Goal: Task Accomplishment & Management: Complete application form

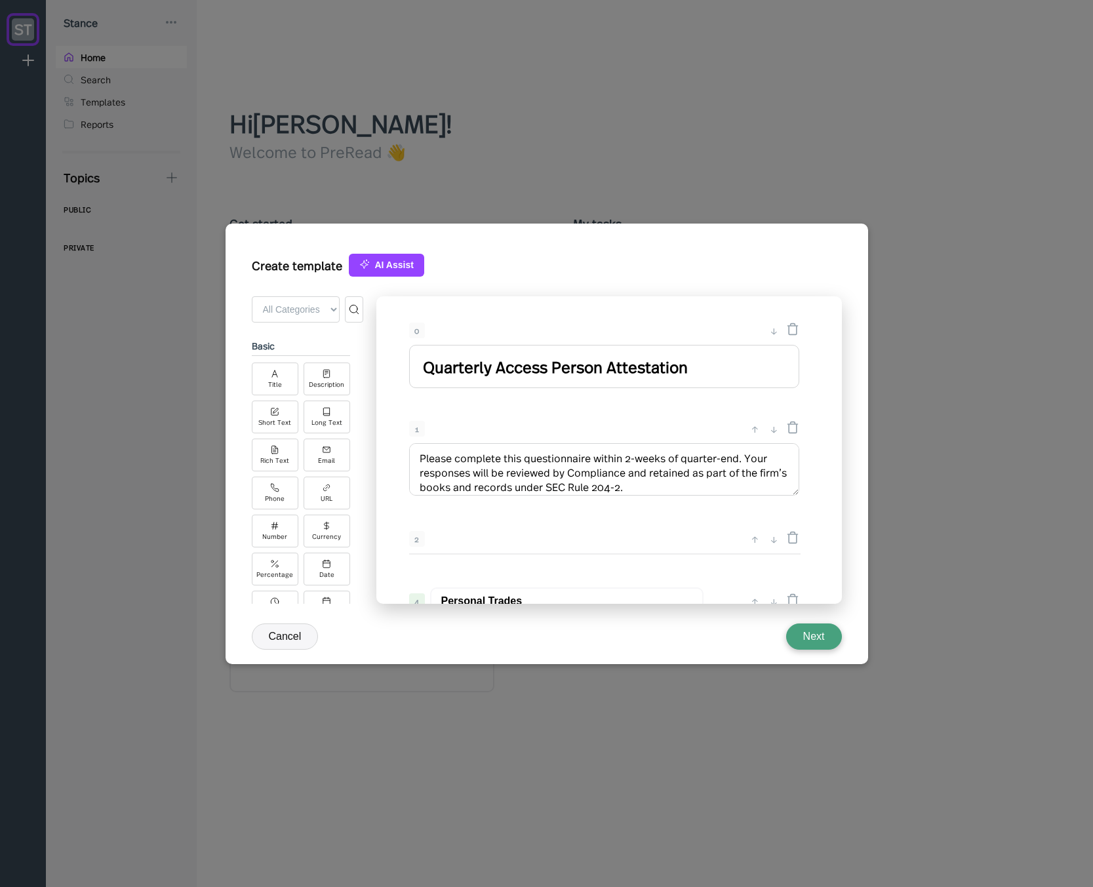
select select "America/[GEOGRAPHIC_DATA]"
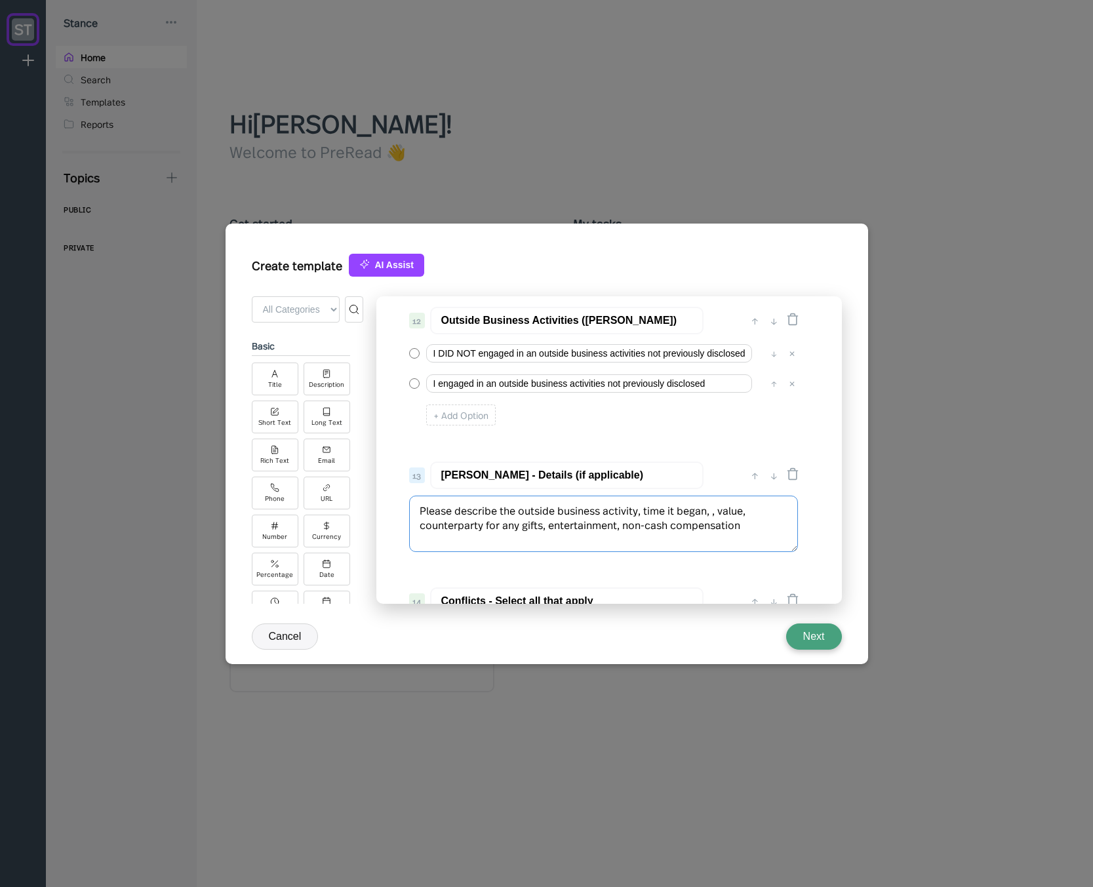
scroll to position [1424, 0]
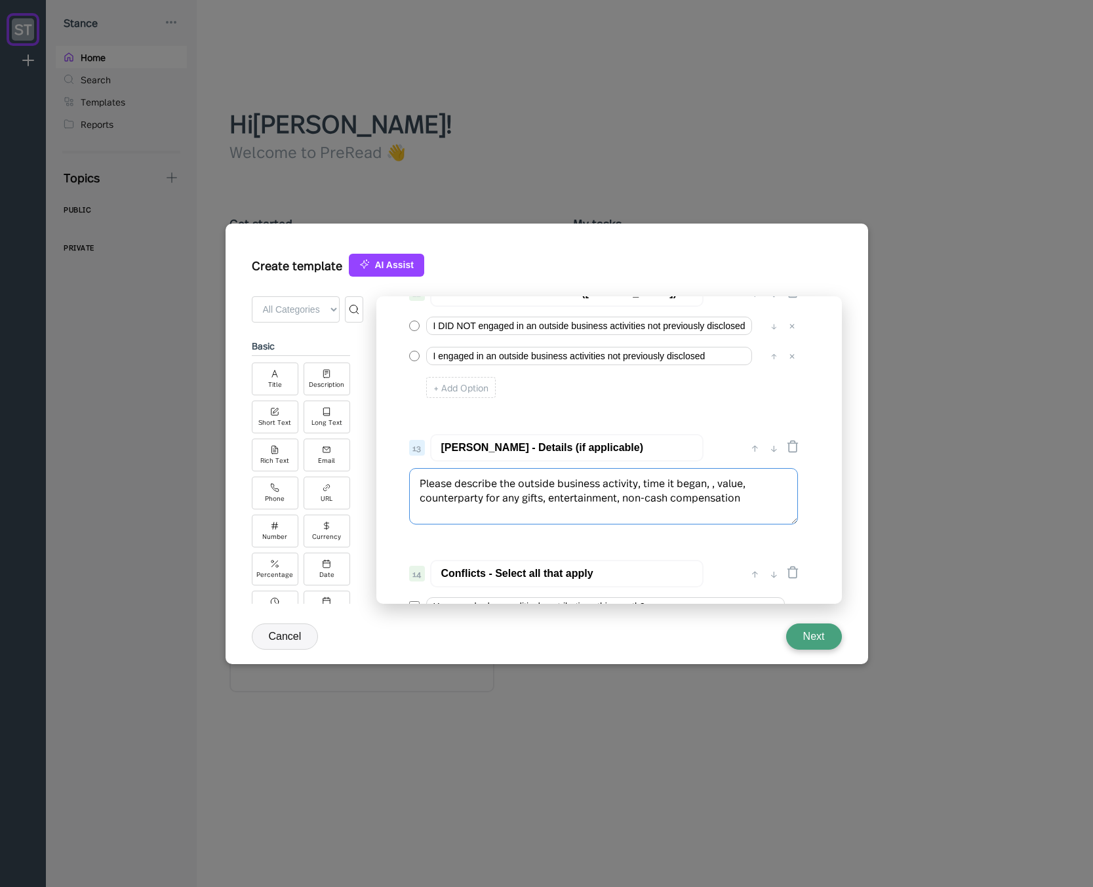
click at [657, 484] on textarea "Please describe the outside business activity, time it began, , value, counterp…" at bounding box center [603, 496] width 389 height 56
click at [716, 480] on textarea "Please describe the outside business activity, date it began, , value, counterp…" at bounding box center [603, 496] width 389 height 56
drag, startPoint x: 740, startPoint y: 482, endPoint x: 745, endPoint y: 489, distance: 8.0
click at [740, 483] on textarea "Please describe the outside business activity, date it began, time per per week…" at bounding box center [603, 503] width 389 height 71
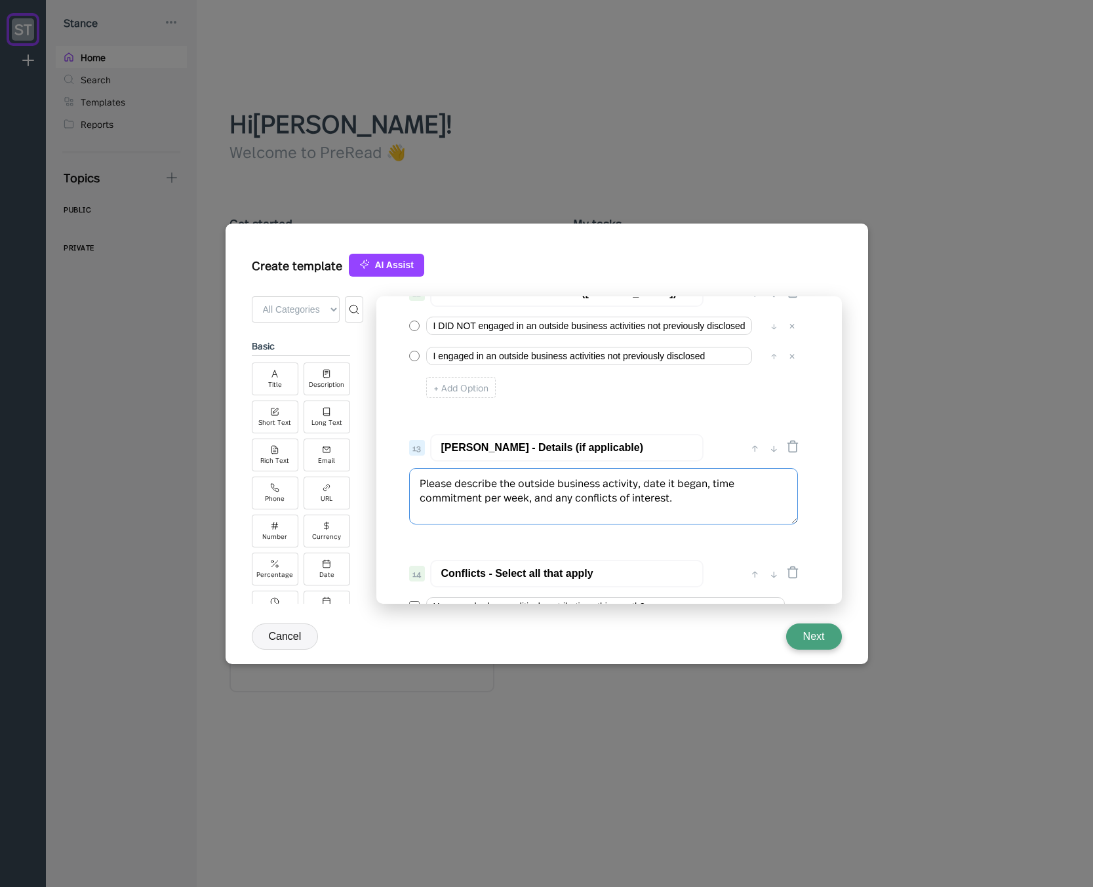
click at [749, 486] on textarea "Please describe the outside business activity, date it began, time commitment p…" at bounding box center [603, 496] width 389 height 56
click at [534, 499] on textarea "Please describe the outside business activity, date it began, time commitment p…" at bounding box center [603, 496] width 389 height 56
click at [630, 495] on textarea "Please describe the outside business activity, date it began, time commitment p…" at bounding box center [603, 496] width 389 height 56
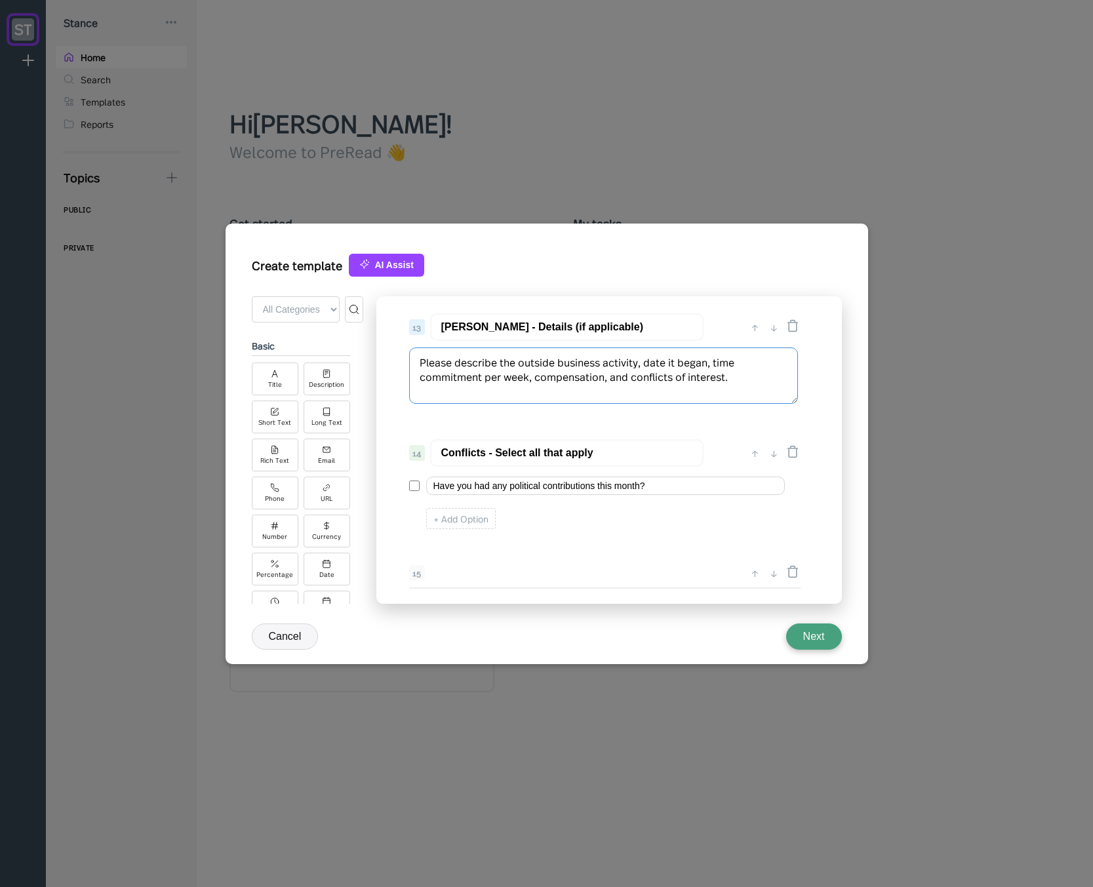
scroll to position [1581, 0]
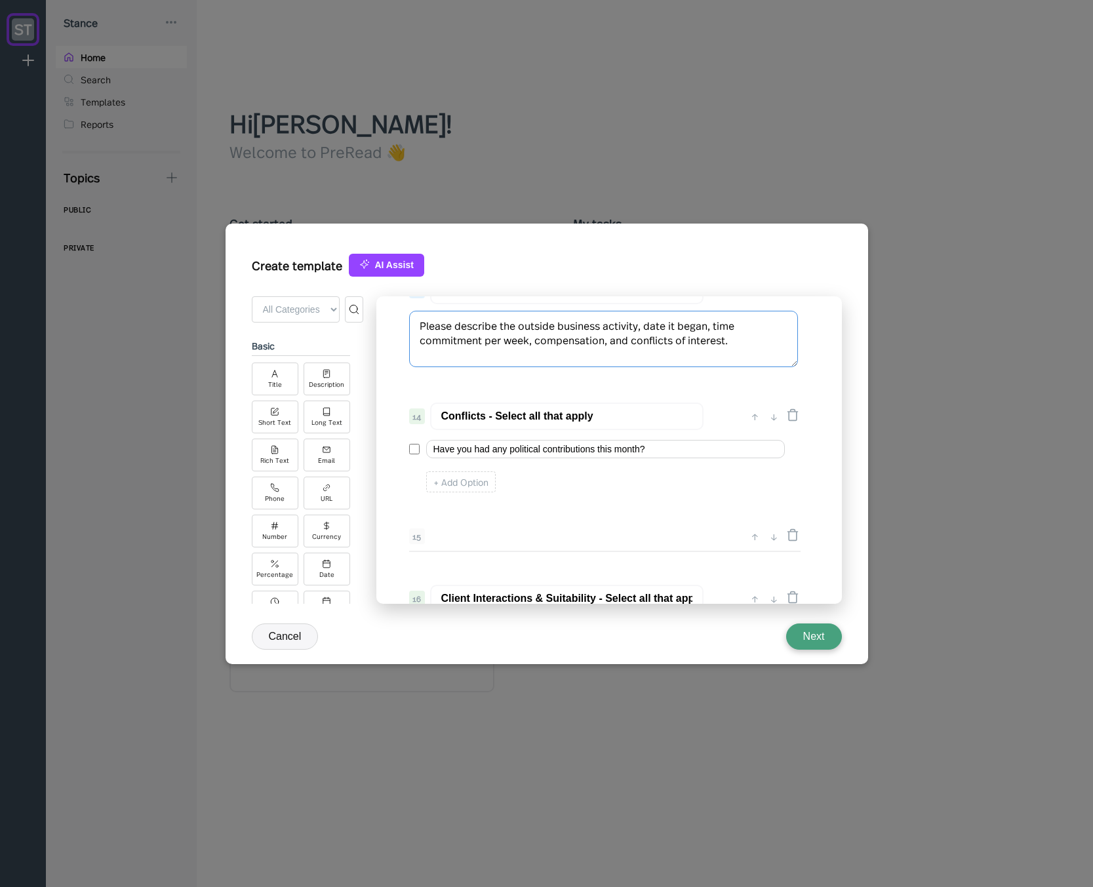
type textarea "Please describe the outside business activity, date it began, time commitment p…"
click at [522, 416] on input "Conflicts - Select all that apply" at bounding box center [566, 416] width 273 height 28
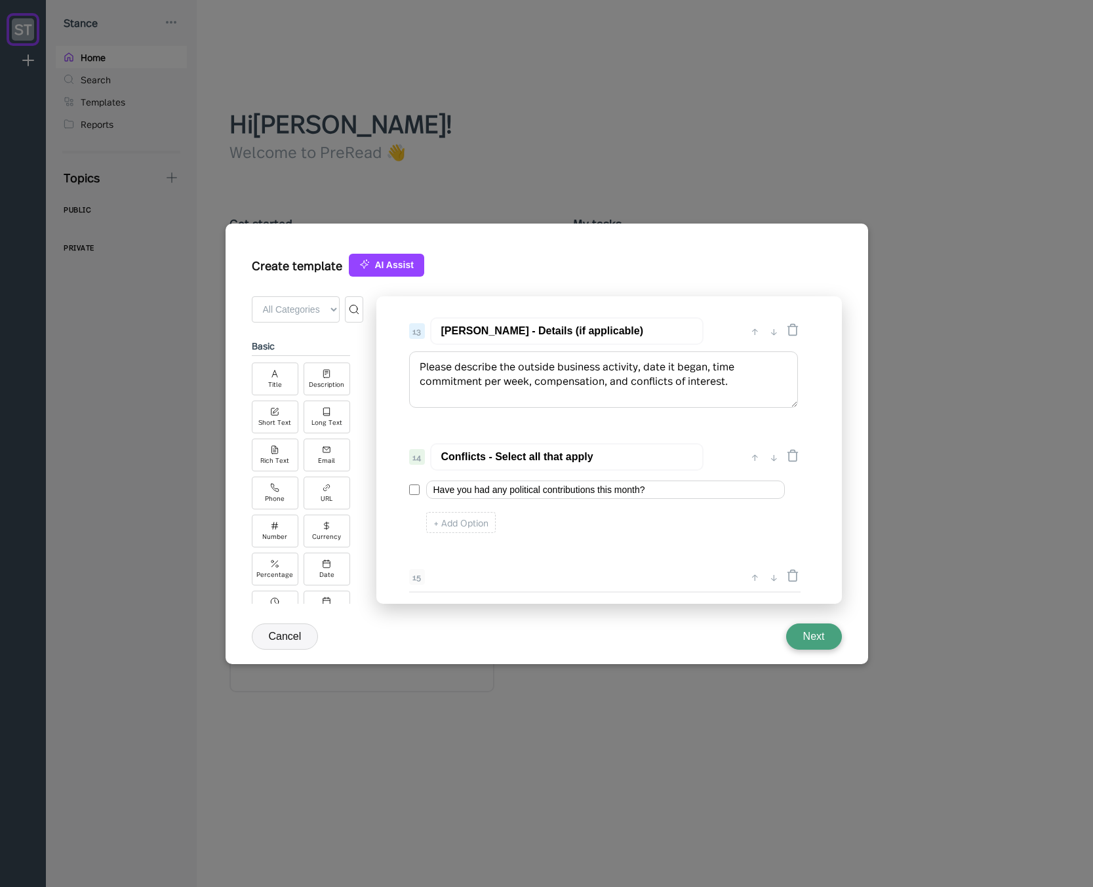
scroll to position [1502, 0]
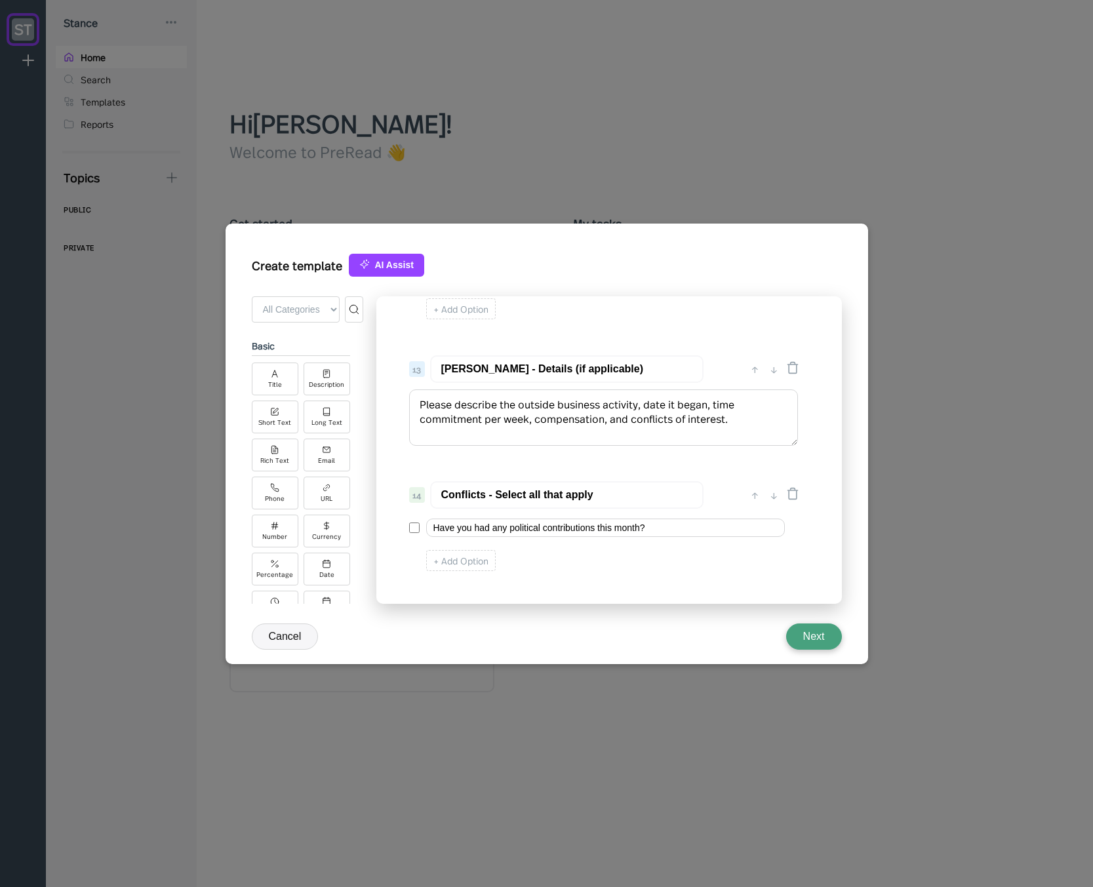
click at [488, 499] on input "Conflicts - Select all that apply" at bounding box center [566, 495] width 273 height 28
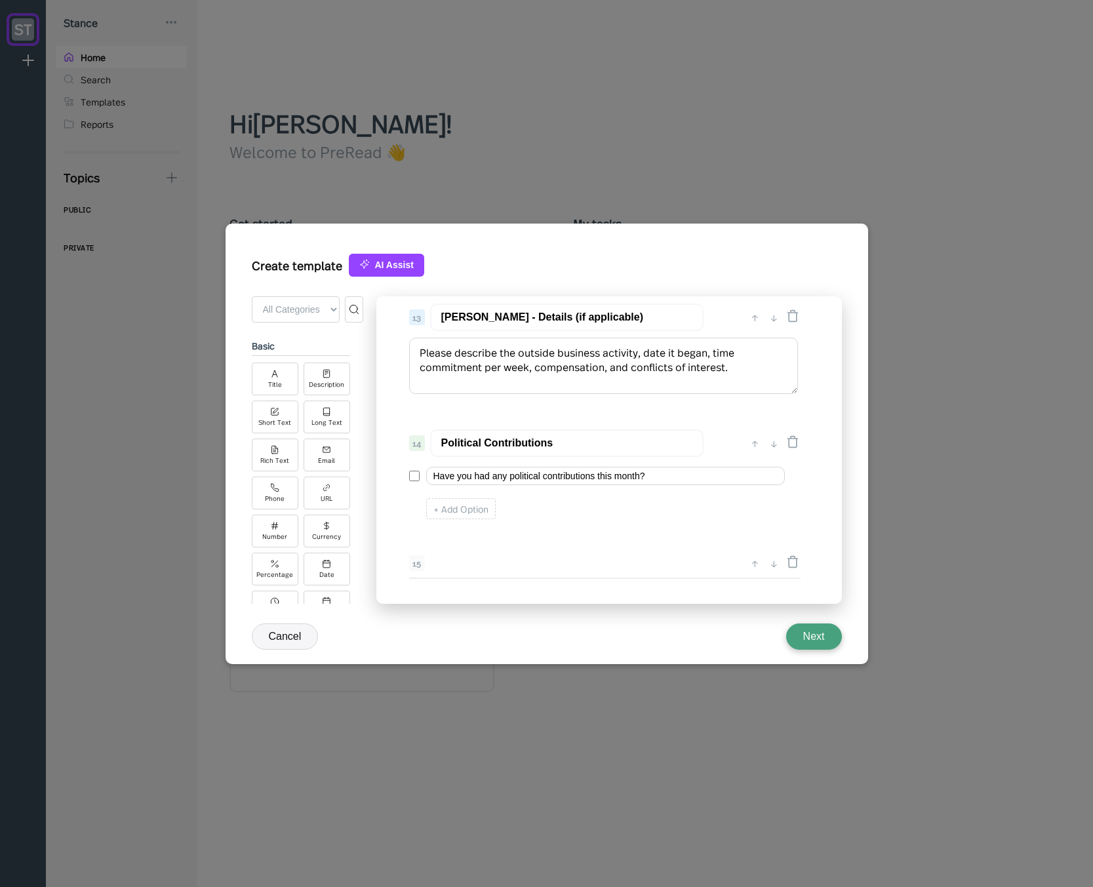
scroll to position [1581, 0]
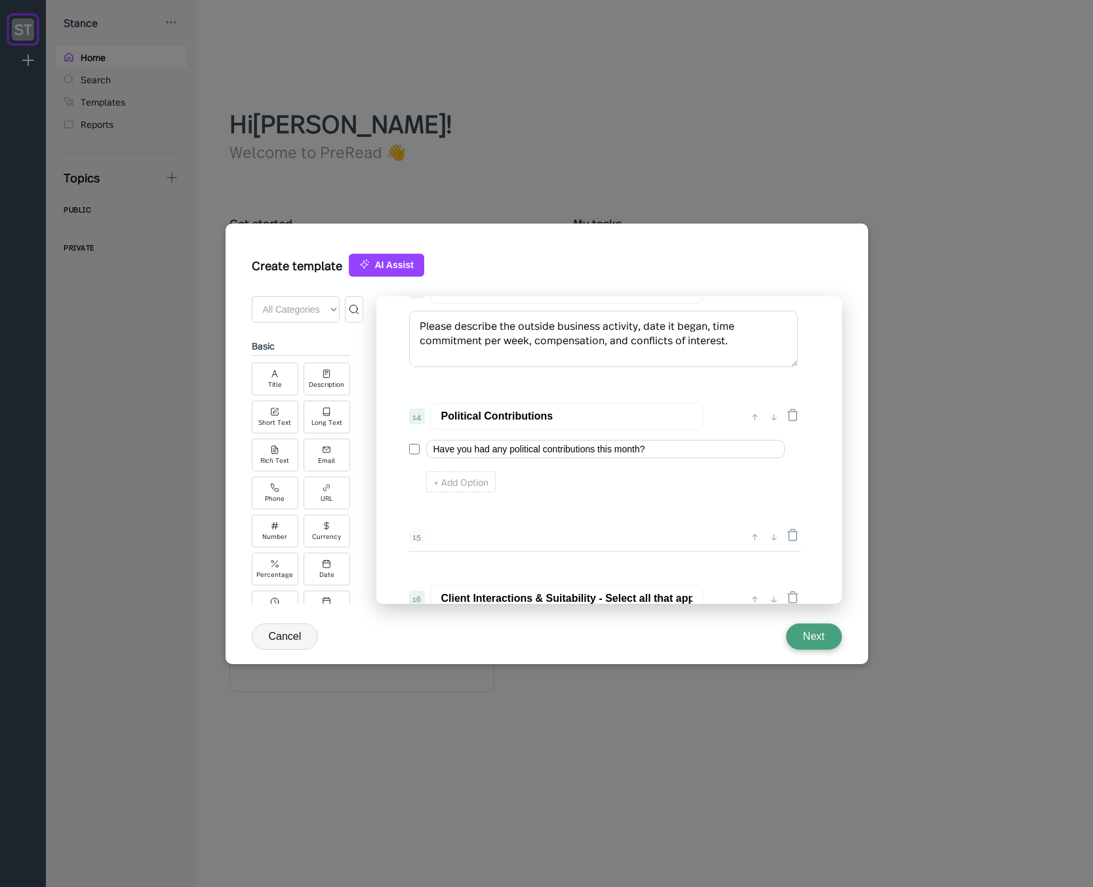
type input "Political Contributions"
click at [445, 450] on input "Have you had any political contributions this month?" at bounding box center [605, 449] width 359 height 18
click at [444, 450] on input "Have you had any political contributions this month?" at bounding box center [605, 449] width 359 height 18
drag, startPoint x: 604, startPoint y: 446, endPoint x: 663, endPoint y: 450, distance: 59.7
click at [663, 450] on input "I DID NOT have any political contributions this month?" at bounding box center [605, 449] width 359 height 18
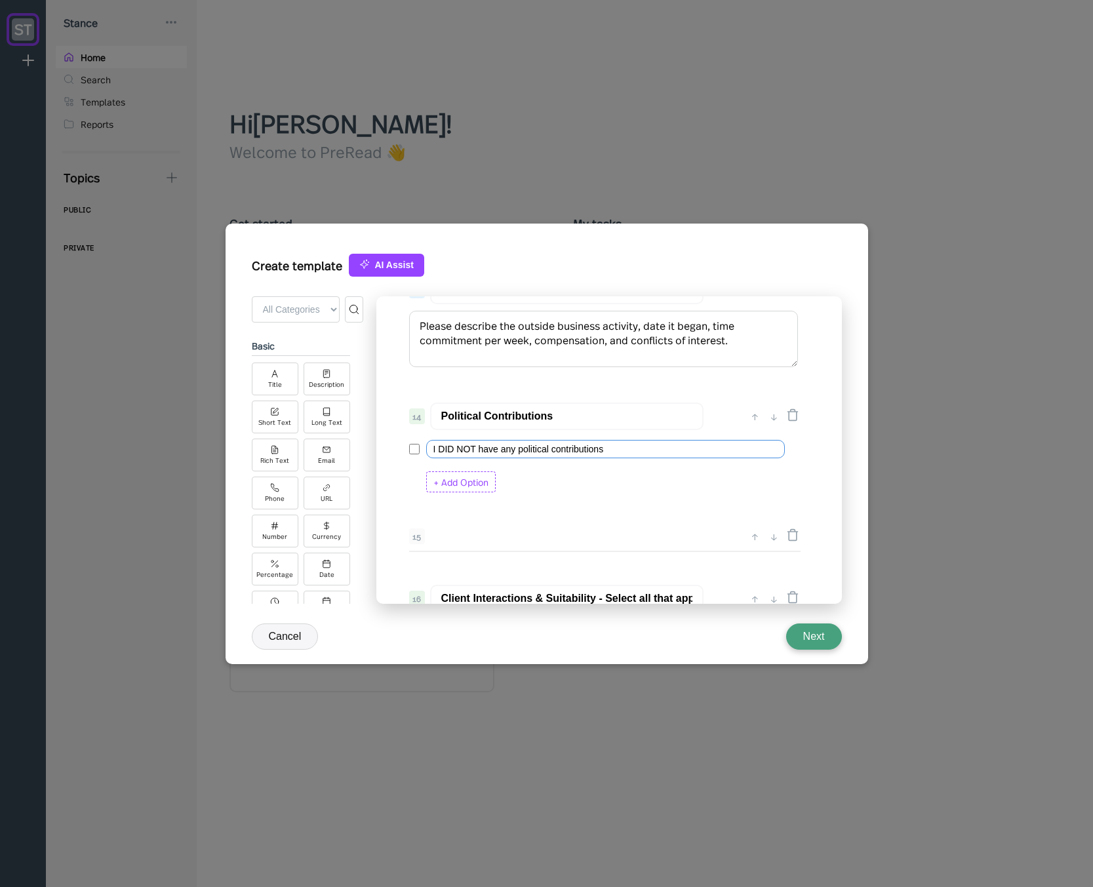
type input "I DID NOT have any political contributions"
click at [481, 483] on div "+ Add Option" at bounding box center [460, 481] width 69 height 21
click at [465, 480] on input "Option 2" at bounding box center [590, 480] width 328 height 18
paste input "I DID NOT have any political contributions"
click at [446, 482] on input "I DID NOT have any political contributions" at bounding box center [590, 480] width 328 height 18
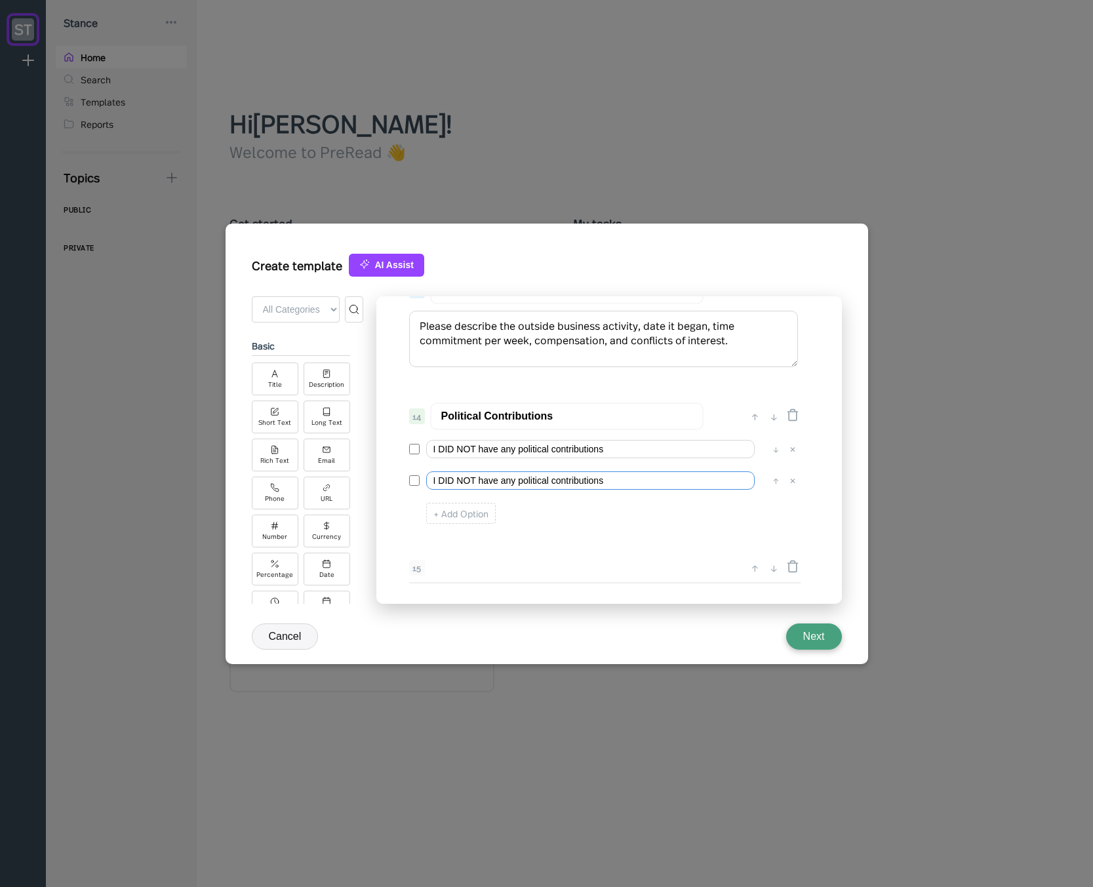
click at [446, 482] on input "I DID NOT have any political contributions" at bounding box center [590, 480] width 328 height 18
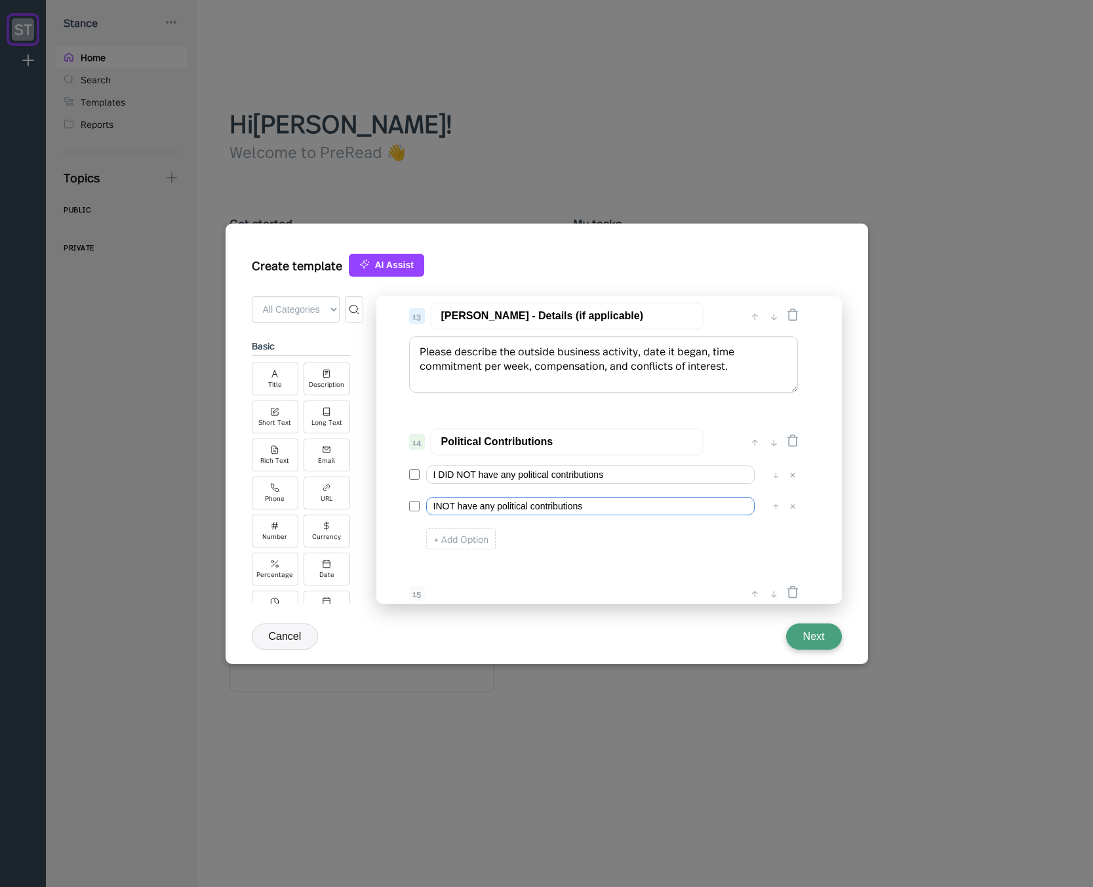
scroll to position [1583, 0]
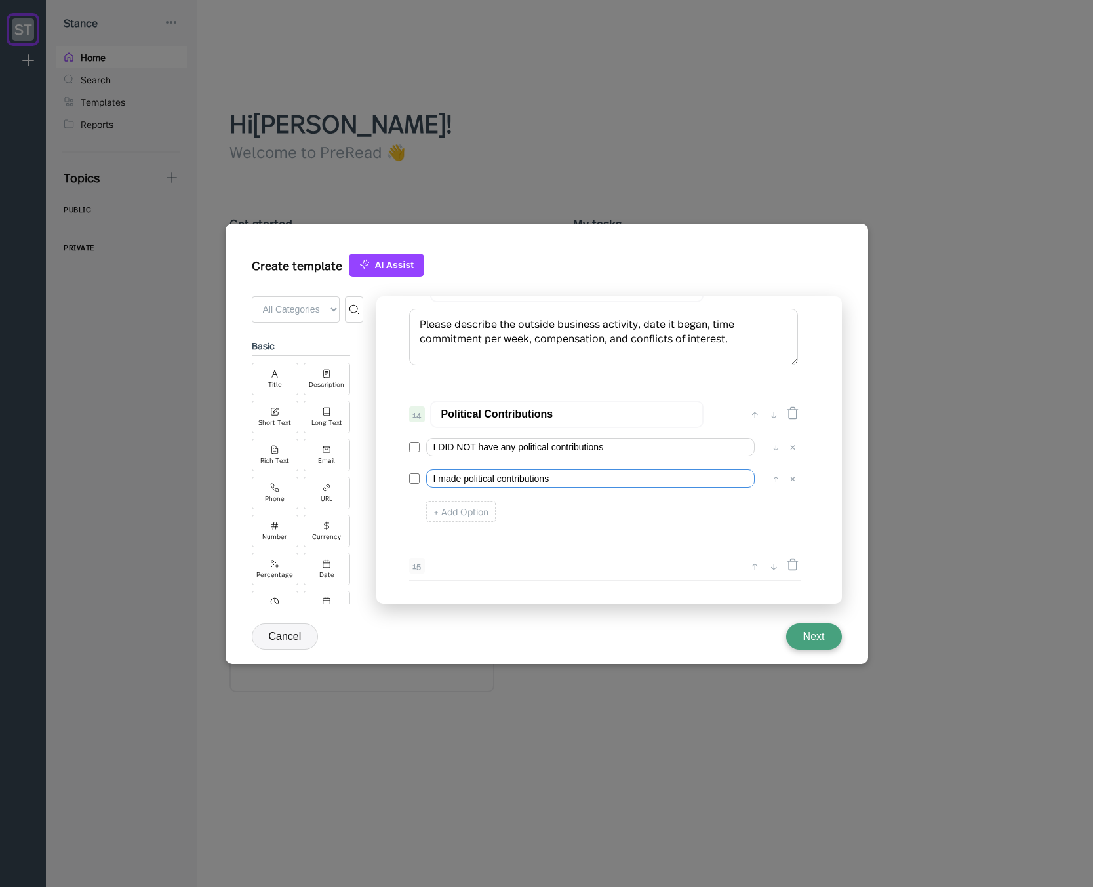
type input "I made political contributions"
click at [484, 443] on input "I DID NOT have any political contributions" at bounding box center [590, 447] width 328 height 18
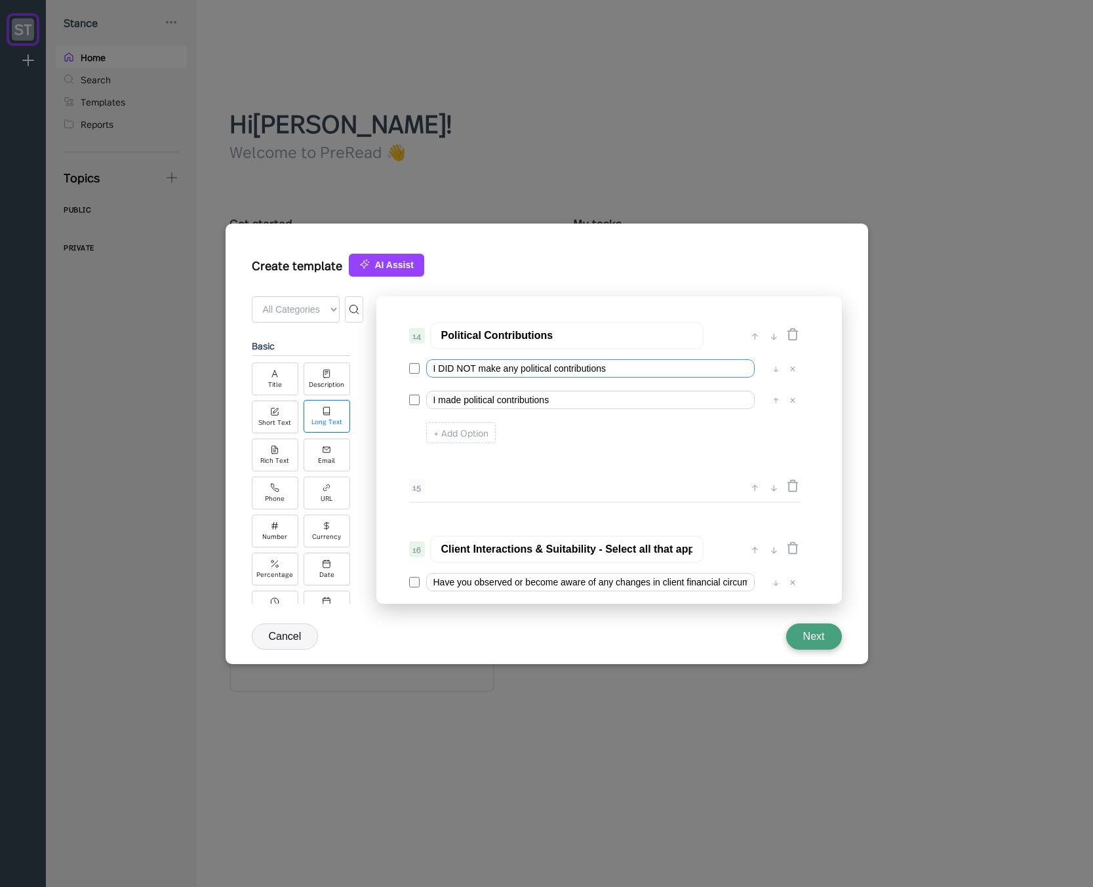
type input "I DID NOT make any political contributions"
click at [341, 421] on div "Long Text" at bounding box center [326, 421] width 31 height 7
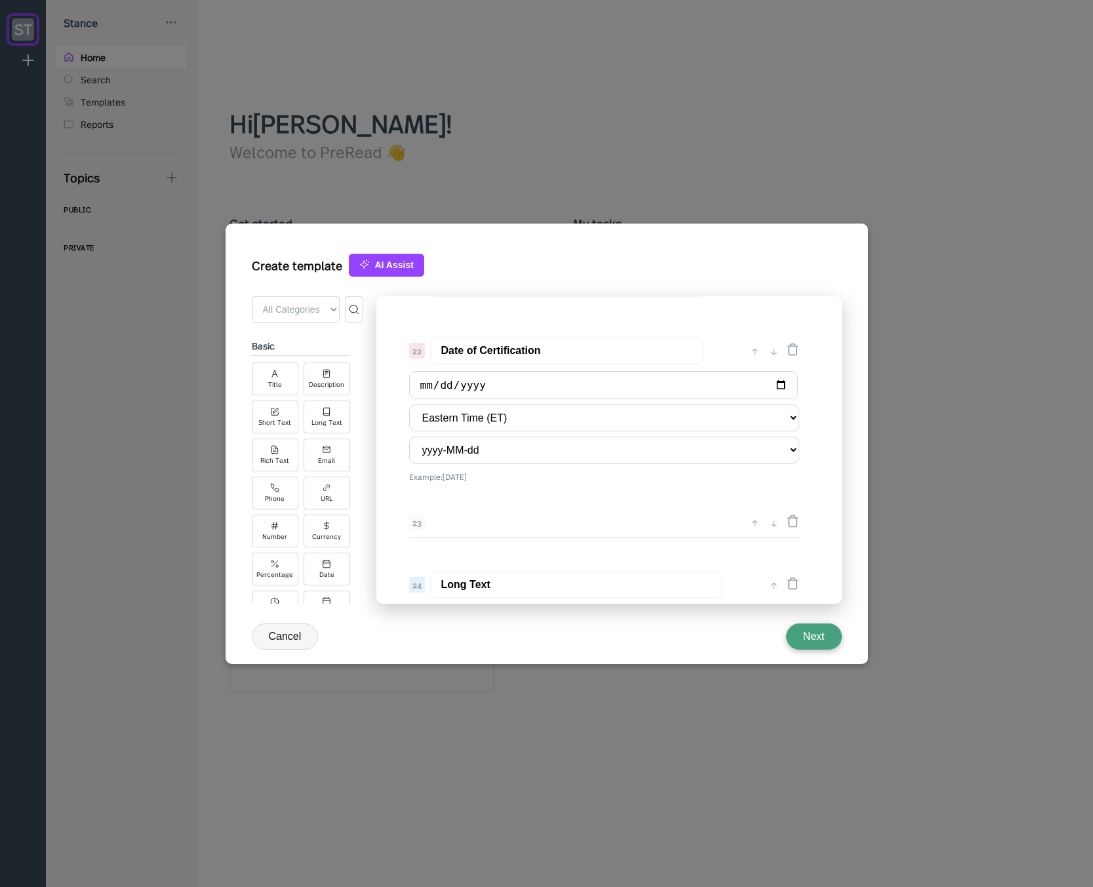
scroll to position [2525, 0]
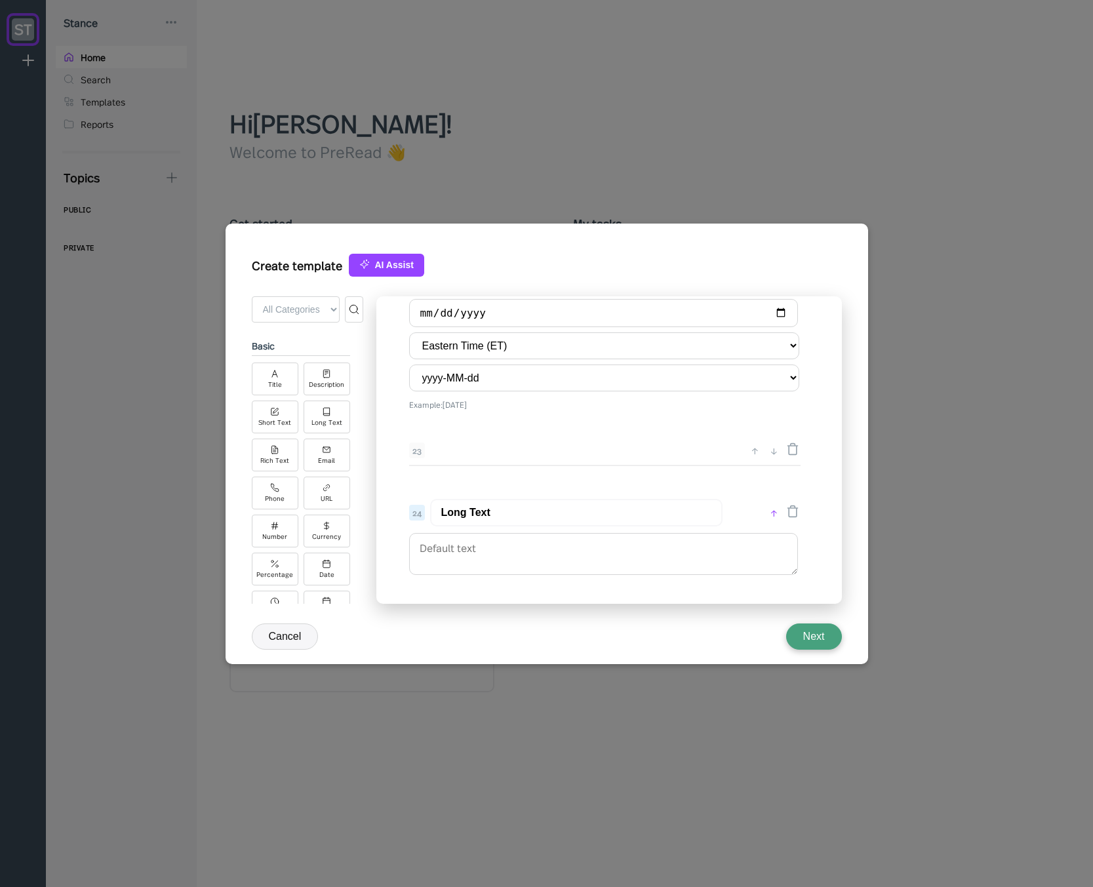
click at [774, 509] on div "↑" at bounding box center [774, 513] width 14 height 16
click at [753, 454] on div "↑" at bounding box center [755, 456] width 14 height 16
type input "Long Text"
type input "Date of Certification"
select select "America/[GEOGRAPHIC_DATA]"
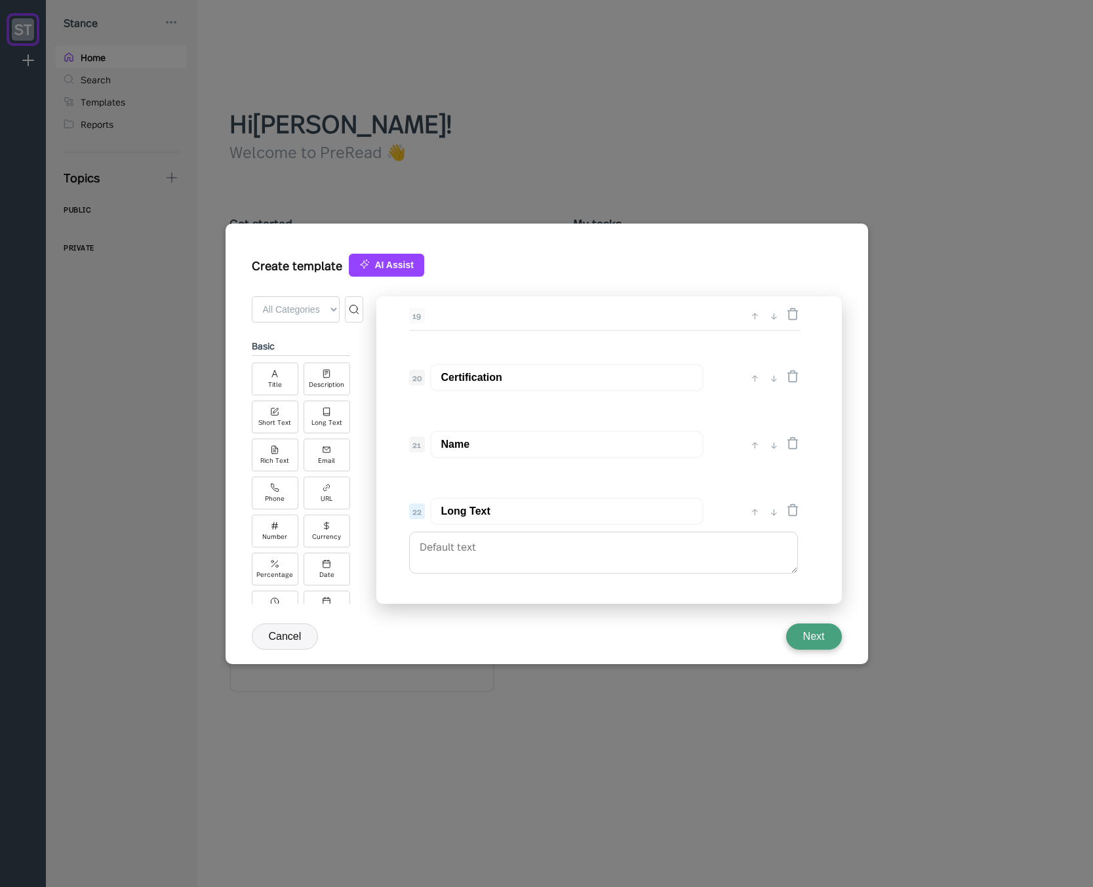
scroll to position [2289, 0]
click at [751, 511] on div "↑" at bounding box center [755, 515] width 14 height 16
type input "Long Text"
type input "Name"
click at [751, 447] on div "↑" at bounding box center [755, 448] width 14 height 16
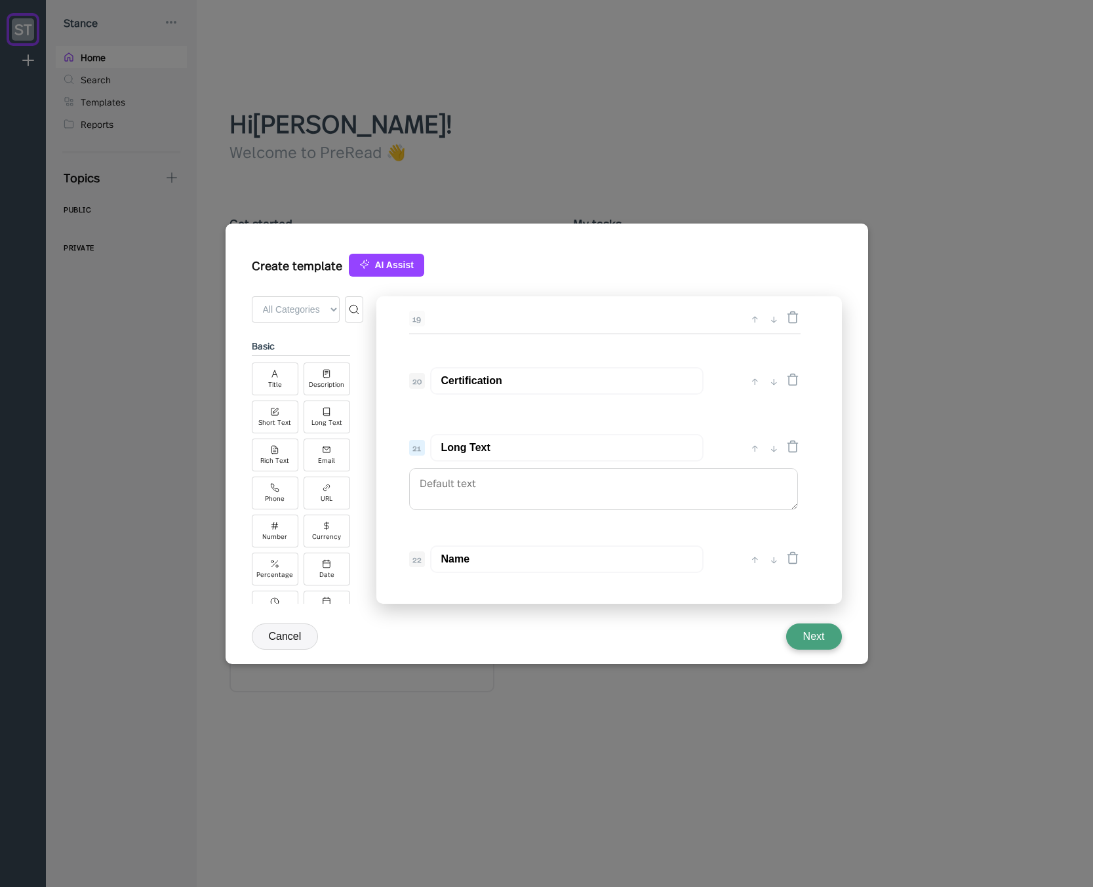
type input "Long Text"
type input "Certification"
click at [752, 381] on div "↑" at bounding box center [755, 381] width 14 height 16
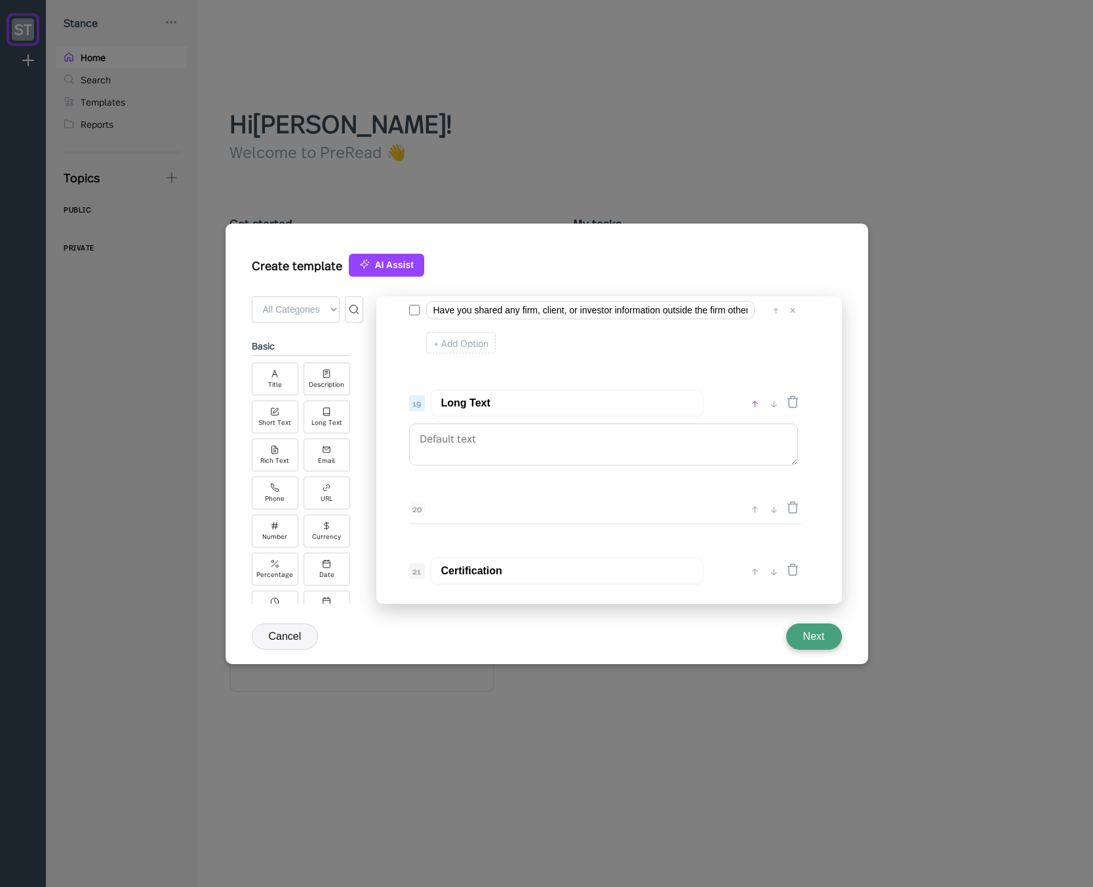
click at [752, 405] on div "↑" at bounding box center [755, 403] width 14 height 16
type input "Long Text"
type input "Confidentiality & MNPI - Select all that apply"
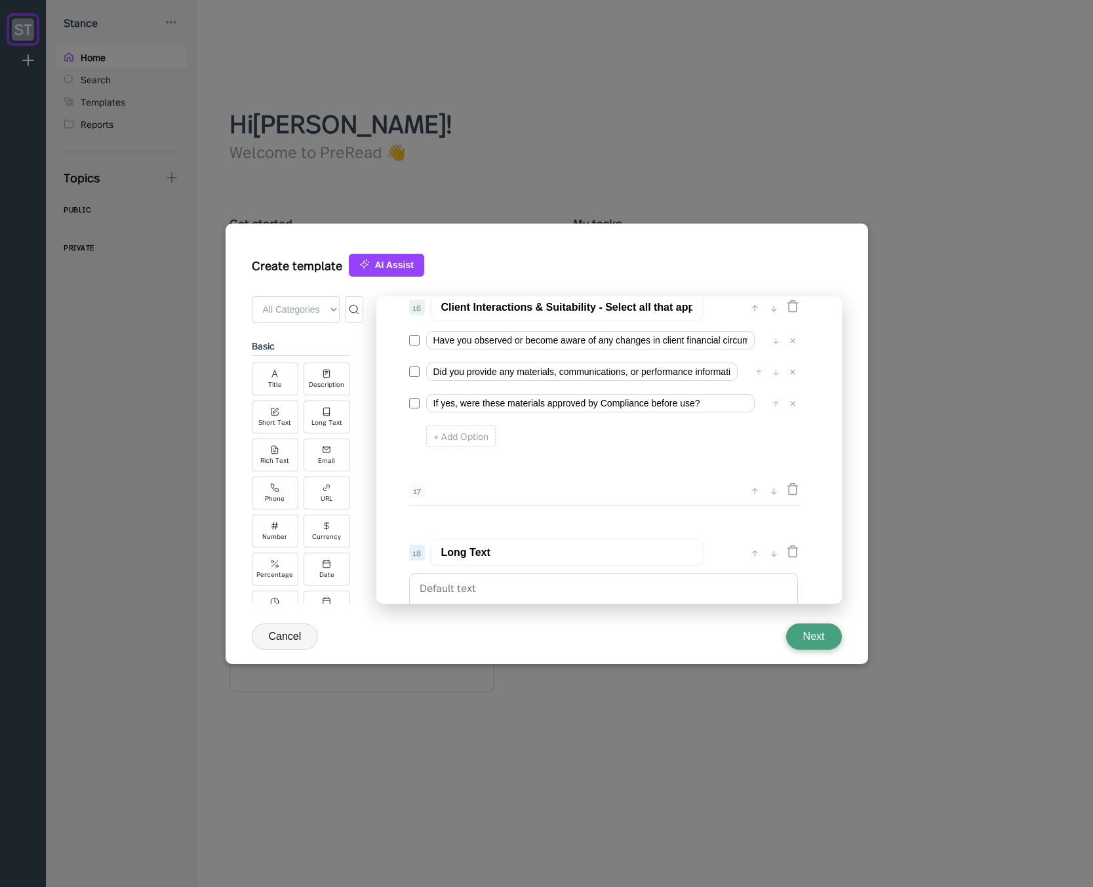
scroll to position [1896, 0]
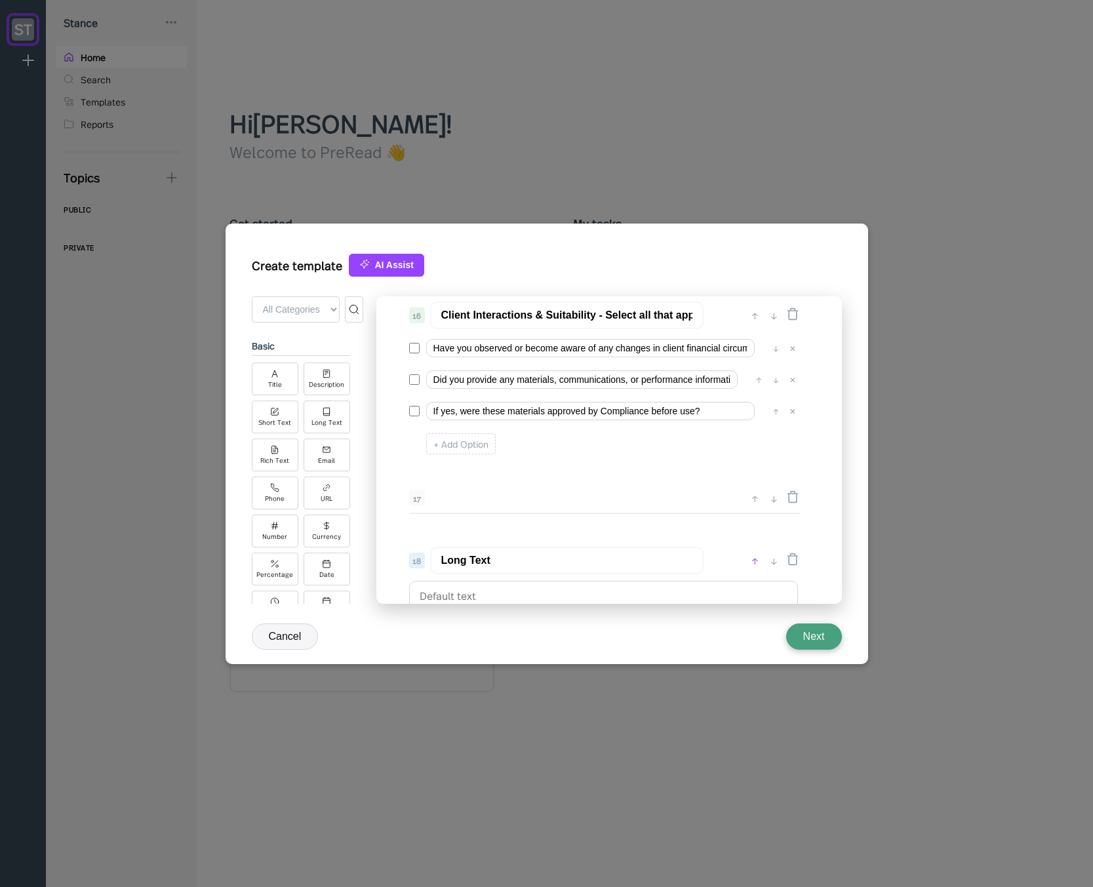
click at [758, 562] on div "↑" at bounding box center [755, 561] width 14 height 16
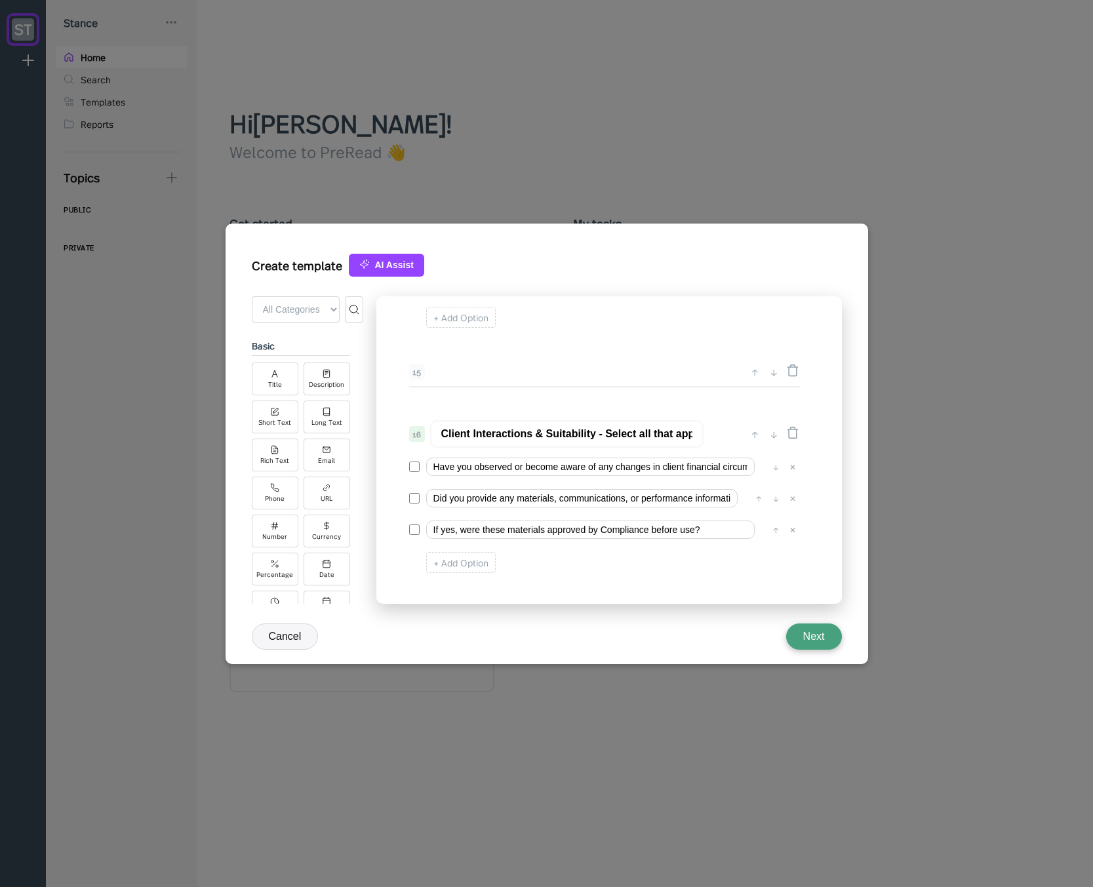
scroll to position [1738, 0]
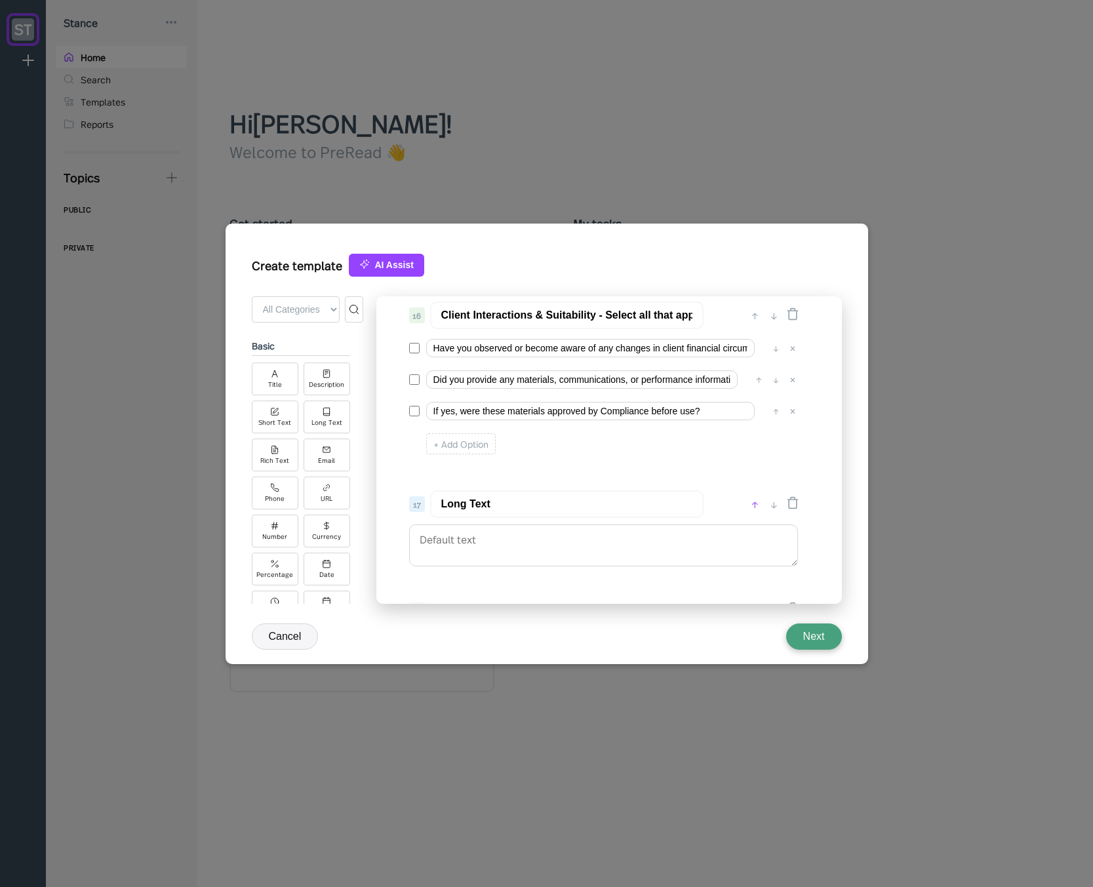
click at [756, 505] on div "↑" at bounding box center [755, 504] width 14 height 16
type input "Long Text"
type input "Client Interactions & Suitability - Select all that apply"
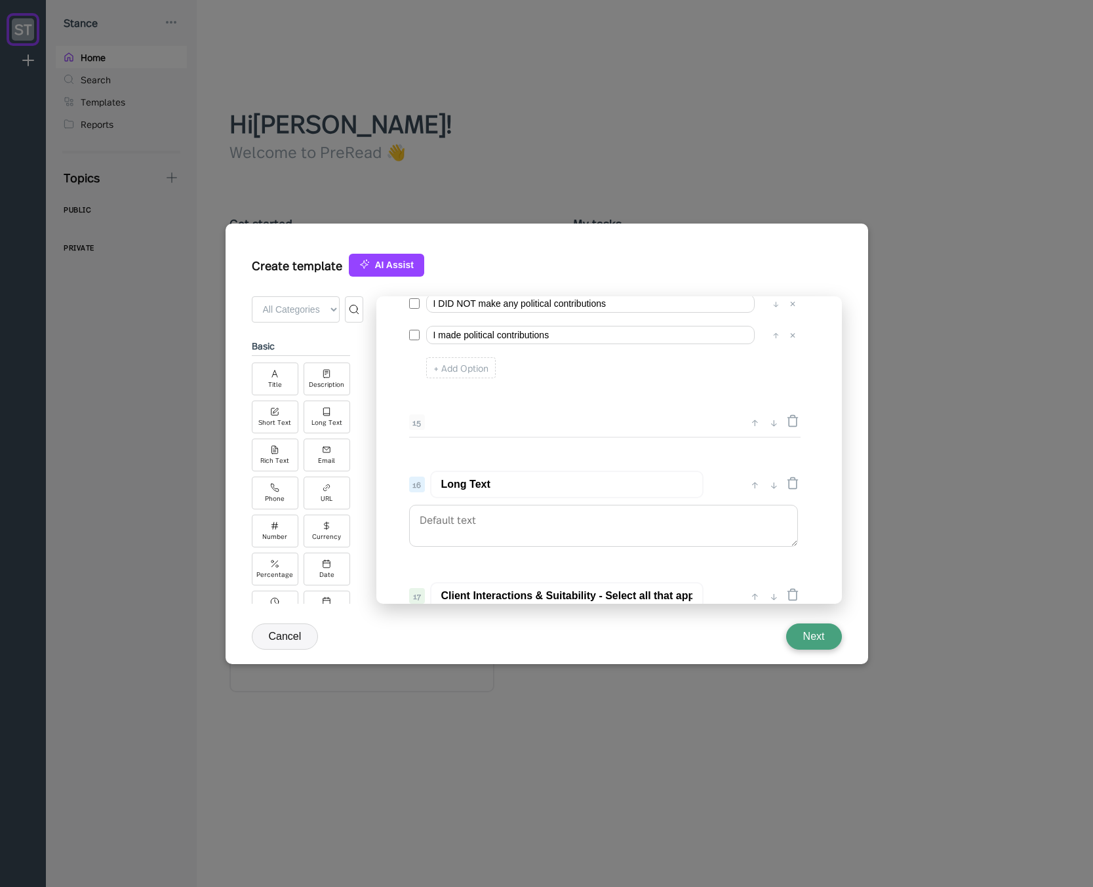
scroll to position [1660, 0]
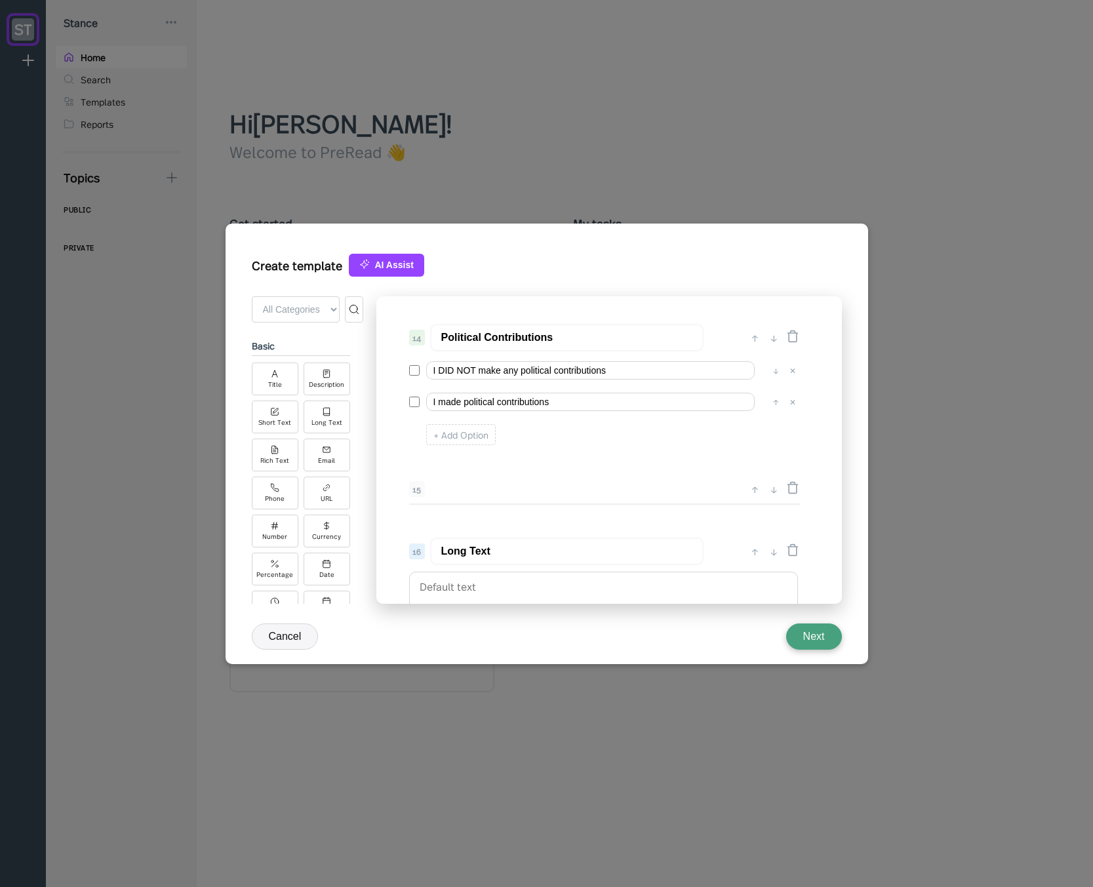
click at [499, 338] on input "Political Contributions" at bounding box center [566, 338] width 273 height 28
click at [756, 551] on div "↑" at bounding box center [755, 551] width 14 height 16
click at [549, 490] on input "Long Text" at bounding box center [566, 495] width 273 height 28
paste input "Political Contributions"
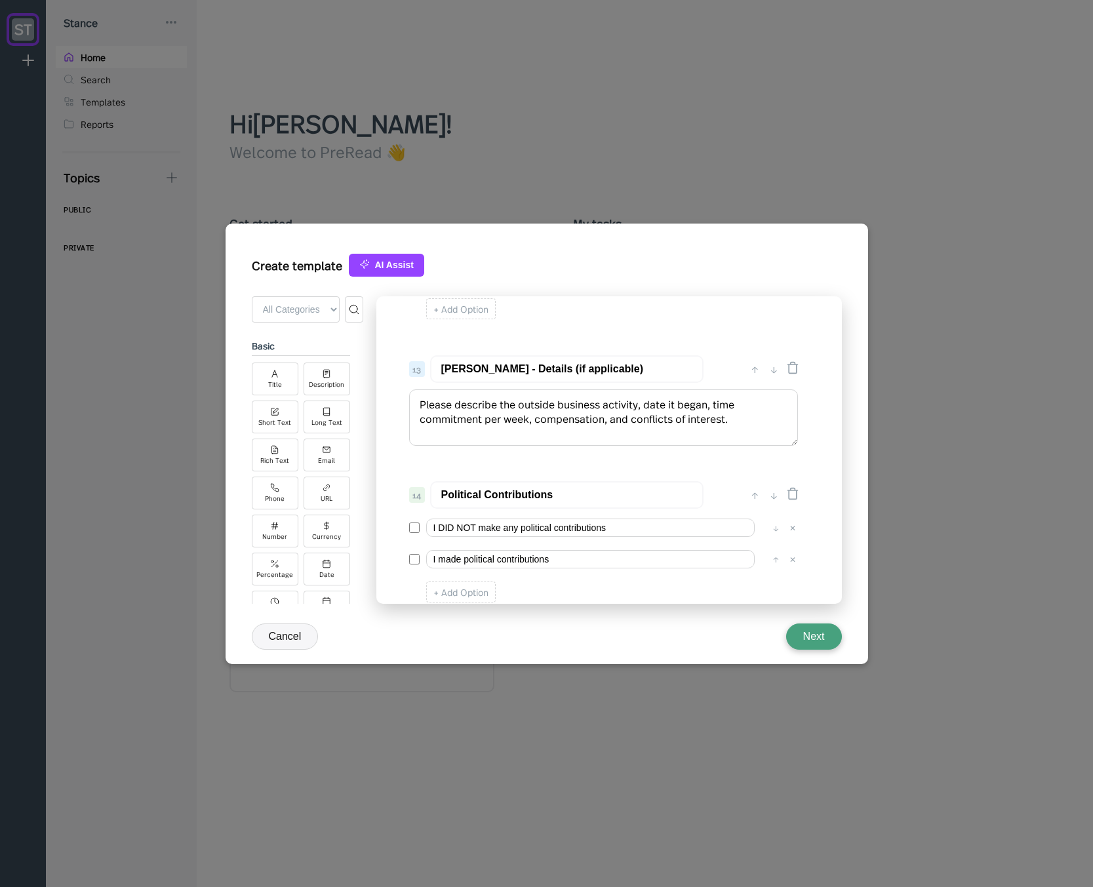
type input "Political Contributions - Details (if applicable)"
click at [518, 425] on textarea "Please describe the outside business activity, date it began, time commitment p…" at bounding box center [603, 417] width 389 height 56
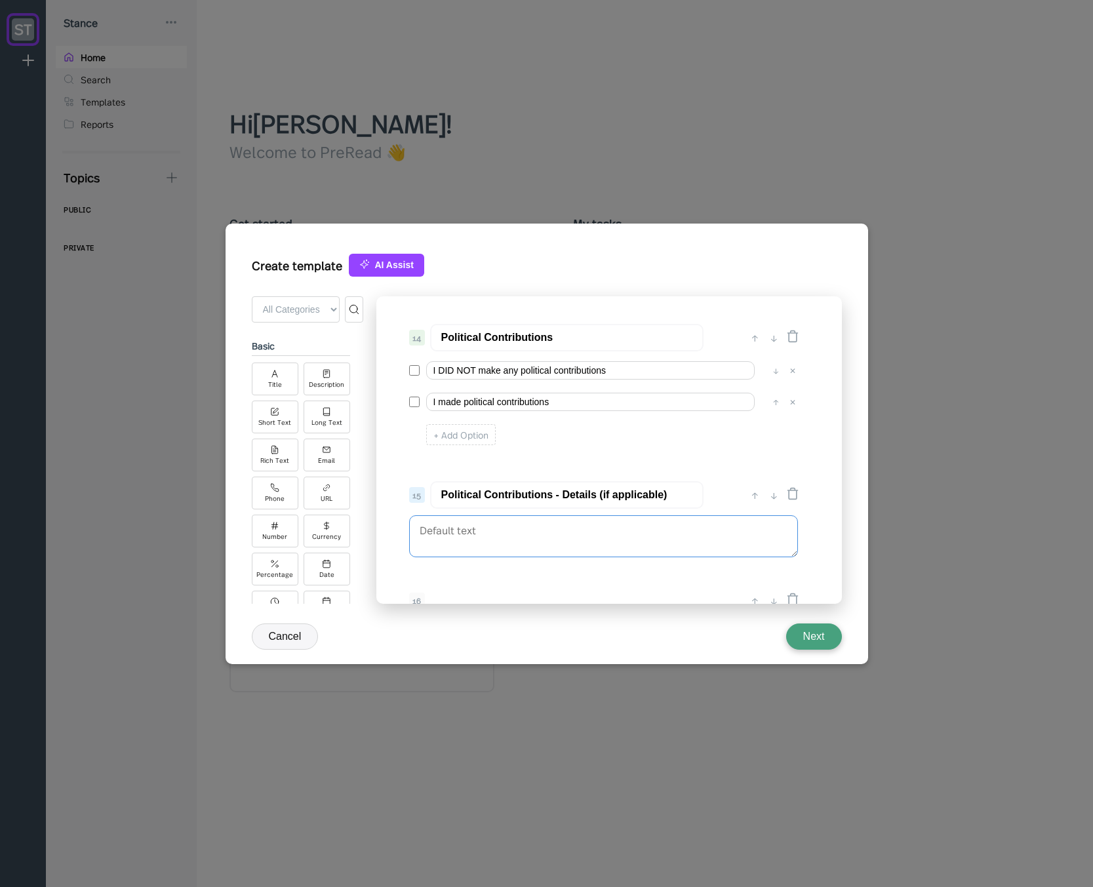
click at [516, 529] on textarea at bounding box center [603, 536] width 389 height 42
paste textarea "Please describe the outside business activity, date it began, time commitment p…"
click at [518, 528] on textarea "Please describe the outside business activity, date it began, time commitment p…" at bounding box center [603, 543] width 389 height 56
click at [569, 532] on textarea "Please describe the political party you contributed to" at bounding box center [603, 536] width 389 height 42
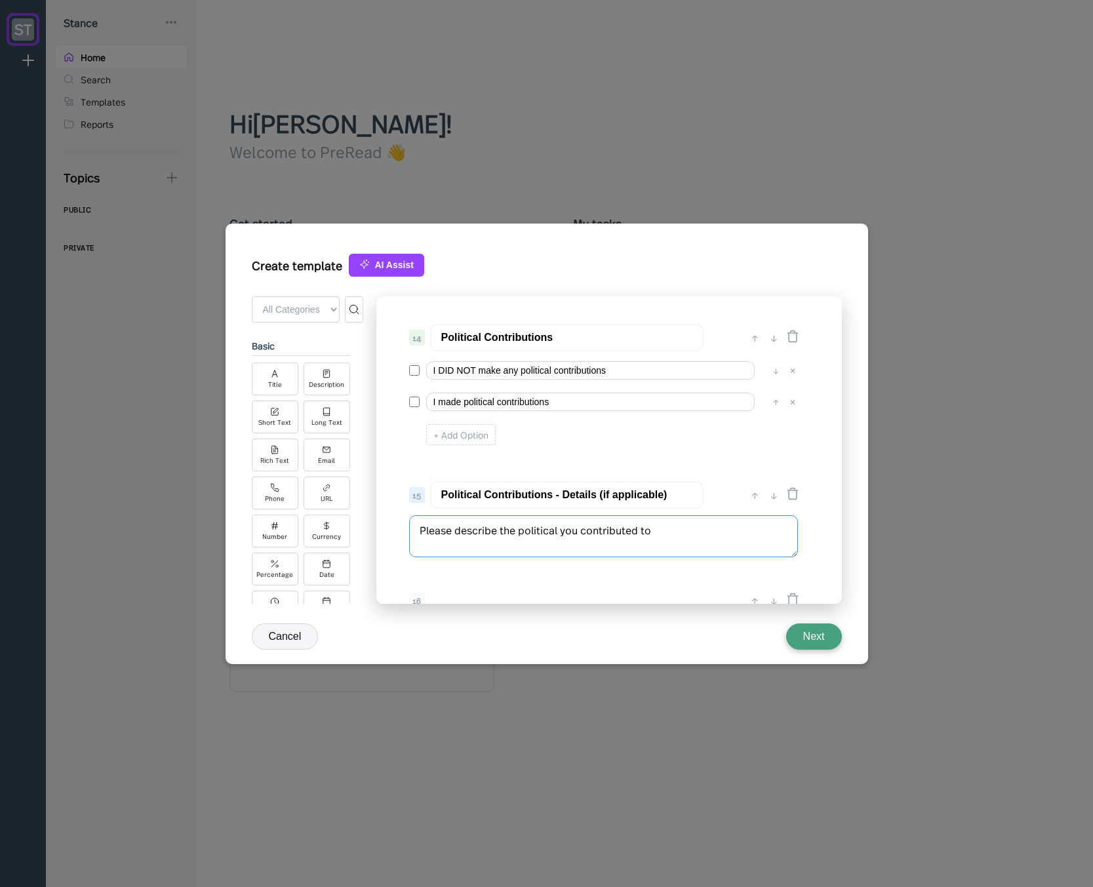
drag, startPoint x: 519, startPoint y: 530, endPoint x: 794, endPoint y: 553, distance: 275.6
click at [793, 553] on textarea "Please describe the political you contributed to" at bounding box center [603, 536] width 389 height 42
click at [583, 530] on textarea "Please describe the contribution amount, recipient, a" at bounding box center [603, 536] width 389 height 42
click at [650, 531] on textarea "Please describe the contribution date, amount, recipient, a" at bounding box center [603, 536] width 389 height 42
click at [745, 539] on textarea "Please describe the contribution date, amount, and recipient, a" at bounding box center [603, 536] width 389 height 42
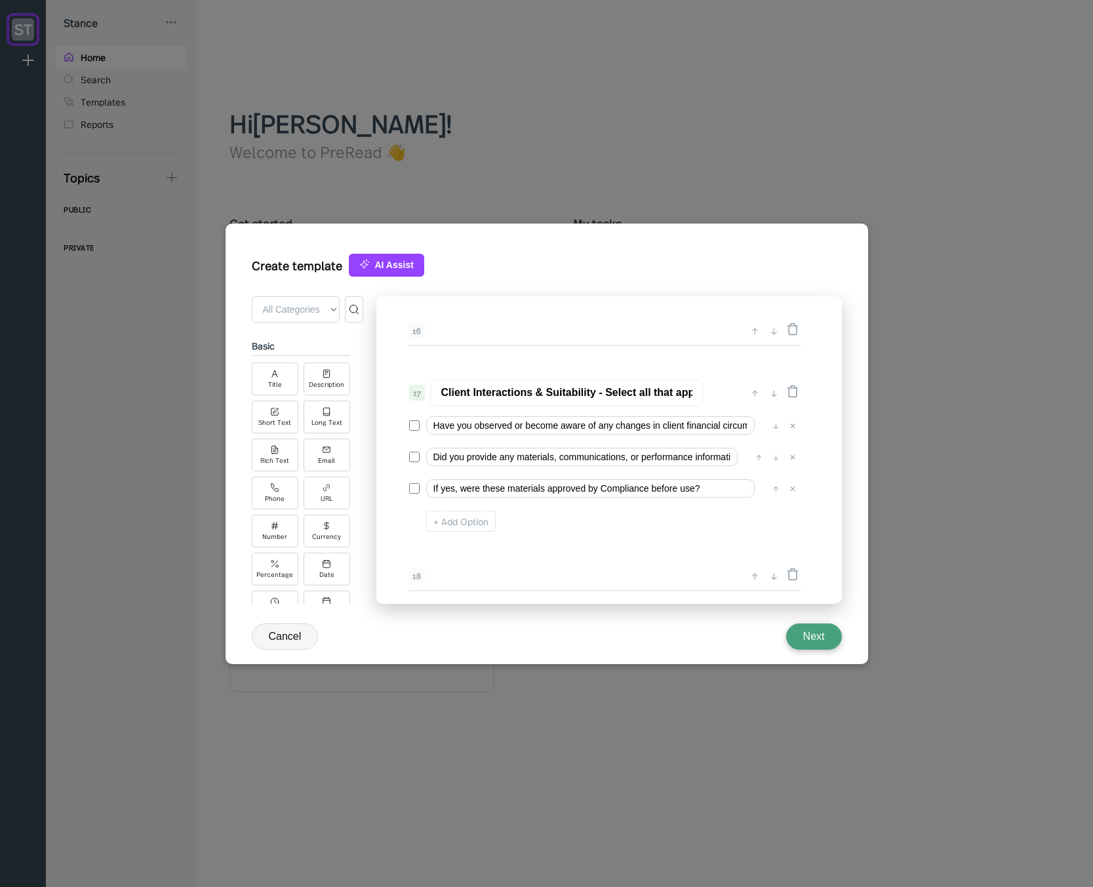
scroll to position [2008, 0]
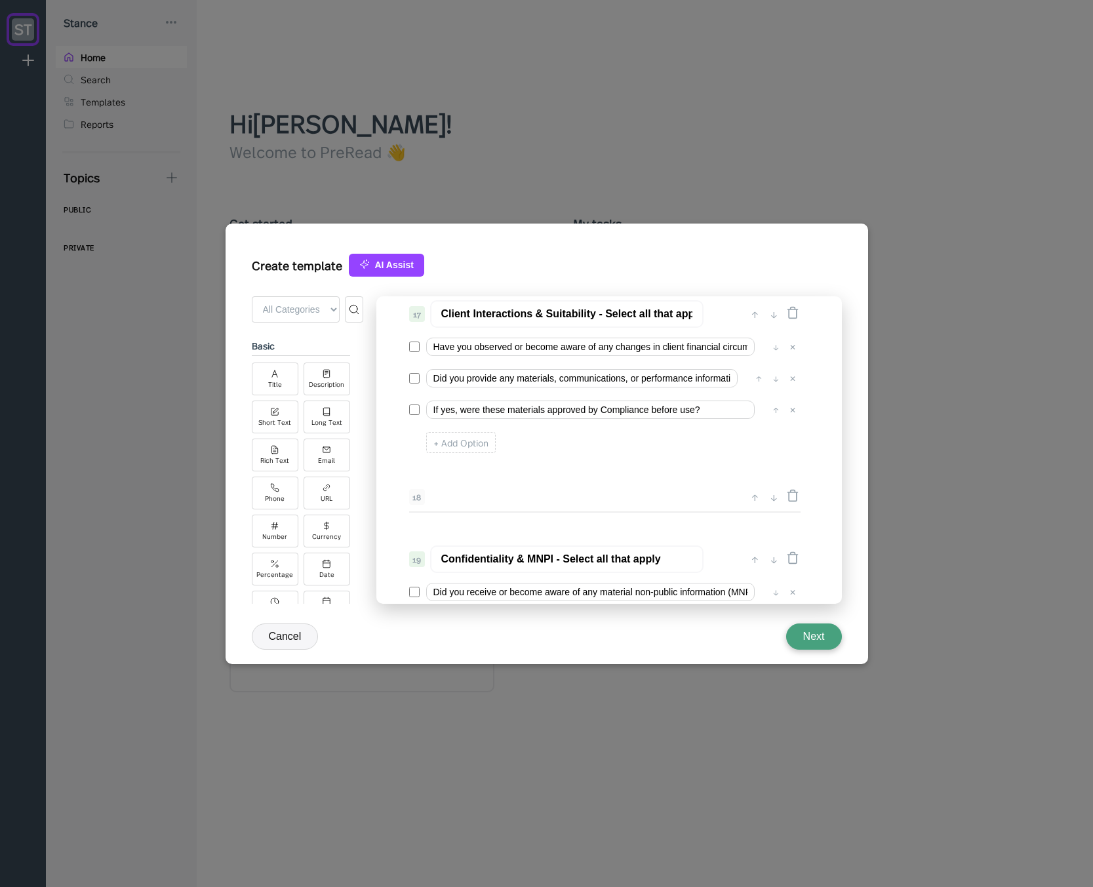
type textarea "Please describe the contribution date, amount, and recipient."
drag, startPoint x: 599, startPoint y: 374, endPoint x: 692, endPoint y: 379, distance: 92.5
click at [692, 379] on input "Did you provide any materials, communications, or performance information to cl…" at bounding box center [581, 378] width 311 height 18
click at [676, 378] on input "Did you provide any materials, communications, or performance information to cl…" at bounding box center [581, 378] width 311 height 18
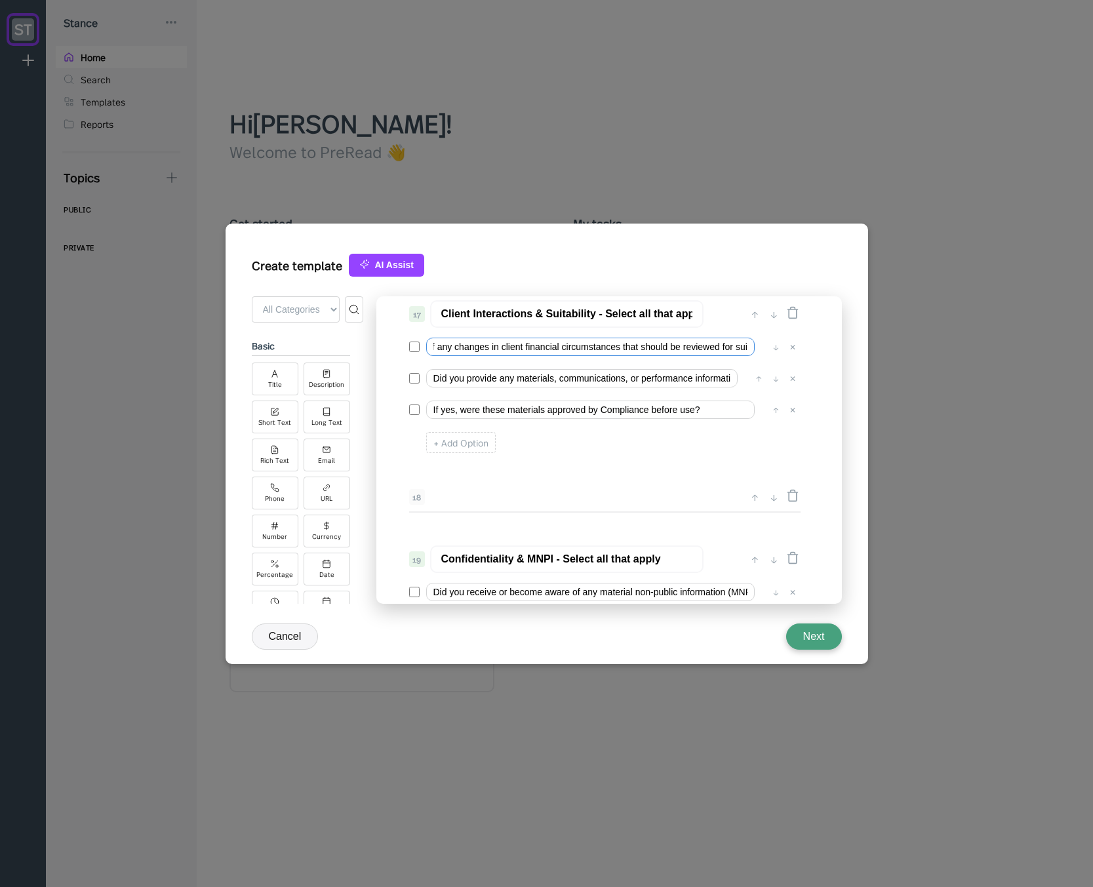
scroll to position [0, 192]
drag, startPoint x: 681, startPoint y: 348, endPoint x: 747, endPoint y: 351, distance: 65.6
click at [804, 350] on div "17 Client Interactions & Suitability - Select all that apply ↑ ↓ Have you obser…" at bounding box center [604, 378] width 416 height 169
click at [713, 350] on input "Have you observed or become aware of any changes in client financial circumstan…" at bounding box center [590, 347] width 328 height 18
click at [598, 413] on input "If yes, were these materials approved by Compliance before use?" at bounding box center [590, 409] width 328 height 18
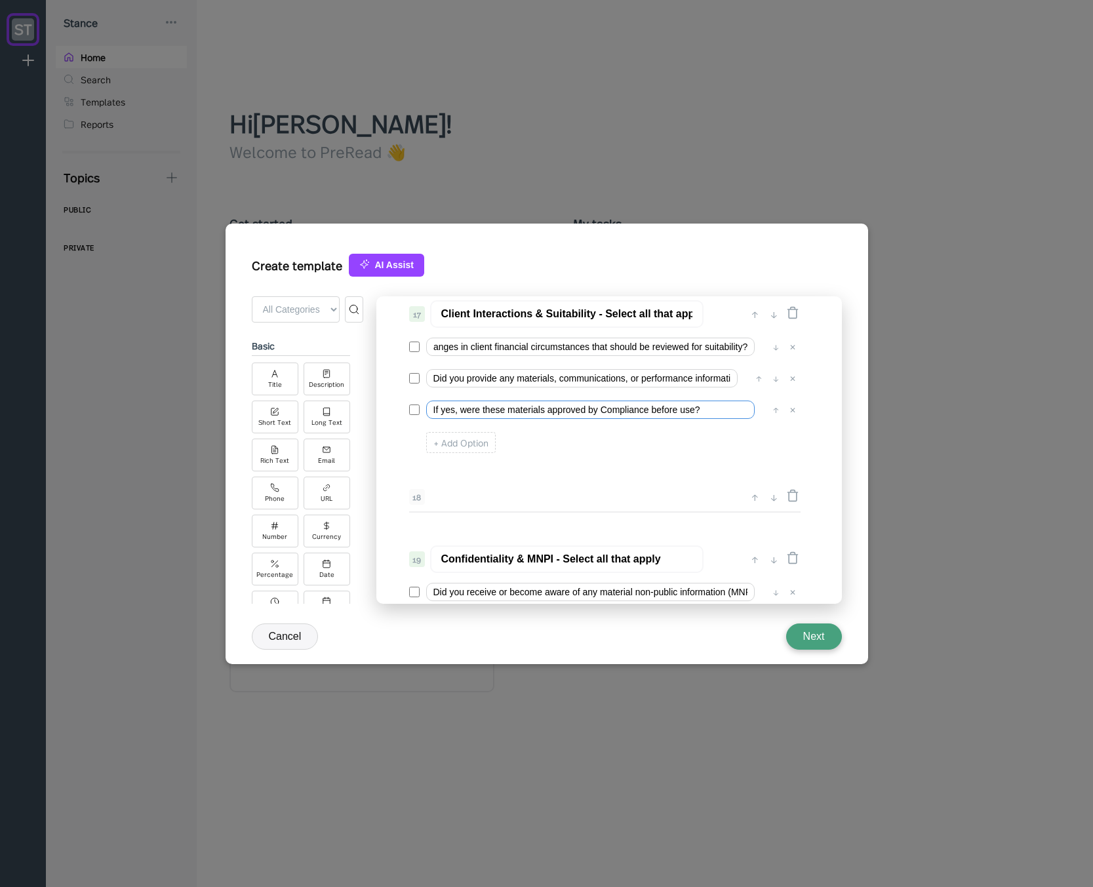
scroll to position [0, 0]
click at [619, 382] on input "Did you provide any materials, communications, or performance information to cl…" at bounding box center [581, 378] width 311 height 18
click at [616, 348] on input "Have you observed or become aware of any changes in client financial circumstan…" at bounding box center [590, 347] width 328 height 18
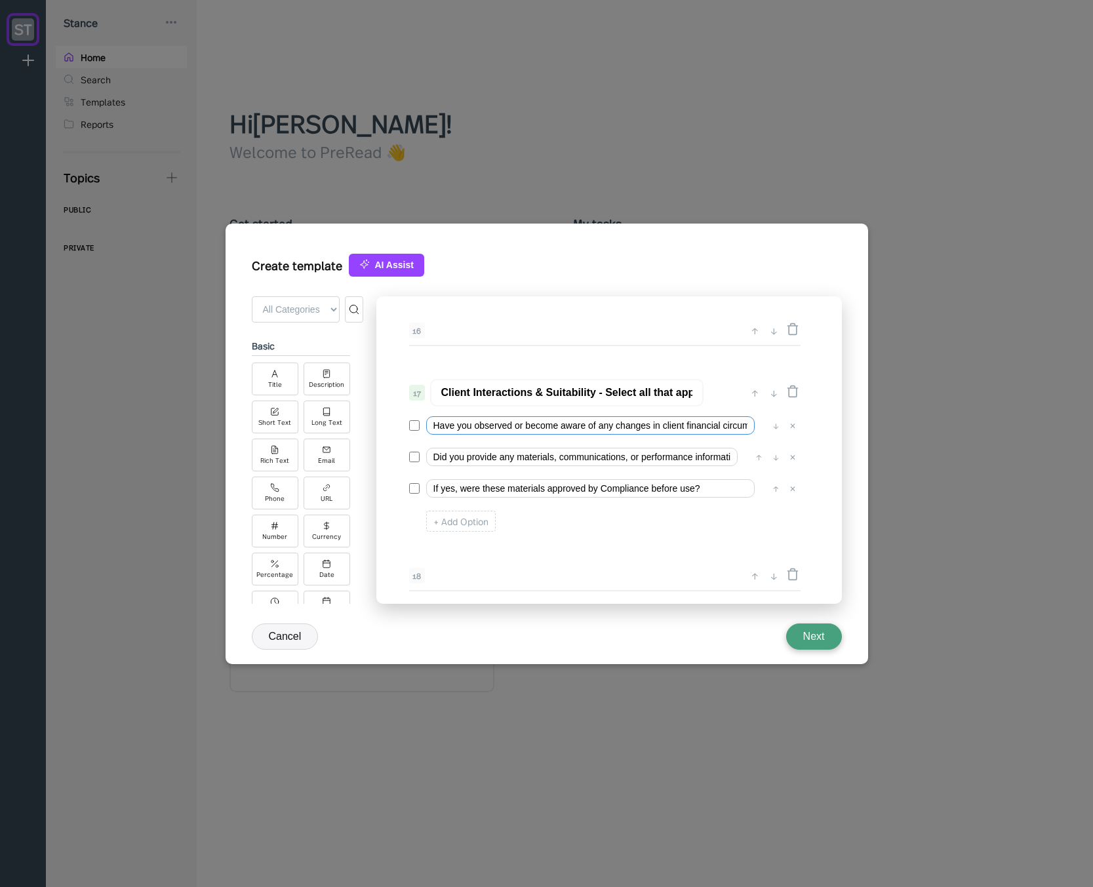
drag, startPoint x: 513, startPoint y: 428, endPoint x: 665, endPoint y: 426, distance: 151.4
click at [665, 426] on input "Have you observed or become aware of any changes in client financial circumstan…" at bounding box center [590, 425] width 328 height 18
click at [672, 425] on input "Have you observed or become aware of any changes in client financial circumstan…" at bounding box center [590, 425] width 328 height 18
drag, startPoint x: 629, startPoint y: 426, endPoint x: 738, endPoint y: 423, distance: 108.8
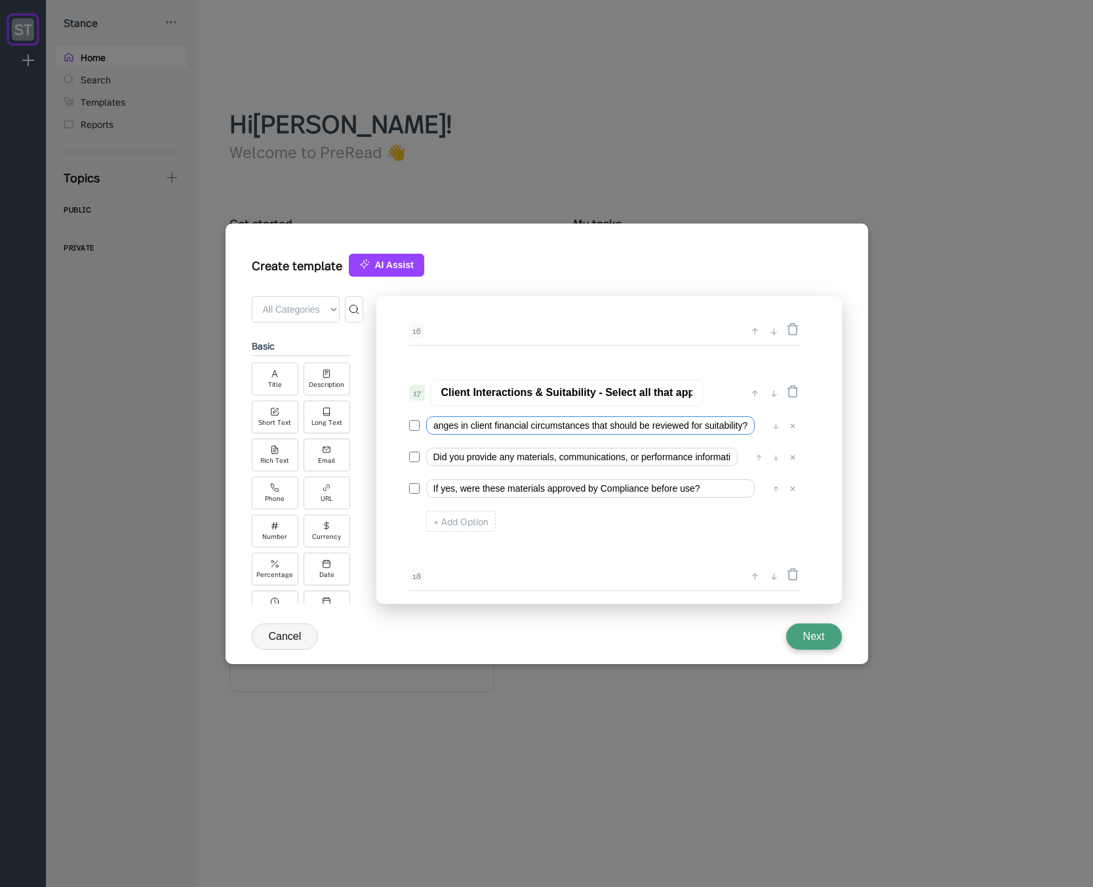
click at [745, 423] on input "Have you observed or become aware of any changes in client financial circumstan…" at bounding box center [590, 425] width 328 height 18
click at [675, 425] on input "Have you observed or become aware of any changes in client financial circumstan…" at bounding box center [590, 425] width 328 height 18
drag, startPoint x: 644, startPoint y: 424, endPoint x: 507, endPoint y: 427, distance: 136.4
click at [393, 423] on div "0 ↓ Quarterly Access Person Attestation 1 ↑ ↓ Please complete this questionnair…" at bounding box center [608, 449] width 465 height 307
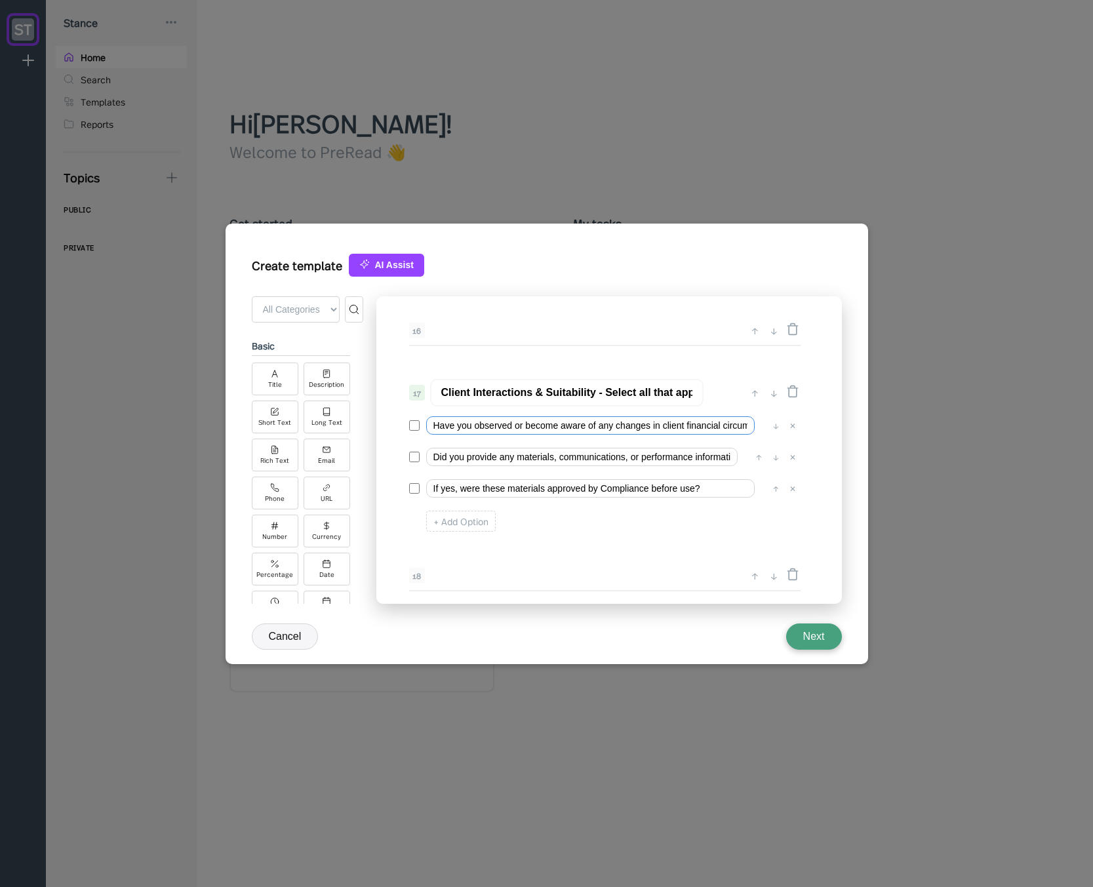
click at [530, 427] on input "Have you observed or become aware of any changes in client financial circumstan…" at bounding box center [590, 425] width 328 height 18
click at [551, 515] on div "+ Add Option" at bounding box center [604, 521] width 390 height 28
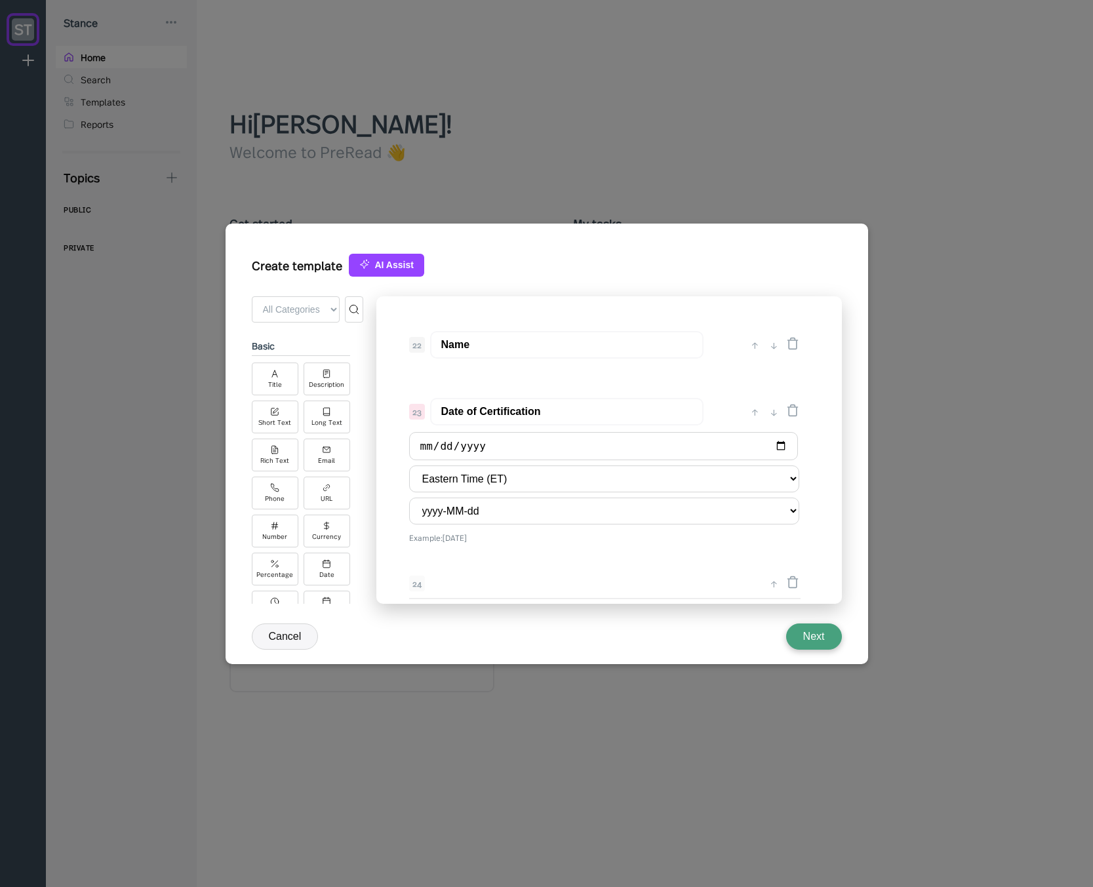
scroll to position [2525, 0]
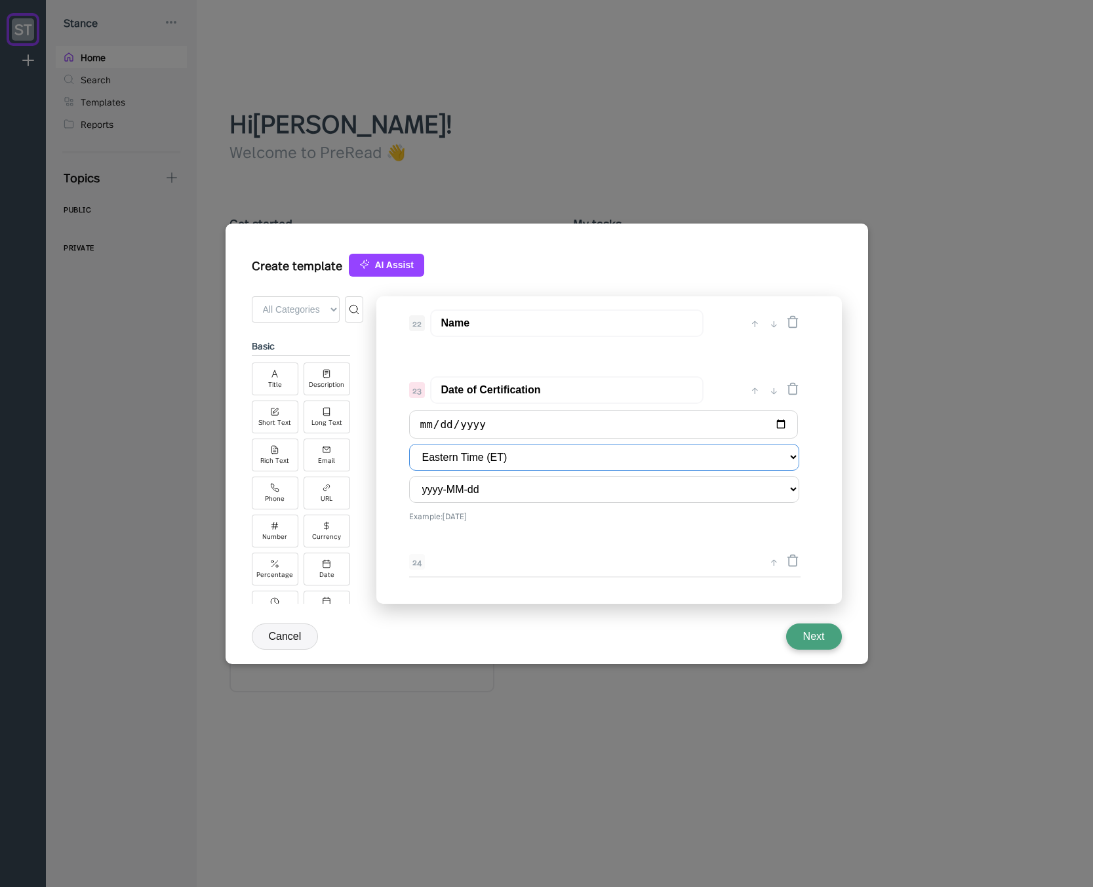
click at [781, 456] on select "Eastern Time (ET) [US_STATE] Time (AKT) [GEOGRAPHIC_DATA] (ART) [US_STATE] (MST…" at bounding box center [604, 457] width 390 height 27
select select "America/New_York"
click at [409, 444] on select "Eastern Time (ET) [US_STATE] Time (AKT) [GEOGRAPHIC_DATA] (ART) [US_STATE] (MST…" at bounding box center [604, 457] width 390 height 27
click at [553, 527] on div "23 Date of Certification ↑ ↓ Eastern Time (ET) [US_STATE] Time (AKT) [GEOGRAPHI…" at bounding box center [604, 449] width 416 height 158
click at [520, 492] on select "yyyy-MM-dd MM/dd/yyyy dd/MM/yyyy MMMM d, yyyy d MMMM yyyy ccc, MMM d, yyyy cust…" at bounding box center [604, 489] width 390 height 27
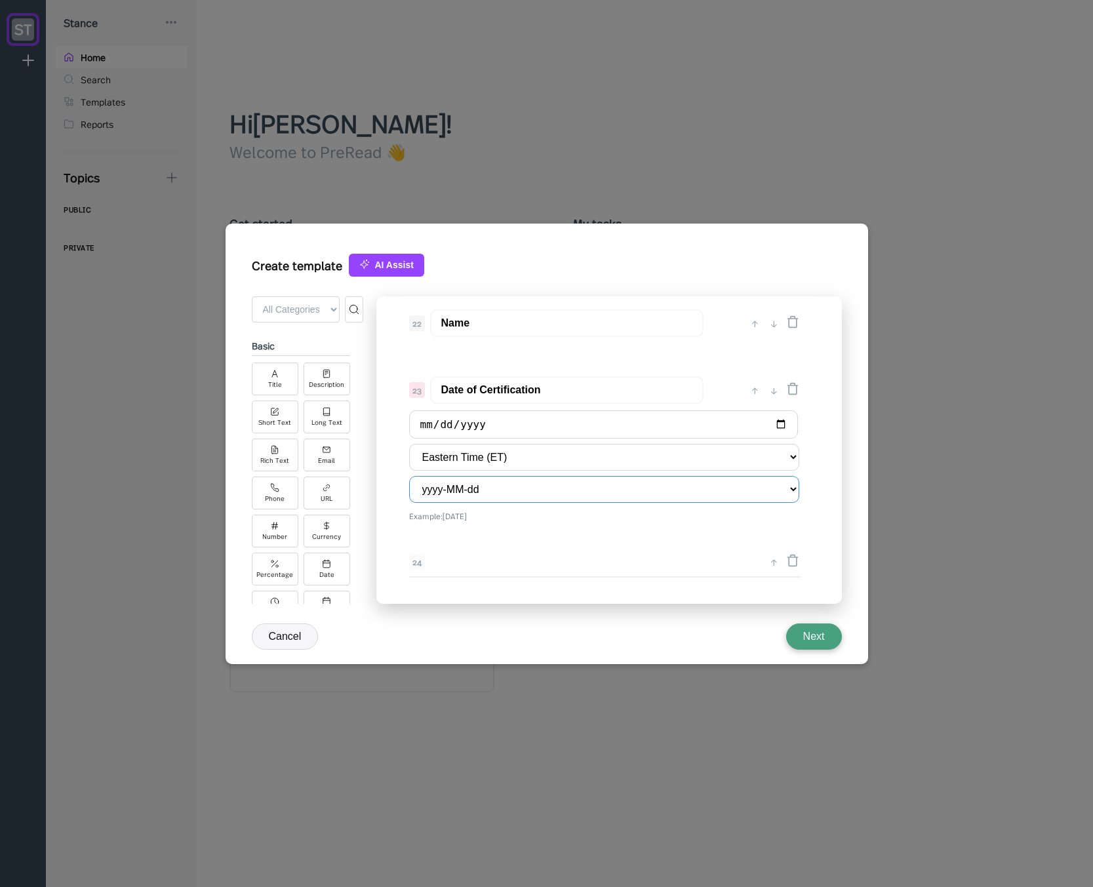
click at [522, 490] on select "yyyy-MM-dd MM/dd/yyyy dd/MM/yyyy MMMM d, yyyy d MMMM yyyy ccc, MMM d, yyyy cust…" at bounding box center [604, 489] width 390 height 27
select select "MM/dd/yyyy"
click at [409, 476] on select "yyyy-MM-dd MM/dd/yyyy dd/MM/yyyy MMMM d, yyyy d MMMM yyyy ccc, MMM d, yyyy cust…" at bounding box center [604, 489] width 390 height 27
click at [532, 526] on div "23 Date of Certification ↑ ↓ Eastern Time (ET) [US_STATE] Time (AKT) [GEOGRAPHI…" at bounding box center [604, 449] width 416 height 158
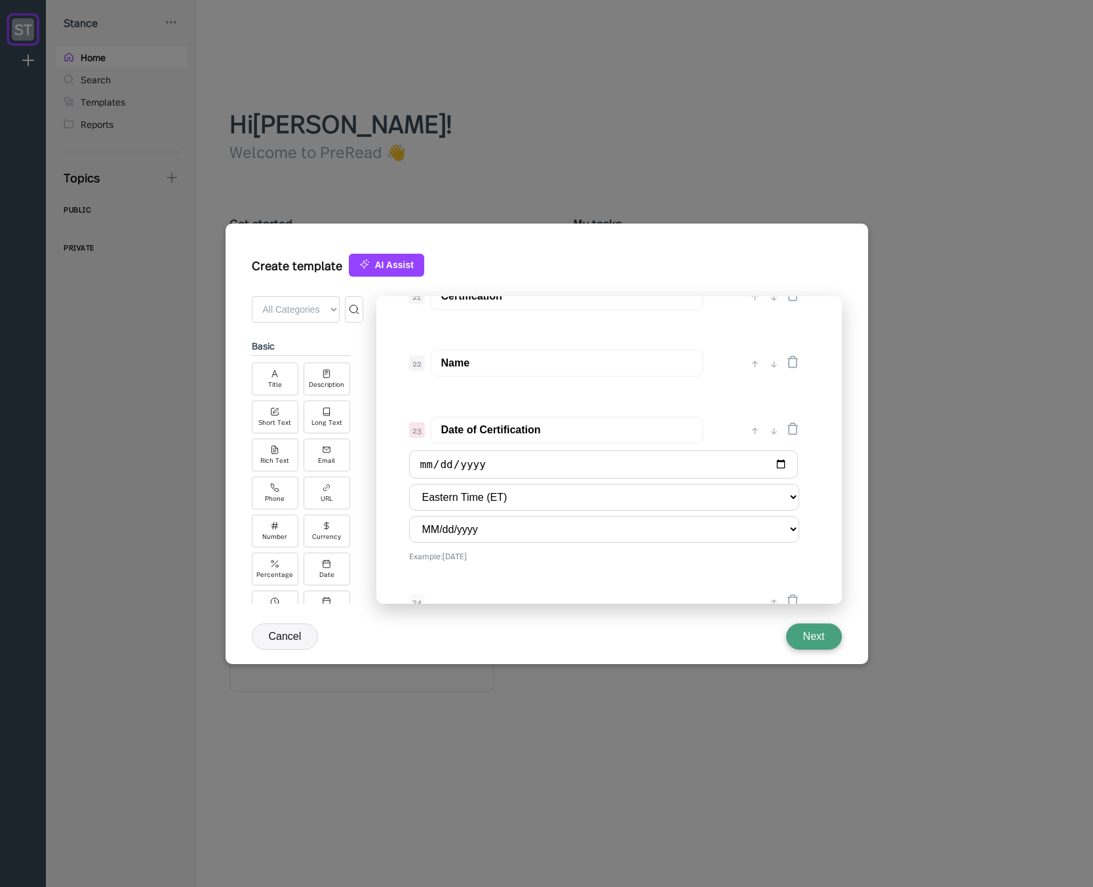
scroll to position [2446, 0]
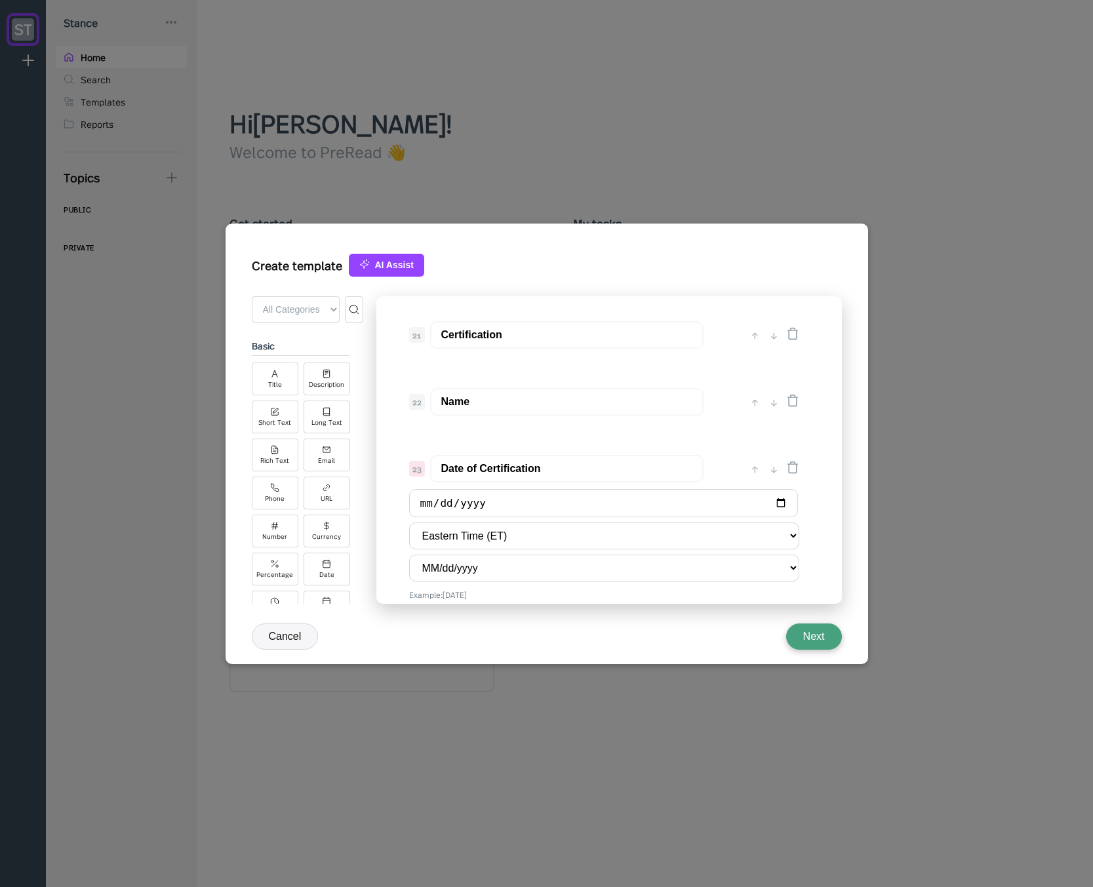
click at [541, 473] on input "Date of Certification" at bounding box center [566, 469] width 273 height 28
click at [526, 436] on div "0 ↓ Quarterly Access Person Attestation 1 ↑ ↓ Please complete this questionnair…" at bounding box center [608, 449] width 465 height 307
drag, startPoint x: 468, startPoint y: 469, endPoint x: 553, endPoint y: 472, distance: 84.6
click at [553, 472] on input "Date of Attestation" at bounding box center [566, 469] width 273 height 28
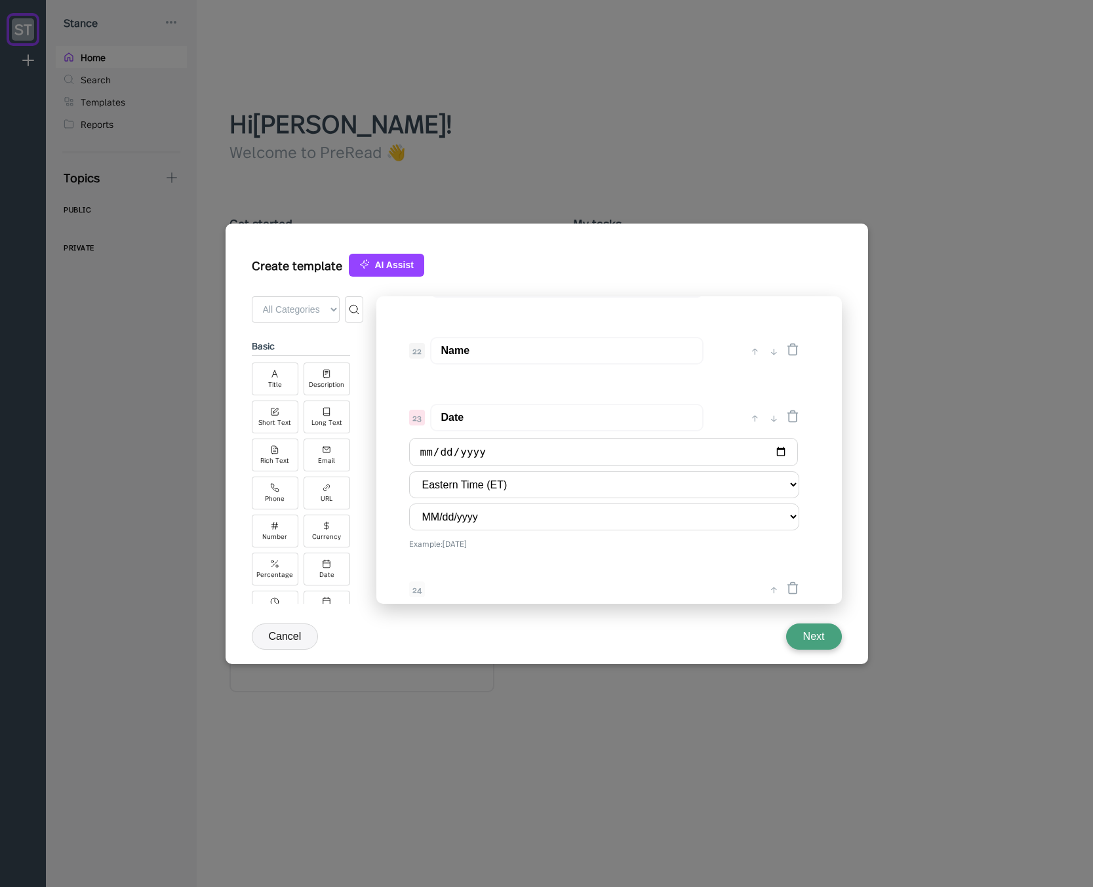
scroll to position [2525, 0]
type input "Date"
click at [792, 559] on icon at bounding box center [792, 560] width 13 height 13
click at [690, 412] on div "0 ↓ Quarterly Access Person Attestation 1 ↑ ↓ Please complete this questionnair…" at bounding box center [608, 449] width 465 height 307
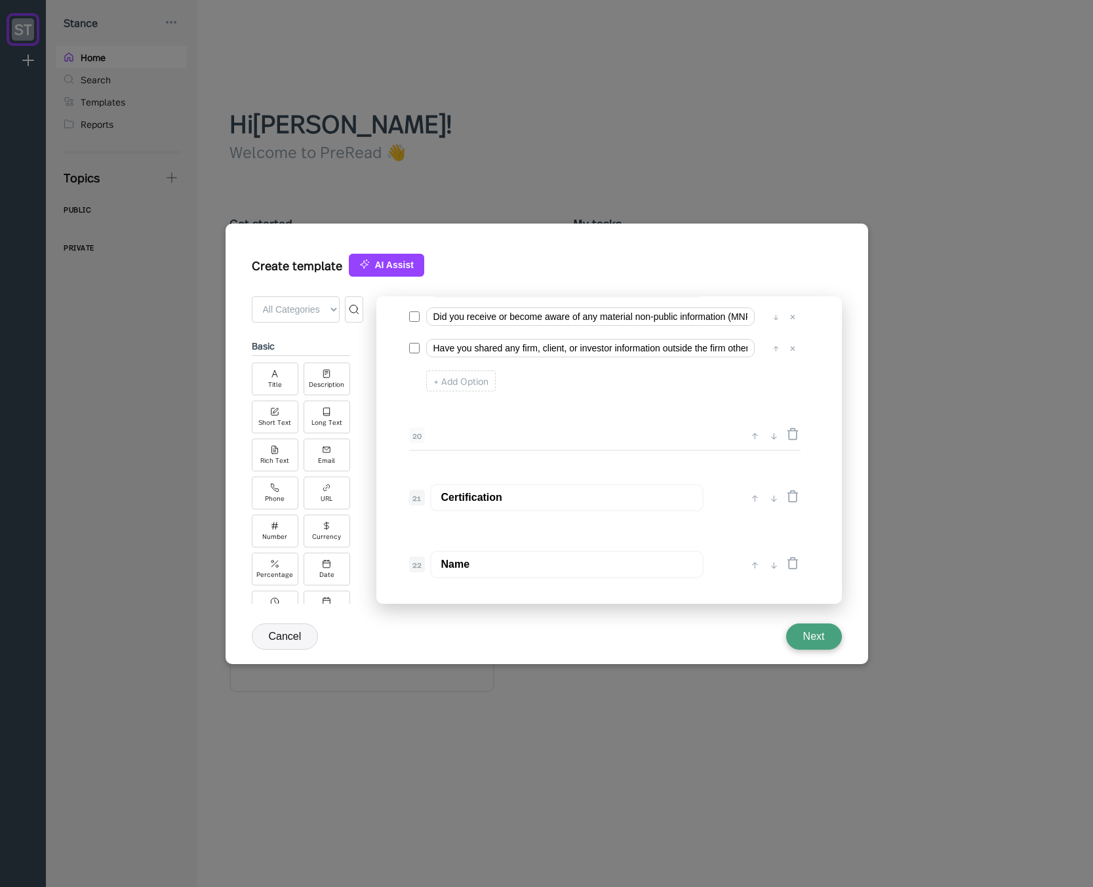
scroll to position [2311, 0]
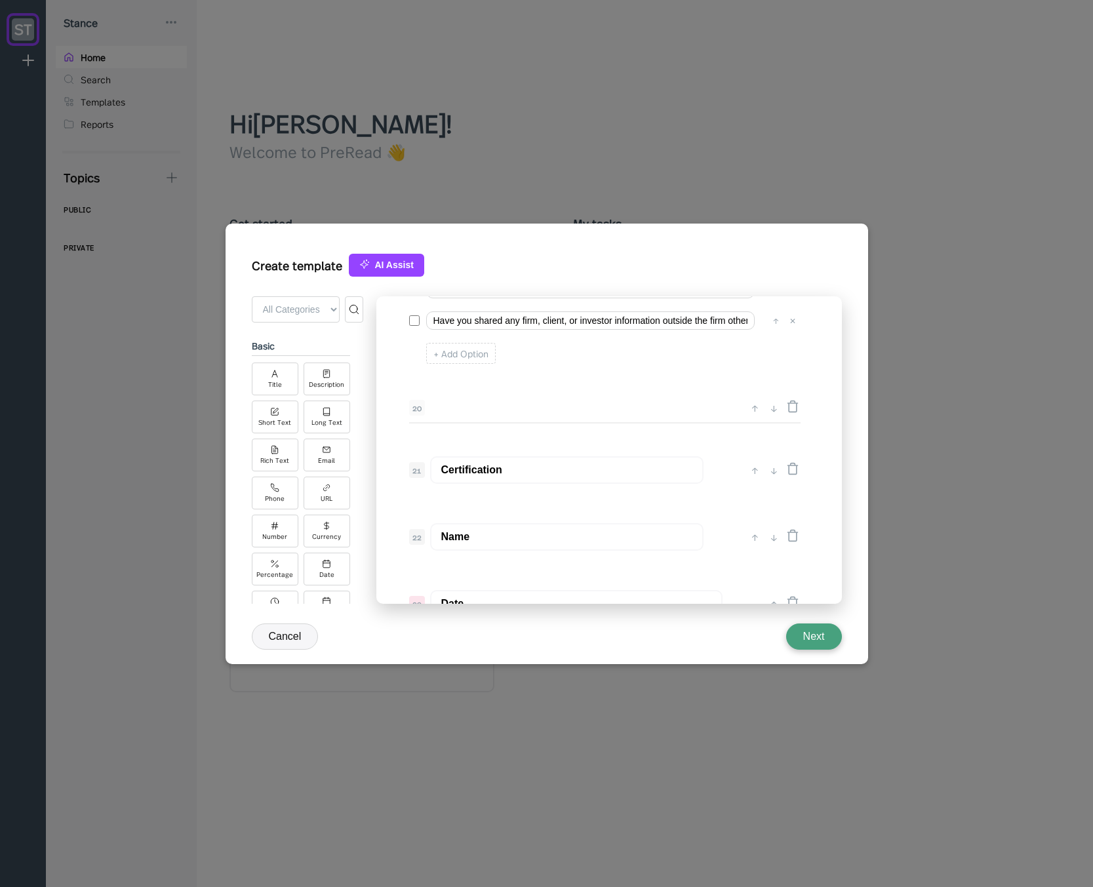
click at [566, 502] on div "0 ↓ Quarterly Access Person Attestation 1 ↑ ↓ Please complete this questionnair…" at bounding box center [608, 449] width 465 height 307
click at [792, 469] on icon at bounding box center [792, 468] width 13 height 13
click at [792, 466] on icon at bounding box center [792, 468] width 13 height 13
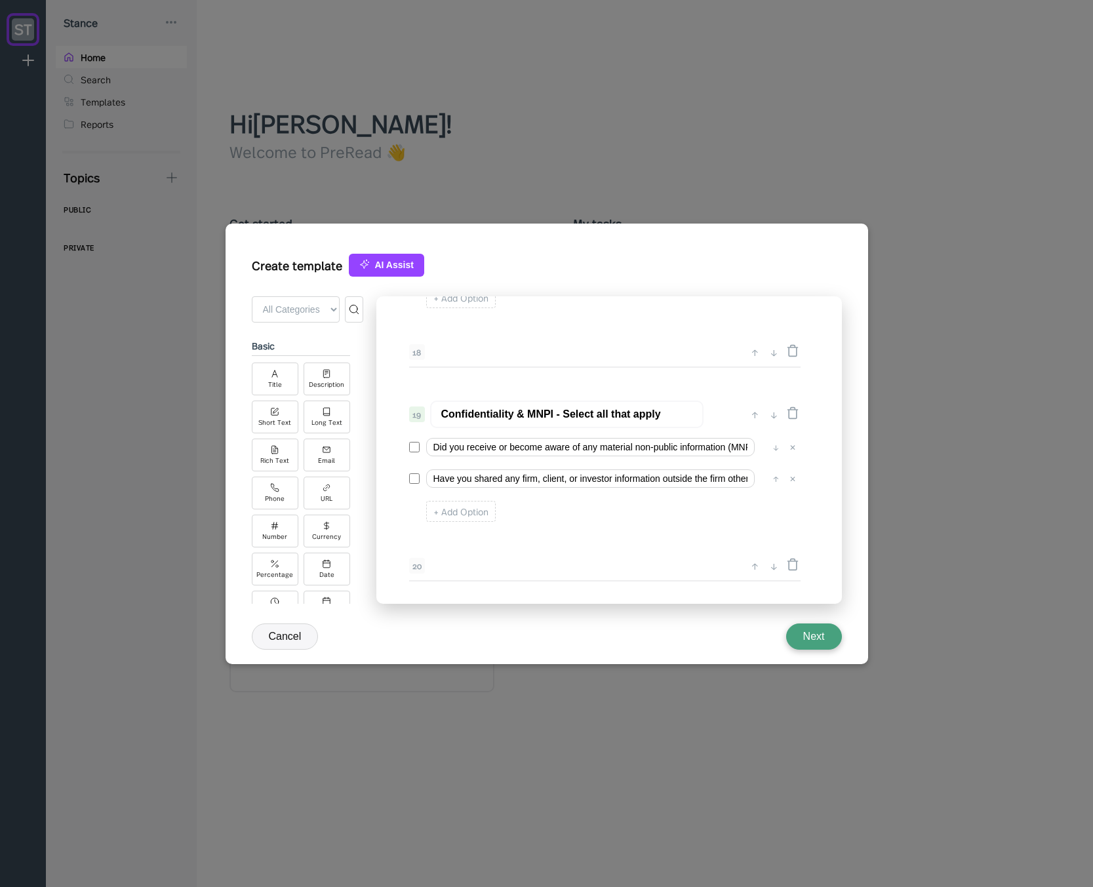
scroll to position [2154, 0]
click at [556, 480] on input "Have you shared any firm, client, or investor information outside the firm othe…" at bounding box center [590, 478] width 328 height 18
drag, startPoint x: 522, startPoint y: 477, endPoint x: 716, endPoint y: 478, distance: 194.0
click at [743, 482] on input "Have you shared any firm, client, or investor information outside the firm othe…" at bounding box center [590, 478] width 328 height 18
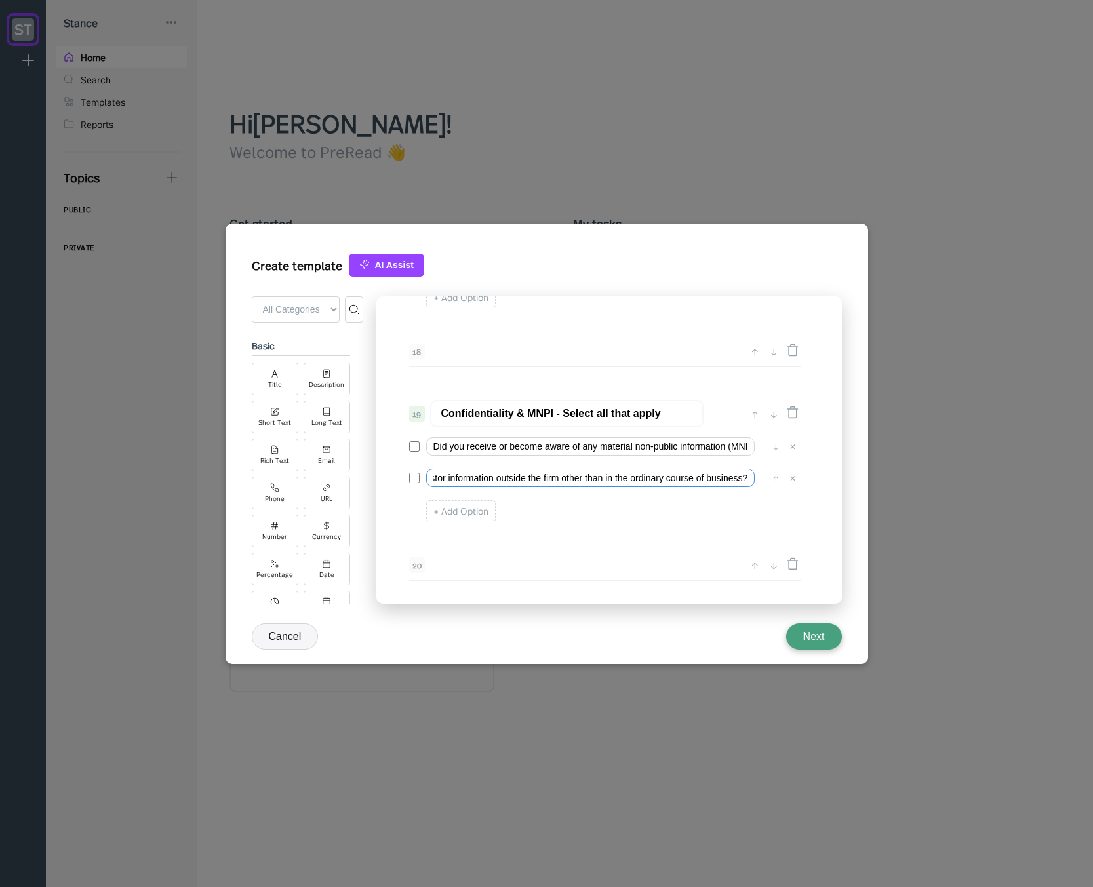
click at [709, 478] on input "Have you shared any firm, client, or investor information outside the firm othe…" at bounding box center [590, 478] width 328 height 18
drag, startPoint x: 416, startPoint y: 467, endPoint x: 305, endPoint y: 468, distance: 110.8
click at [305, 468] on div "+ Add Field ← Back to Form All Categories Basic Advanced Integrations basic Tit…" at bounding box center [547, 453] width 590 height 315
click at [567, 478] on input "Have you shared any firm, client, or investor information outside the firm othe…" at bounding box center [590, 478] width 328 height 18
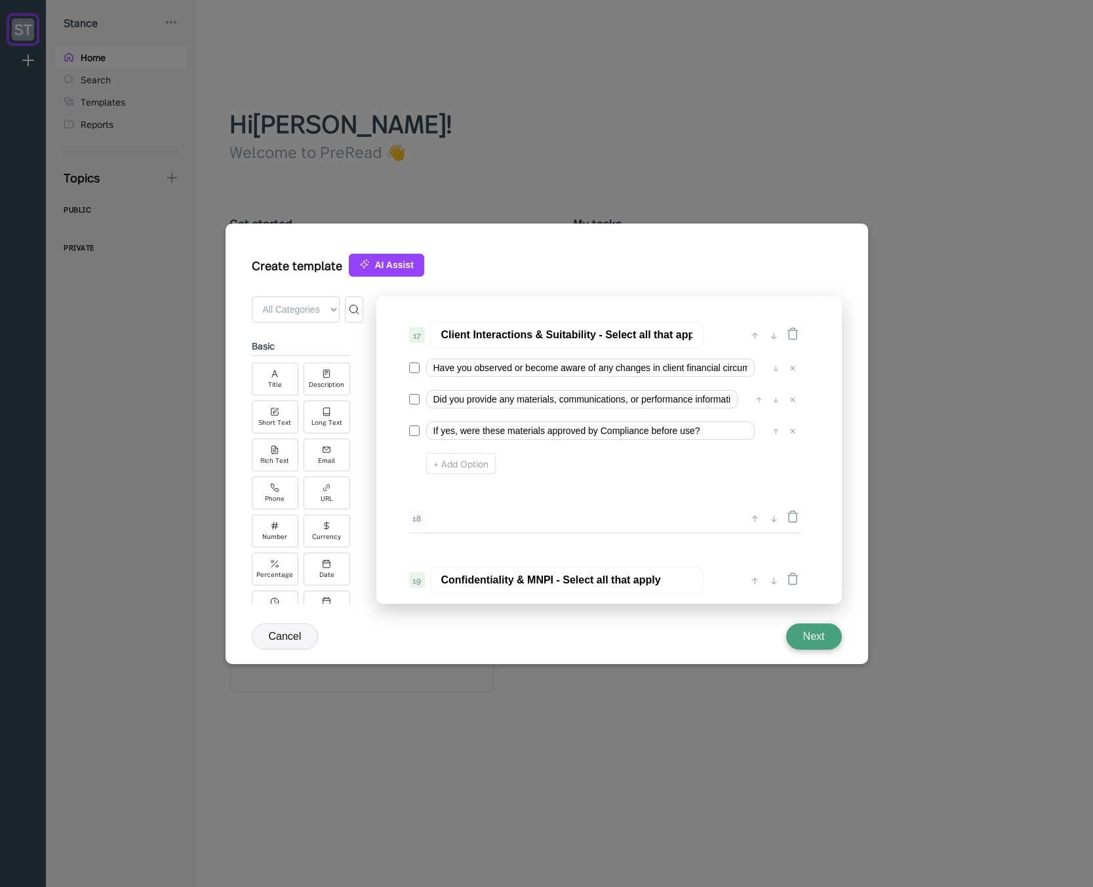
scroll to position [1997, 0]
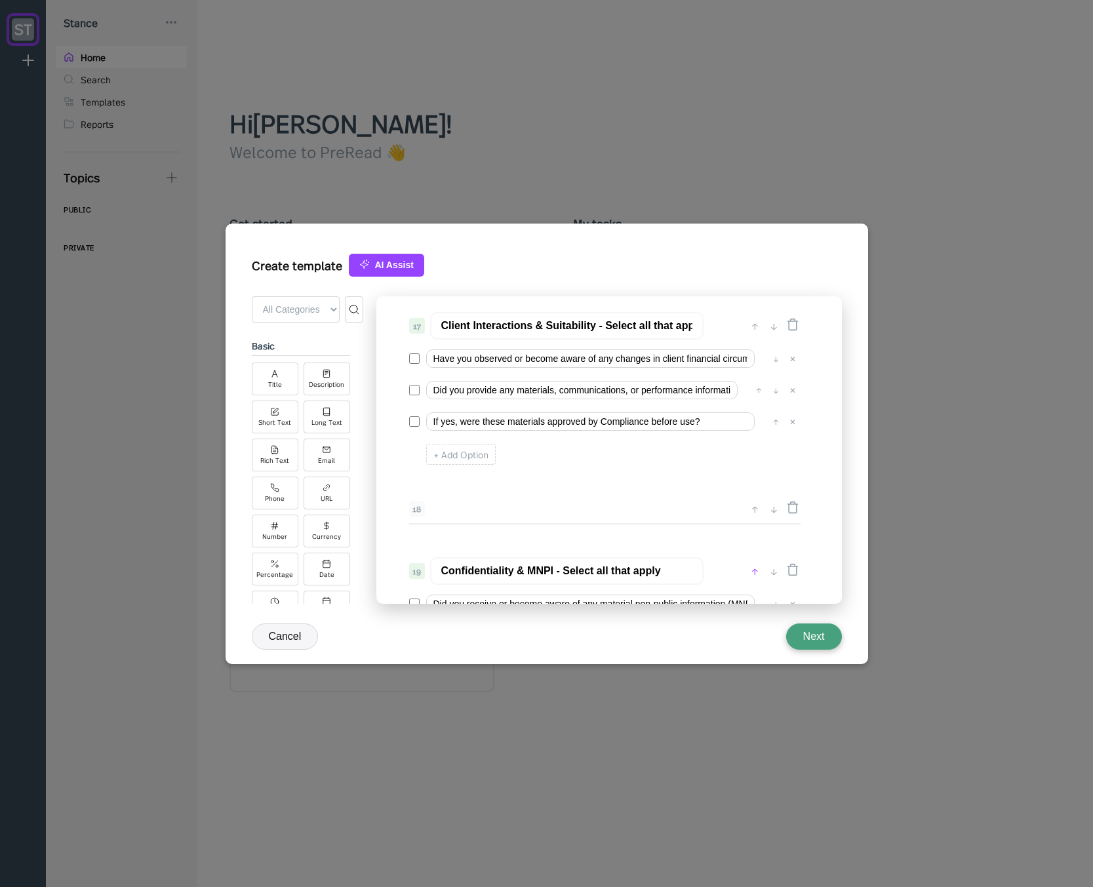
click at [752, 570] on div "↑" at bounding box center [755, 571] width 14 height 16
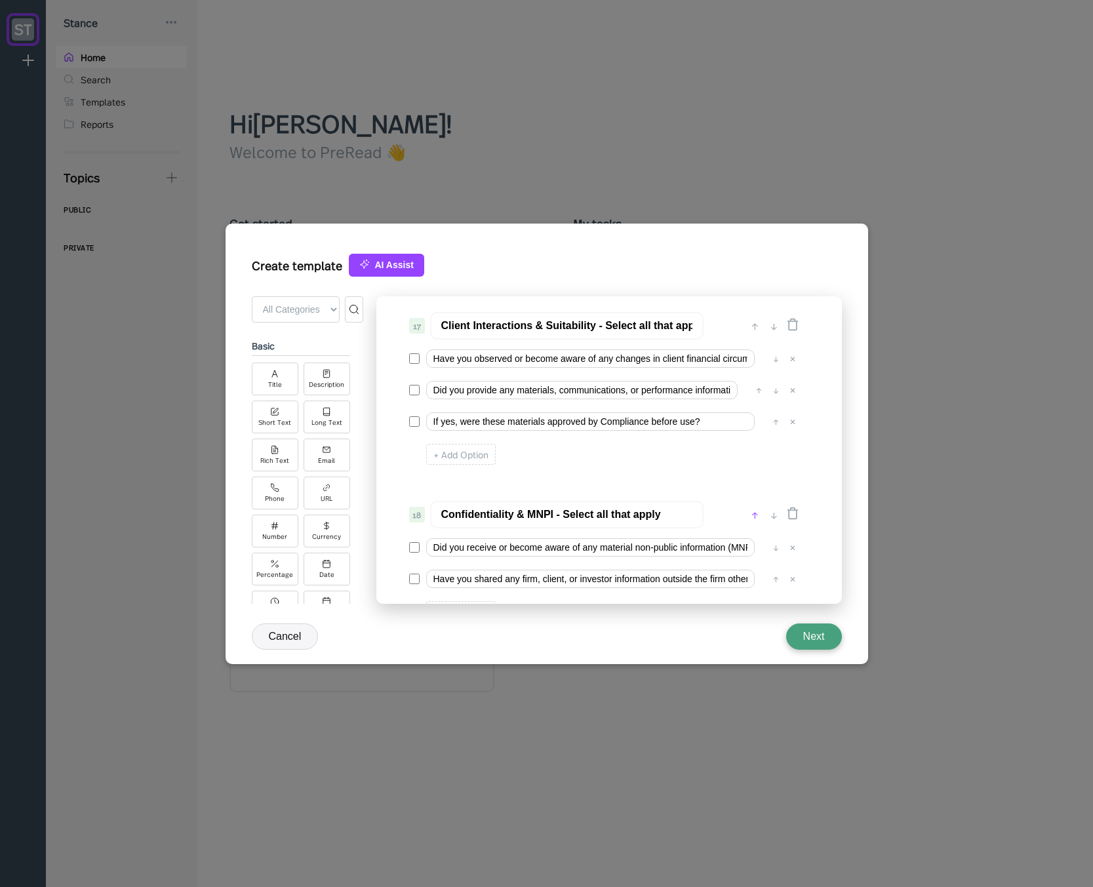
click at [749, 517] on div "↑" at bounding box center [755, 515] width 14 height 16
type input "Confidentiality & MNPI - Select all that apply"
type input "Client Interactions & Suitability - Select all that apply"
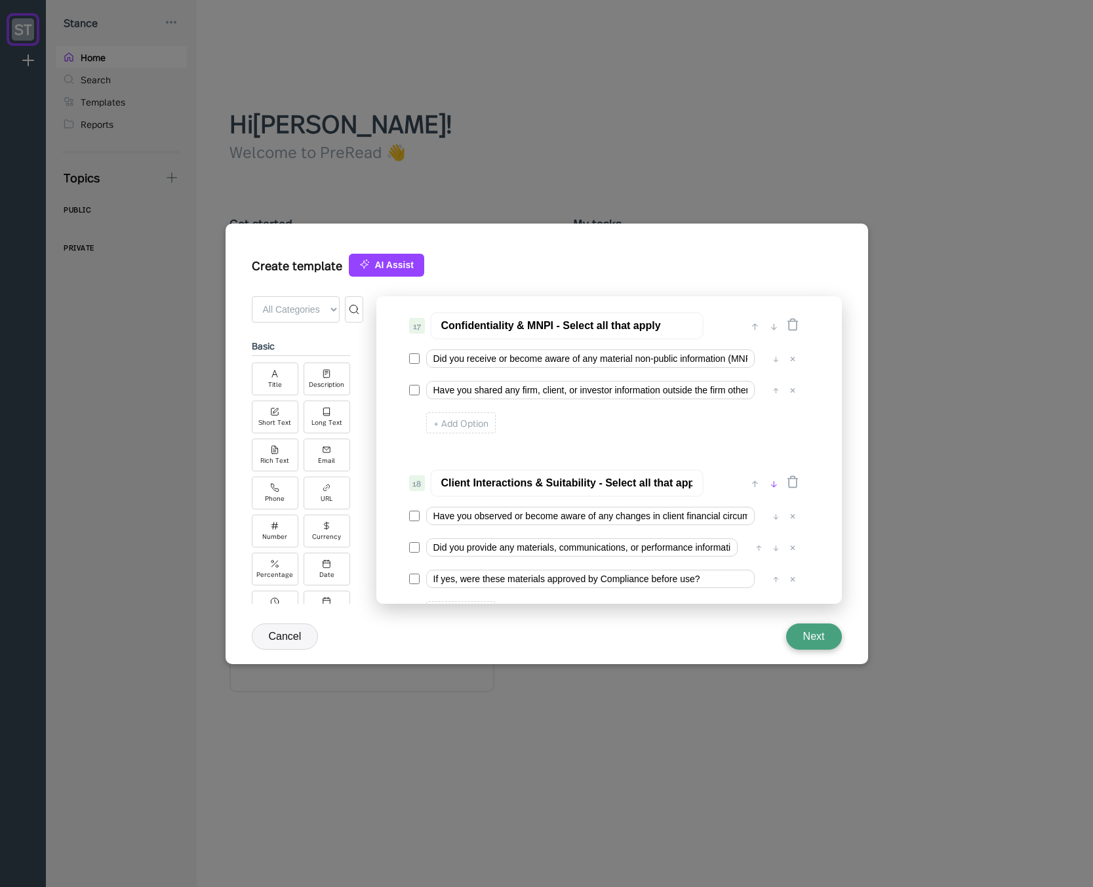
click at [773, 479] on div "↓" at bounding box center [774, 483] width 14 height 16
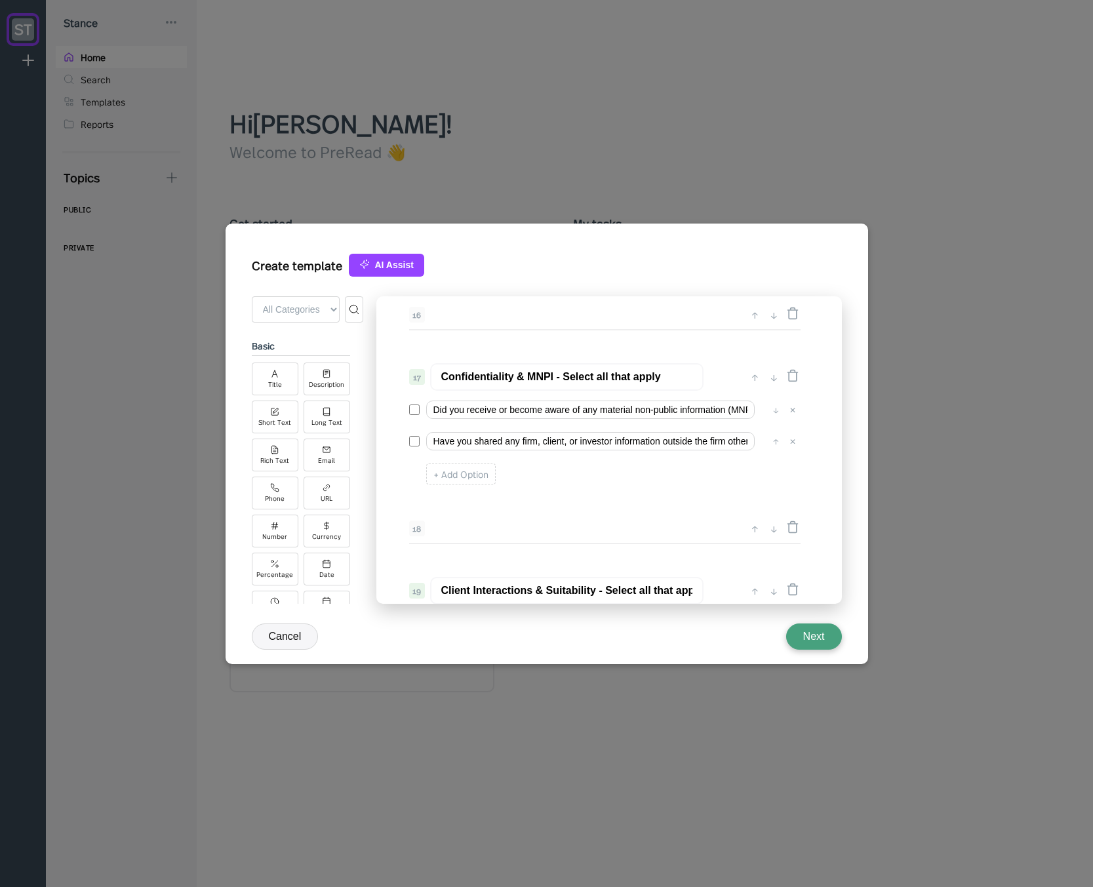
scroll to position [1918, 0]
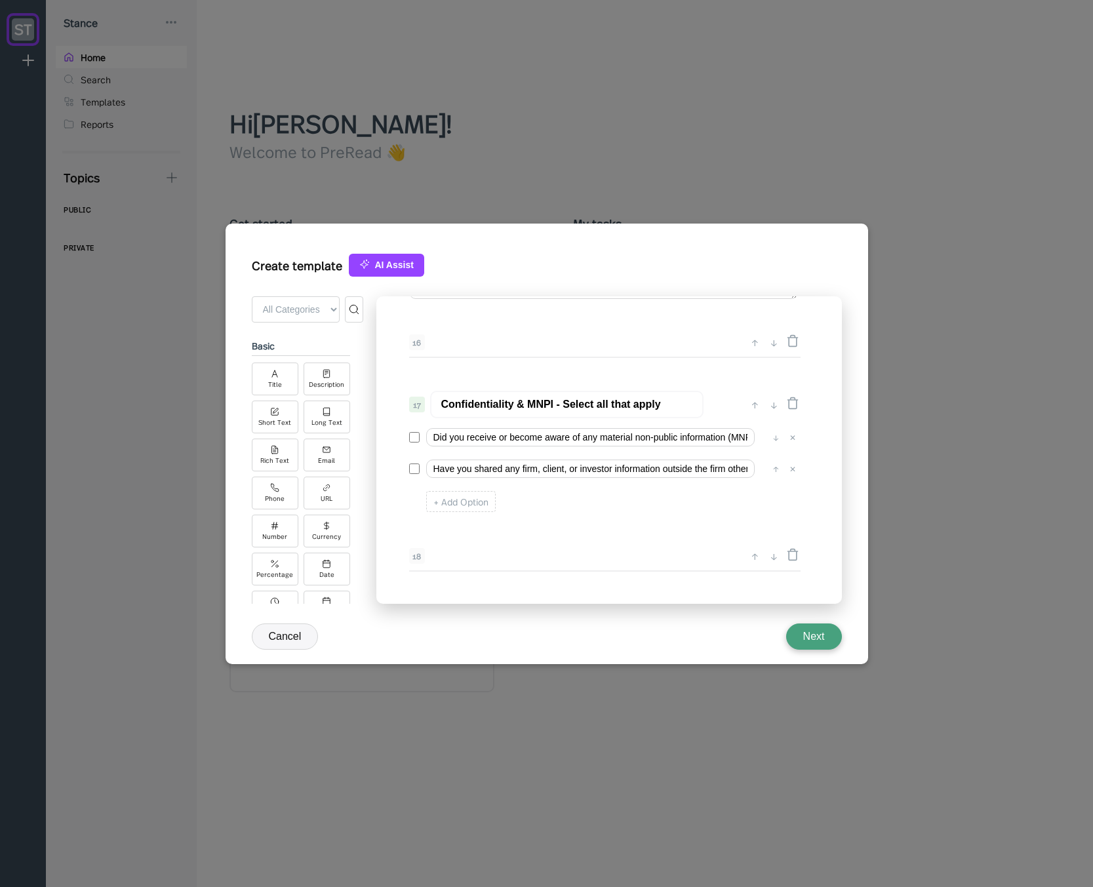
drag, startPoint x: 558, startPoint y: 404, endPoint x: 709, endPoint y: 418, distance: 150.7
click at [741, 416] on div "17 Confidentiality & MNPI - Select all that apply ↑ ↓" at bounding box center [604, 405] width 390 height 28
type input "Confidentiality & MNPI"
click at [449, 438] on input "Have you observed or become aware of any changes in client financial circumstan…" at bounding box center [590, 437] width 328 height 18
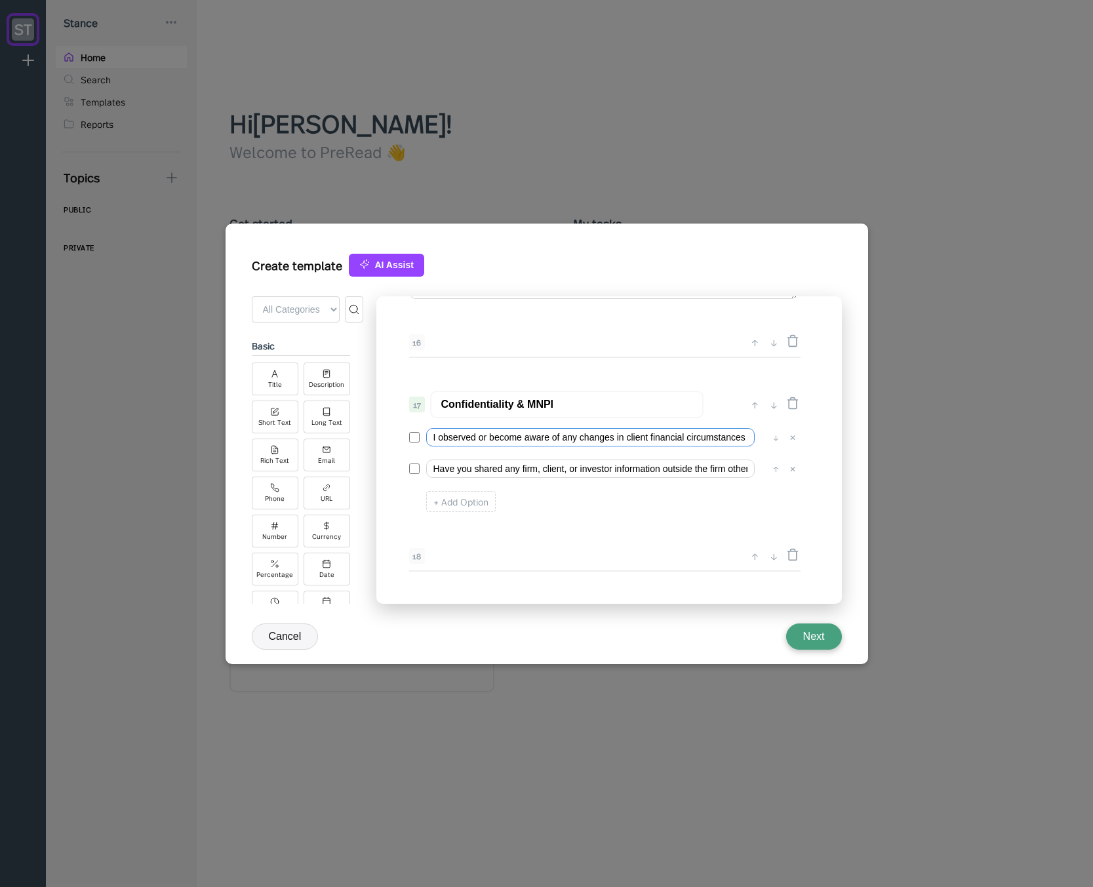
click at [520, 439] on input "I observed or become aware of any changes in client financial circumstances tha…" at bounding box center [590, 437] width 328 height 18
click at [515, 439] on input "I observed or becomame aware of any changes in client financial circumstances t…" at bounding box center [590, 437] width 328 height 18
click at [570, 440] on input "I observed or became aware of any changes in client financial circumstances tha…" at bounding box center [590, 437] width 328 height 18
drag, startPoint x: 636, startPoint y: 437, endPoint x: 723, endPoint y: 439, distance: 86.5
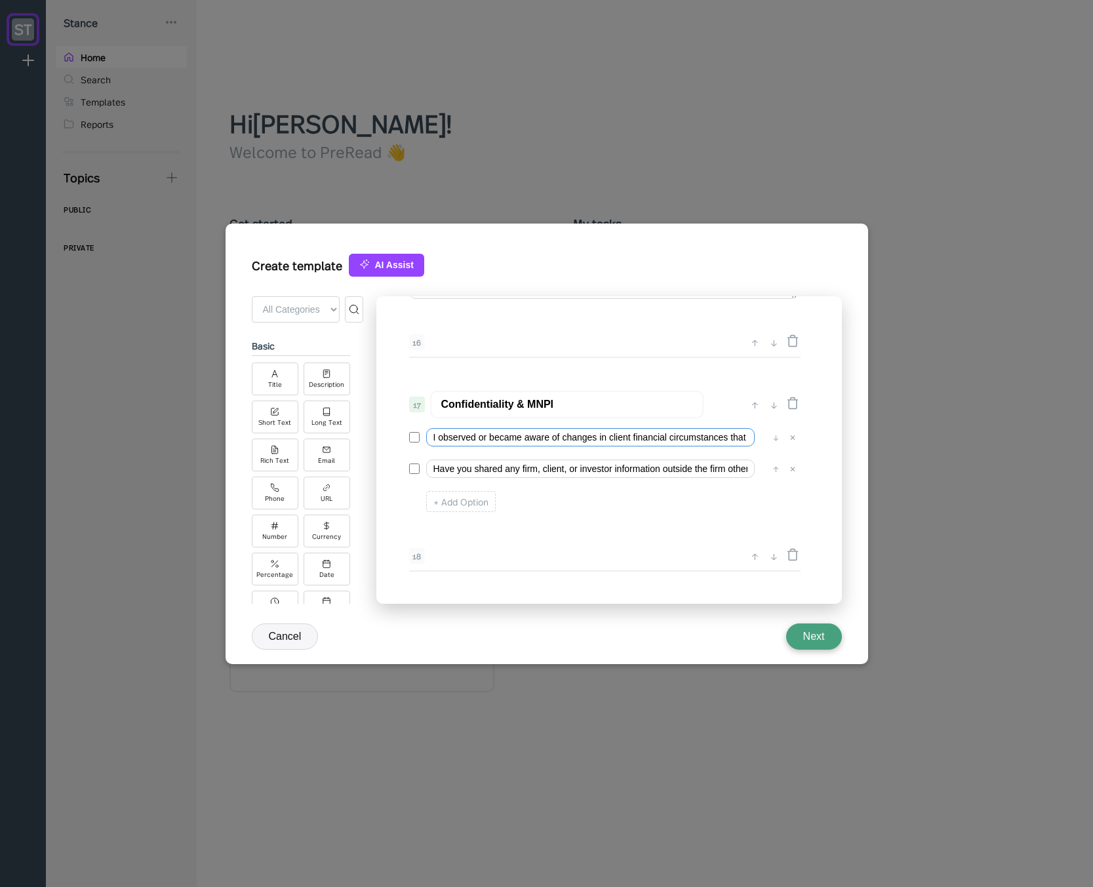
click at [723, 439] on input "I observed or became aware of changes in client financial circumstances that sh…" at bounding box center [590, 437] width 328 height 18
click at [717, 441] on input "I observed or became aware of changes in client financial circumstances that sh…" at bounding box center [590, 437] width 328 height 18
drag, startPoint x: 690, startPoint y: 441, endPoint x: 735, endPoint y: 441, distance: 45.2
click at [739, 441] on input "I observed or became aware of changes in client financial circumstances that sh…" at bounding box center [590, 437] width 328 height 18
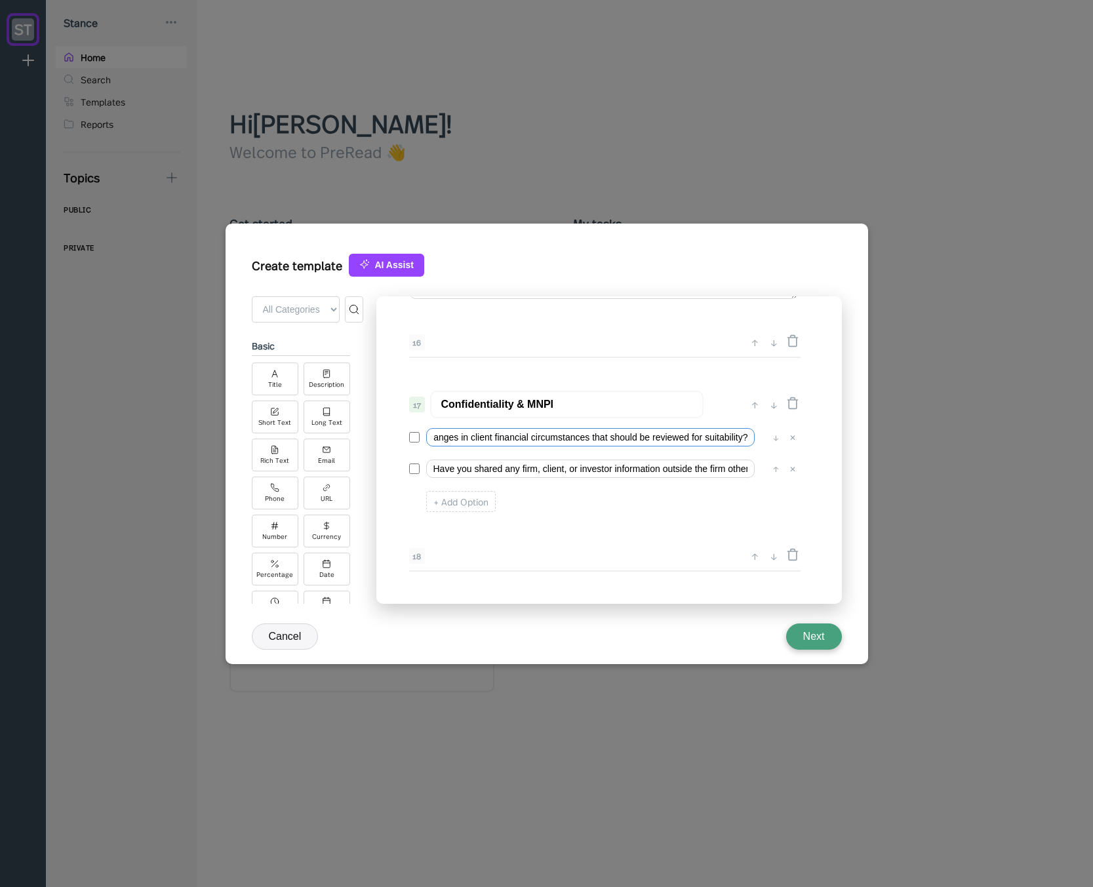
click at [692, 439] on input "I observed or became aware of changes in client financial circumstances that sh…" at bounding box center [590, 437] width 328 height 18
click at [743, 437] on input "I observed or became aware of changes in client financial circumstances that sh…" at bounding box center [590, 437] width 328 height 18
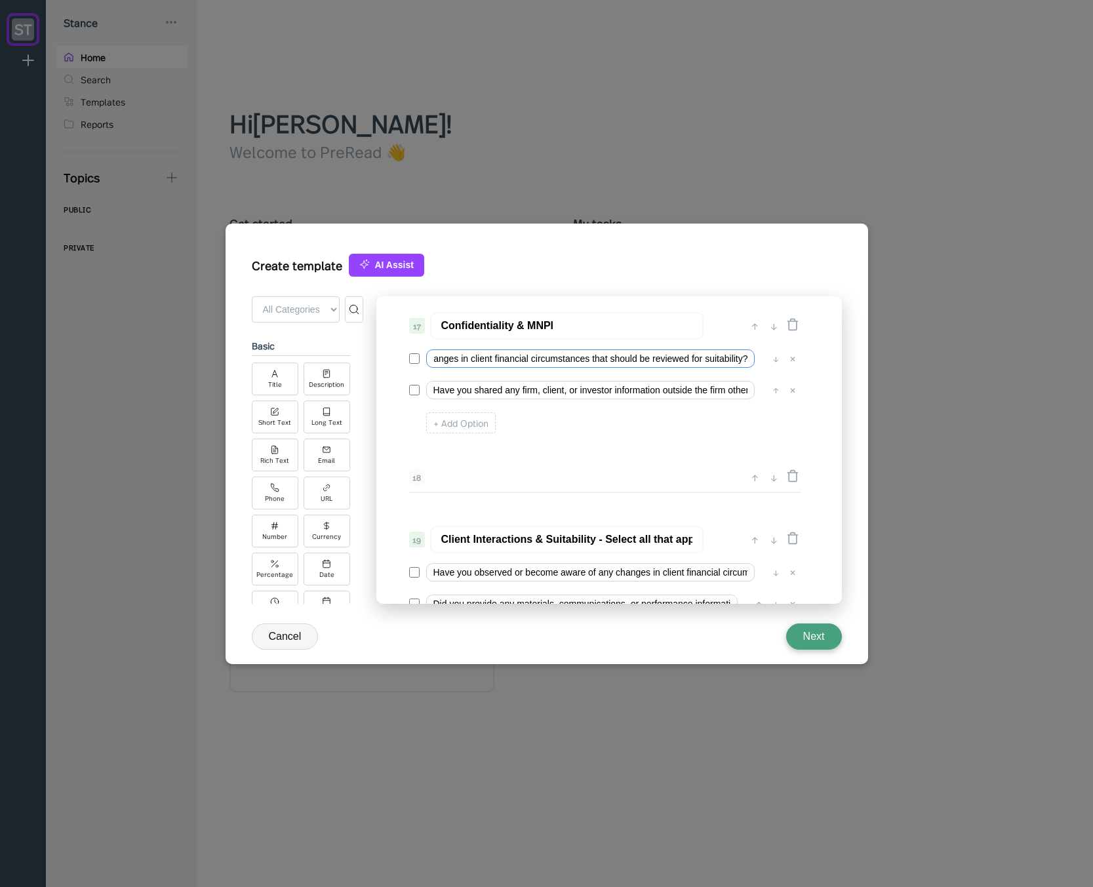
scroll to position [1918, 0]
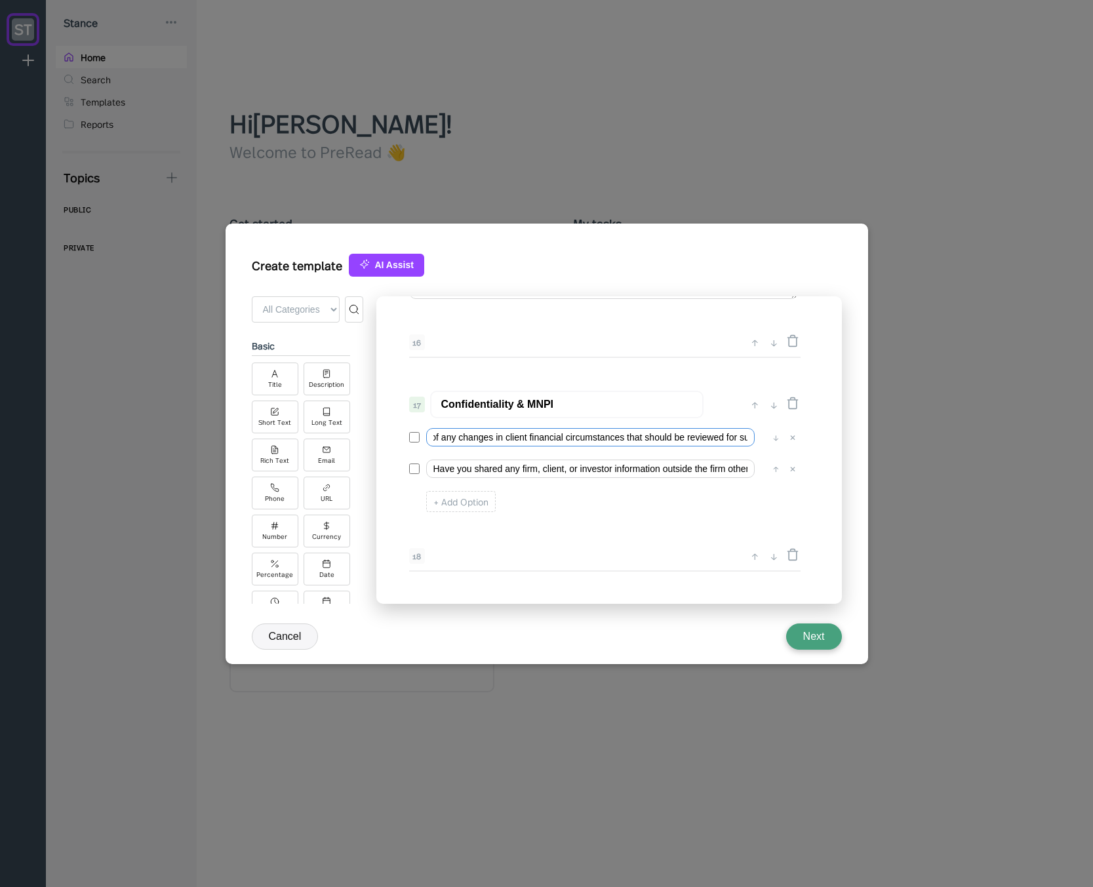
type input "Have you observed or become aware of any changes in client financial circumstan…"
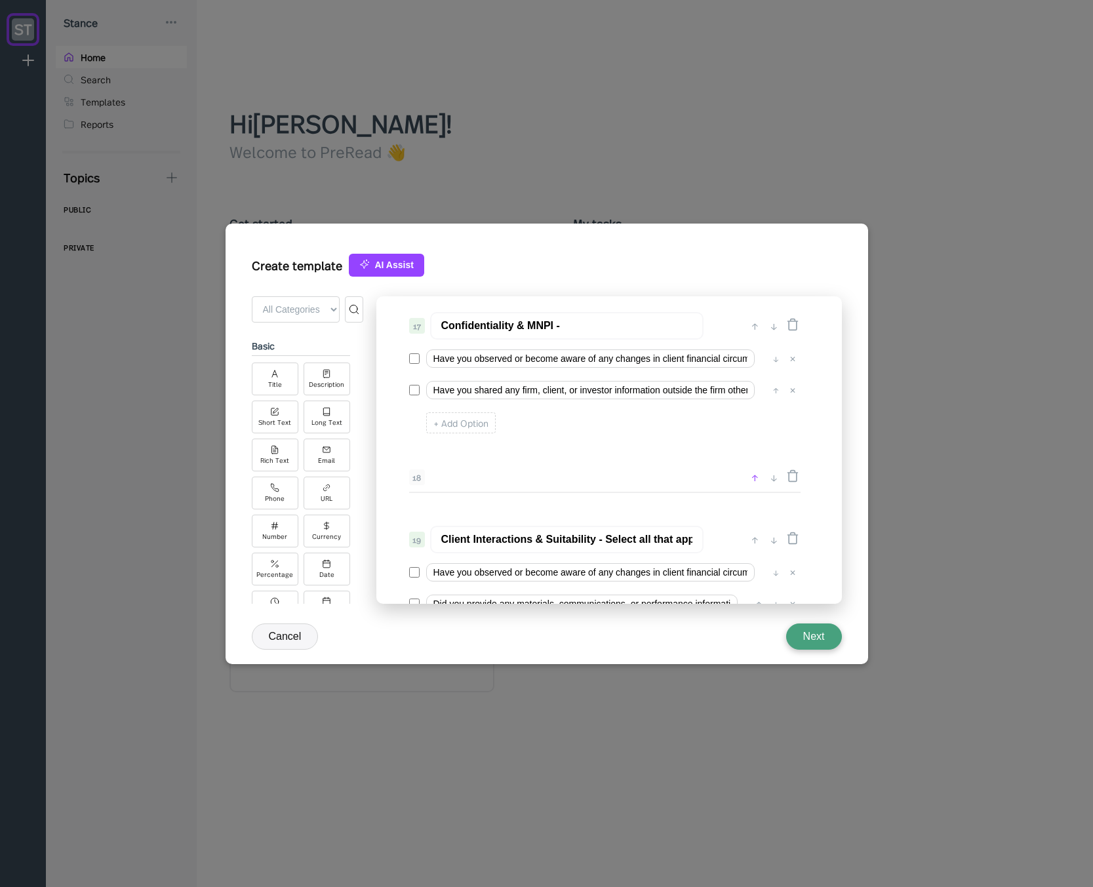
type input "Confidentiality & MNPI -"
click at [758, 477] on div "↑" at bounding box center [755, 477] width 14 height 16
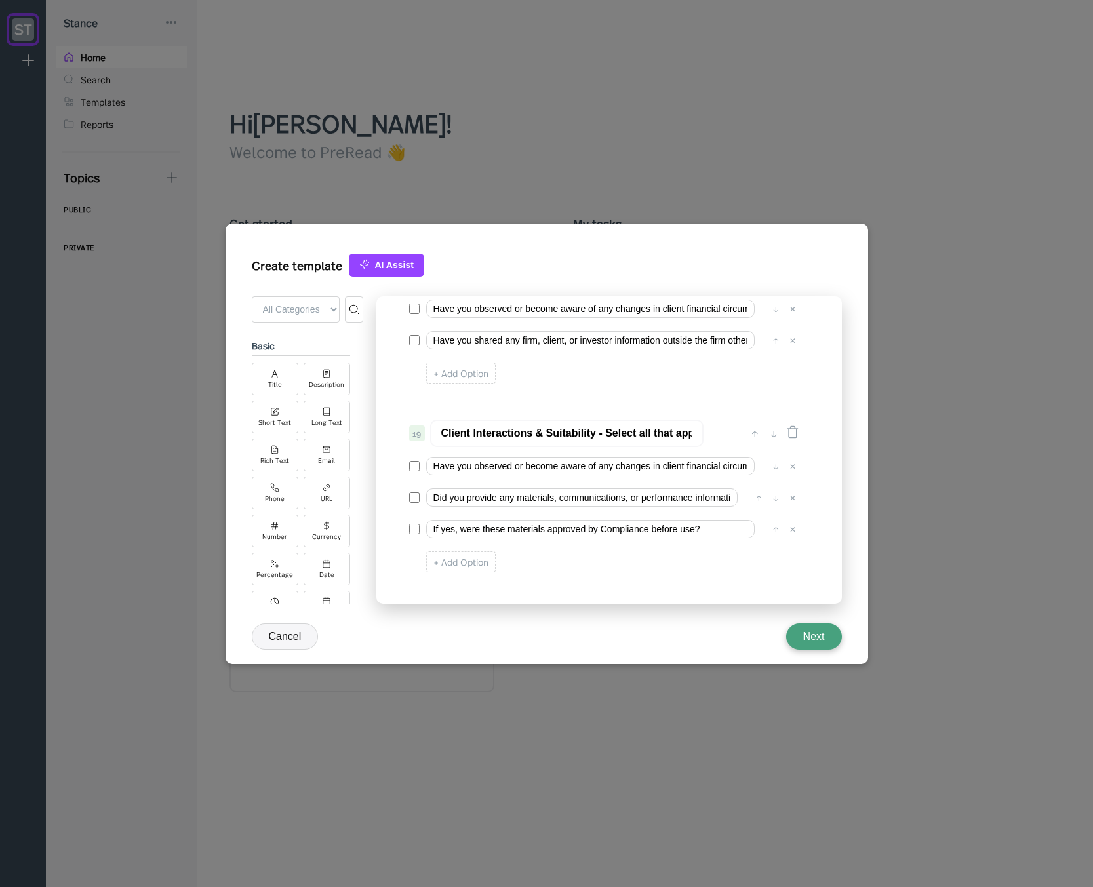
scroll to position [2075, 0]
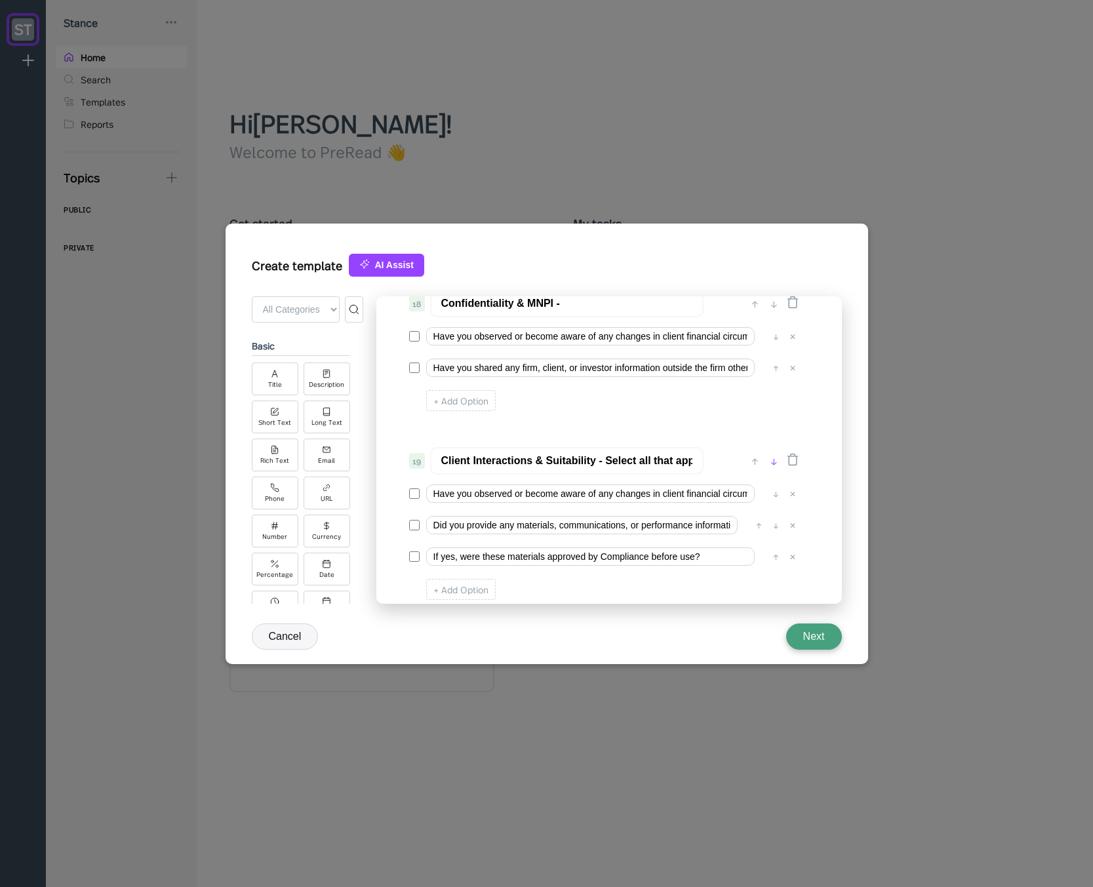
click at [775, 463] on div "↓" at bounding box center [774, 461] width 14 height 16
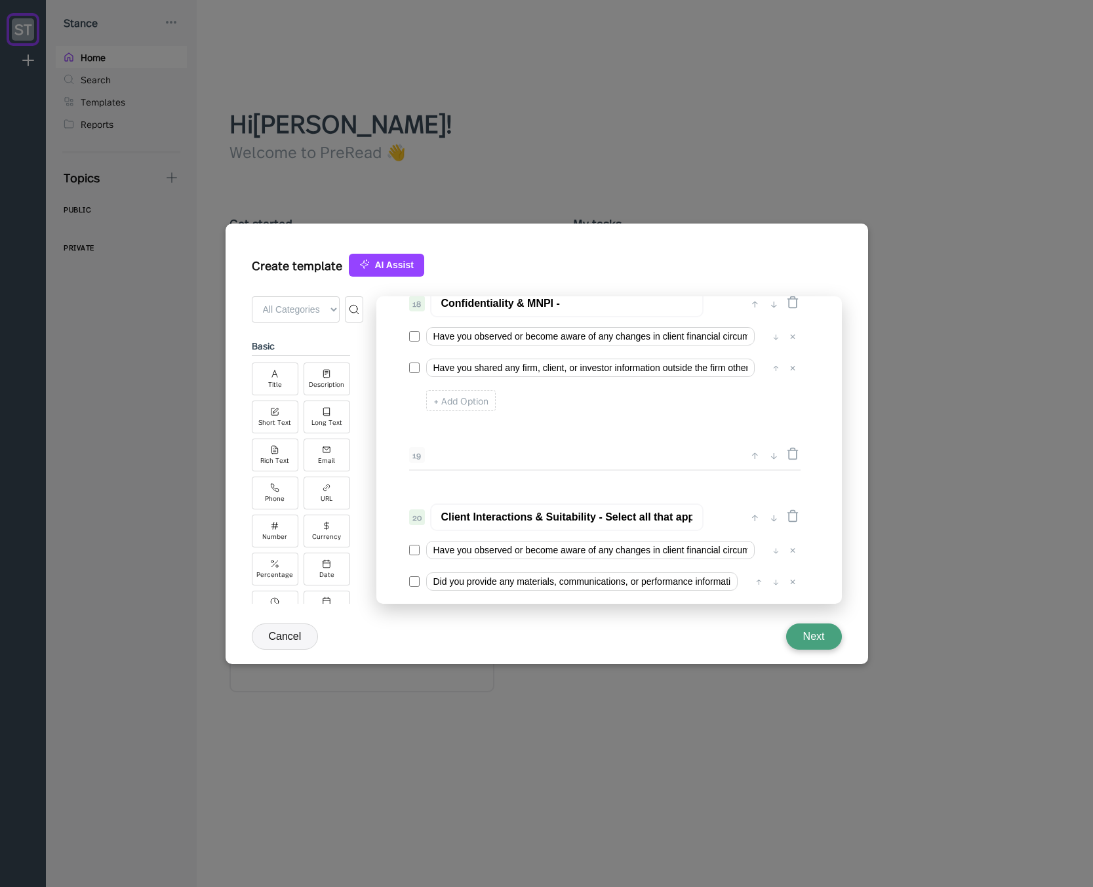
scroll to position [1997, 0]
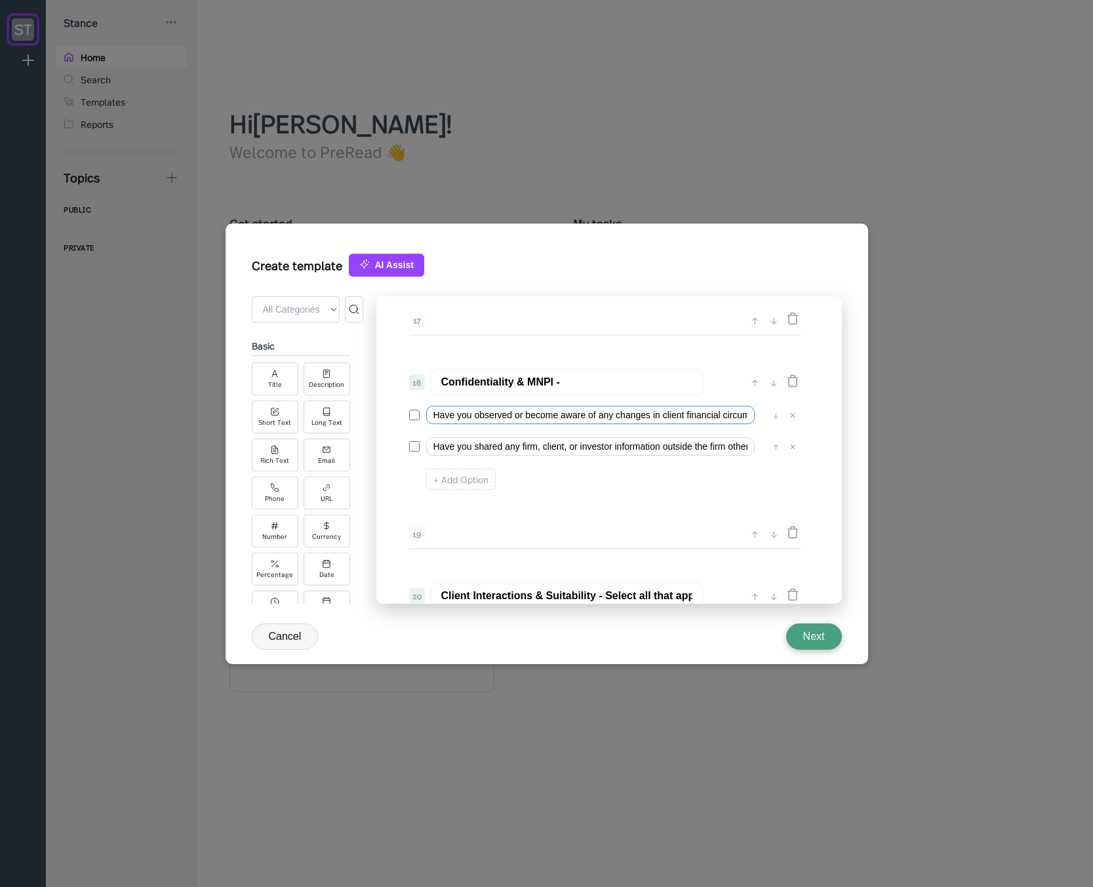
click at [595, 418] on input "Have you observed or become aware of any changes in client financial circumstan…" at bounding box center [590, 415] width 328 height 18
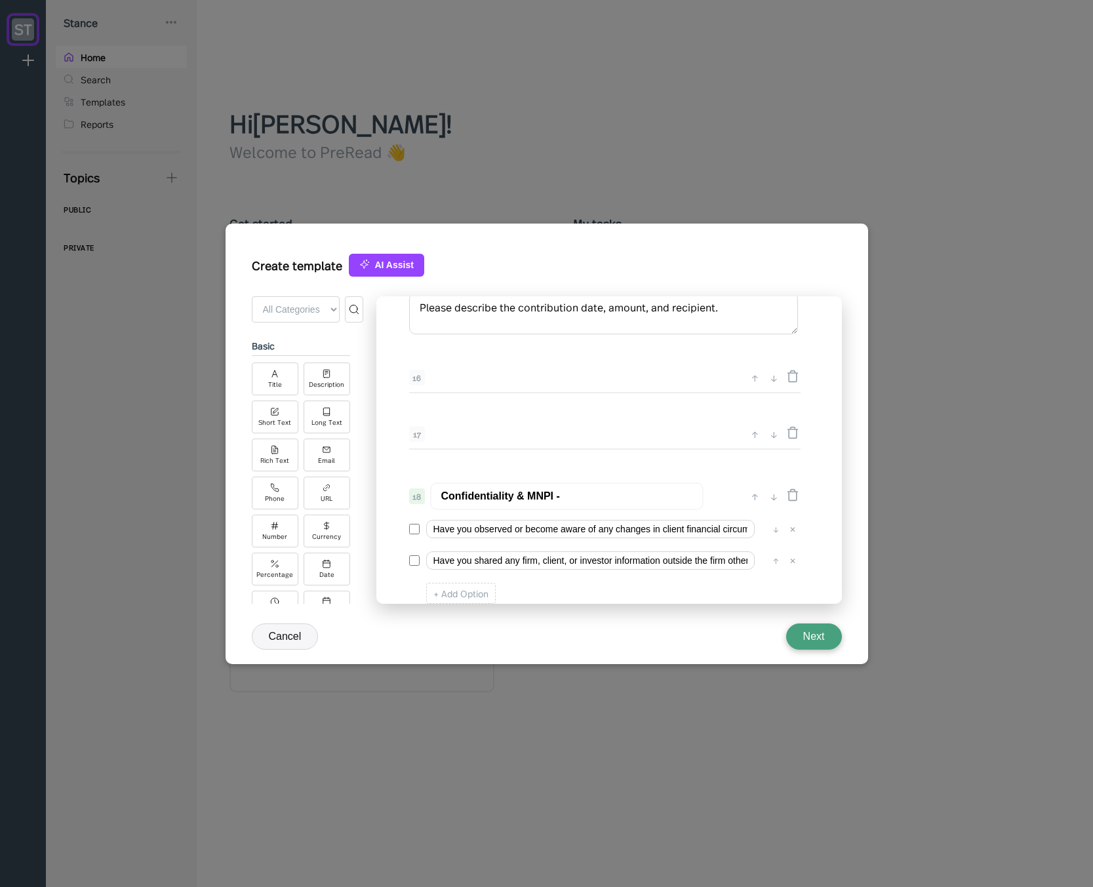
scroll to position [1918, 0]
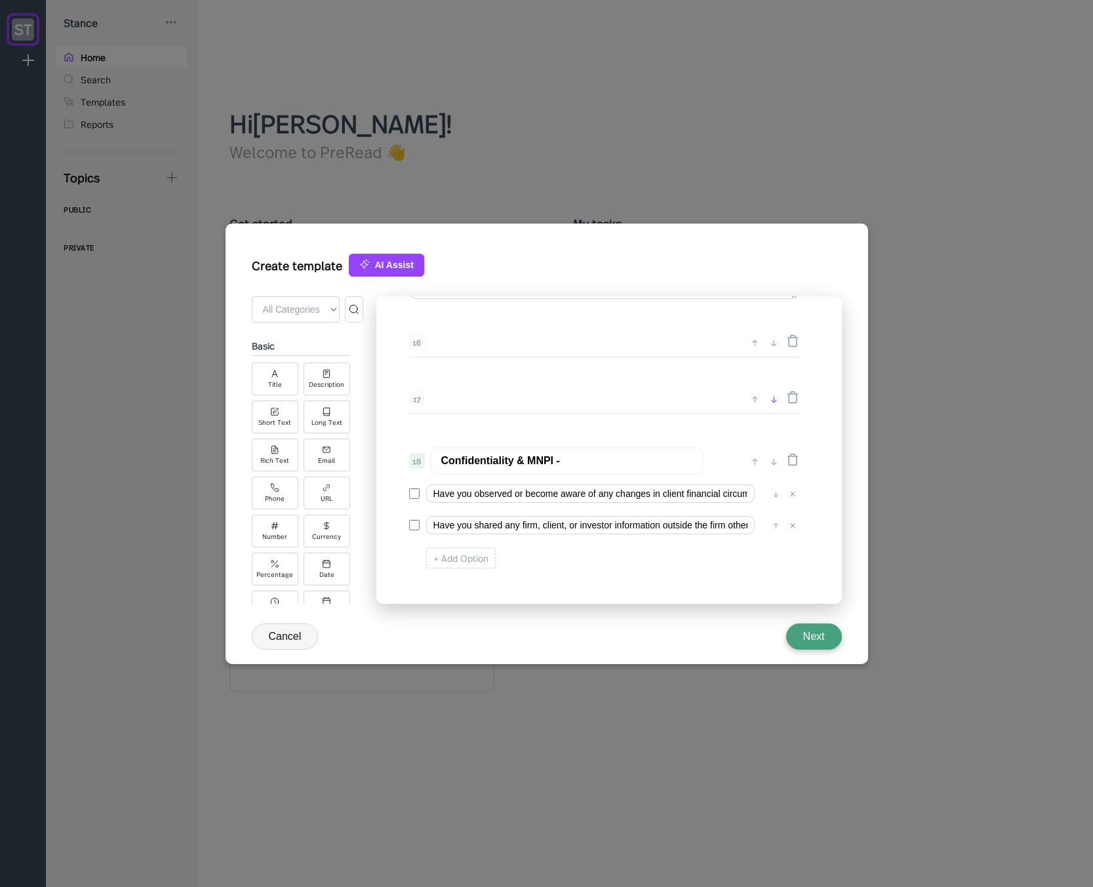
type input "Date of Attesta"
click at [770, 397] on div "↓" at bounding box center [774, 399] width 14 height 16
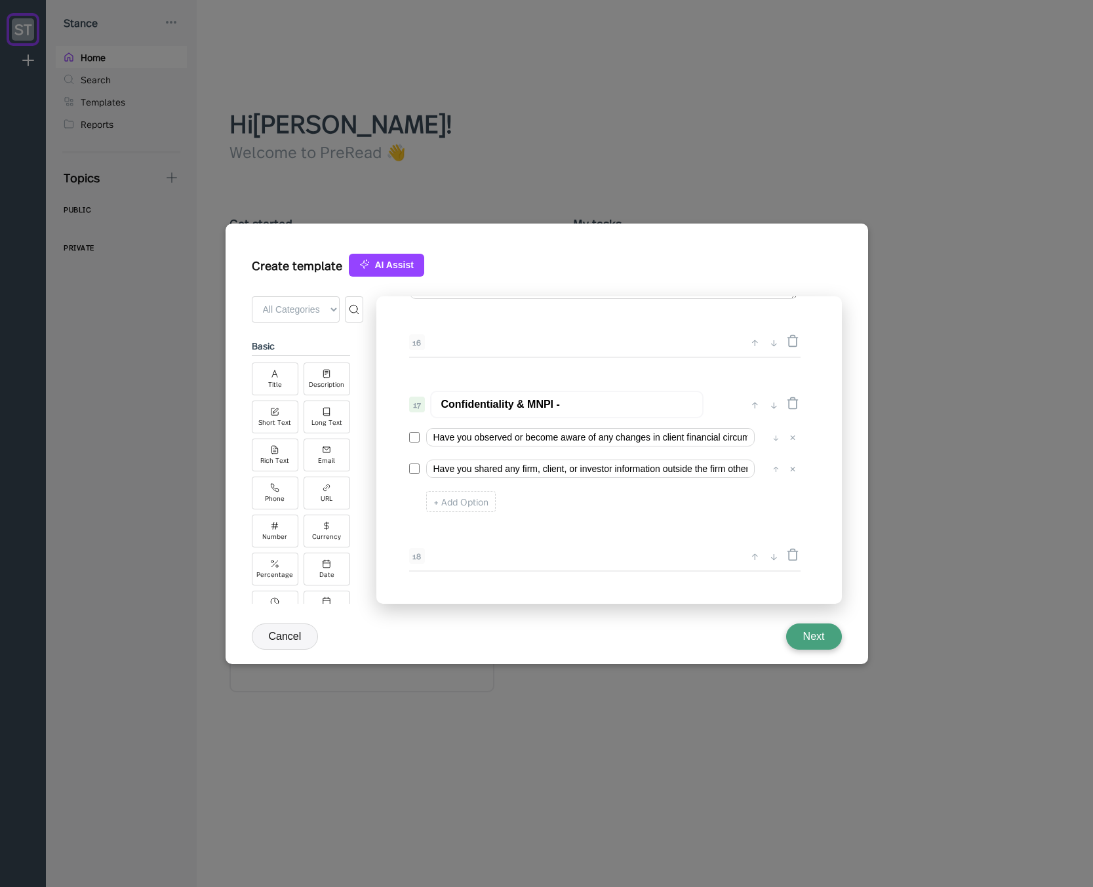
click at [567, 404] on input "Confidentiality & MNPI -" at bounding box center [566, 405] width 273 height 28
type input "Confidentiality & MNPI"
click at [524, 434] on input "Have you observed or become aware of any changes in client financial circumstan…" at bounding box center [590, 437] width 328 height 18
drag, startPoint x: 558, startPoint y: 437, endPoint x: 749, endPoint y: 440, distance: 190.8
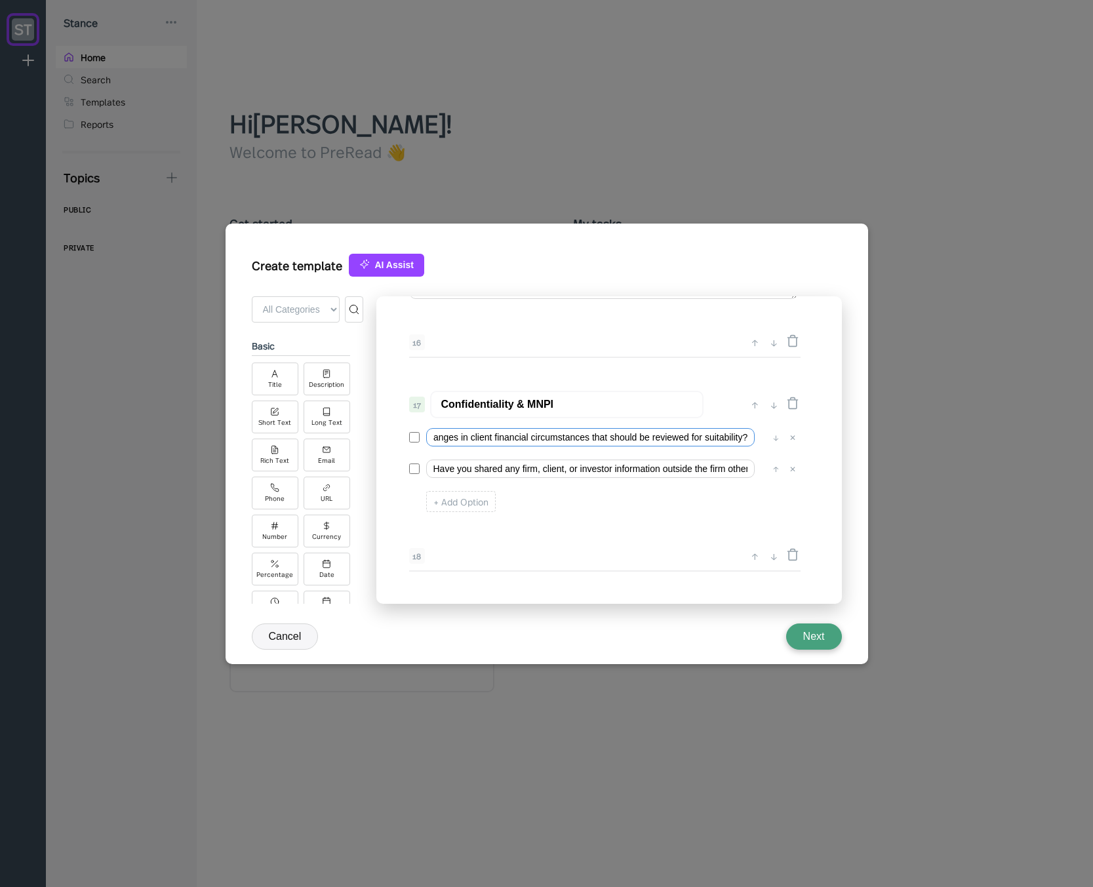
click at [751, 440] on input "Have you observed or become aware of any changes in client financial circumstan…" at bounding box center [590, 437] width 328 height 18
click at [688, 437] on input "Have you observed or become aware of any changes in client financial circumstan…" at bounding box center [590, 437] width 328 height 18
click at [707, 436] on input "Have you observed or become aware of any changes in client financial circumstan…" at bounding box center [590, 437] width 328 height 18
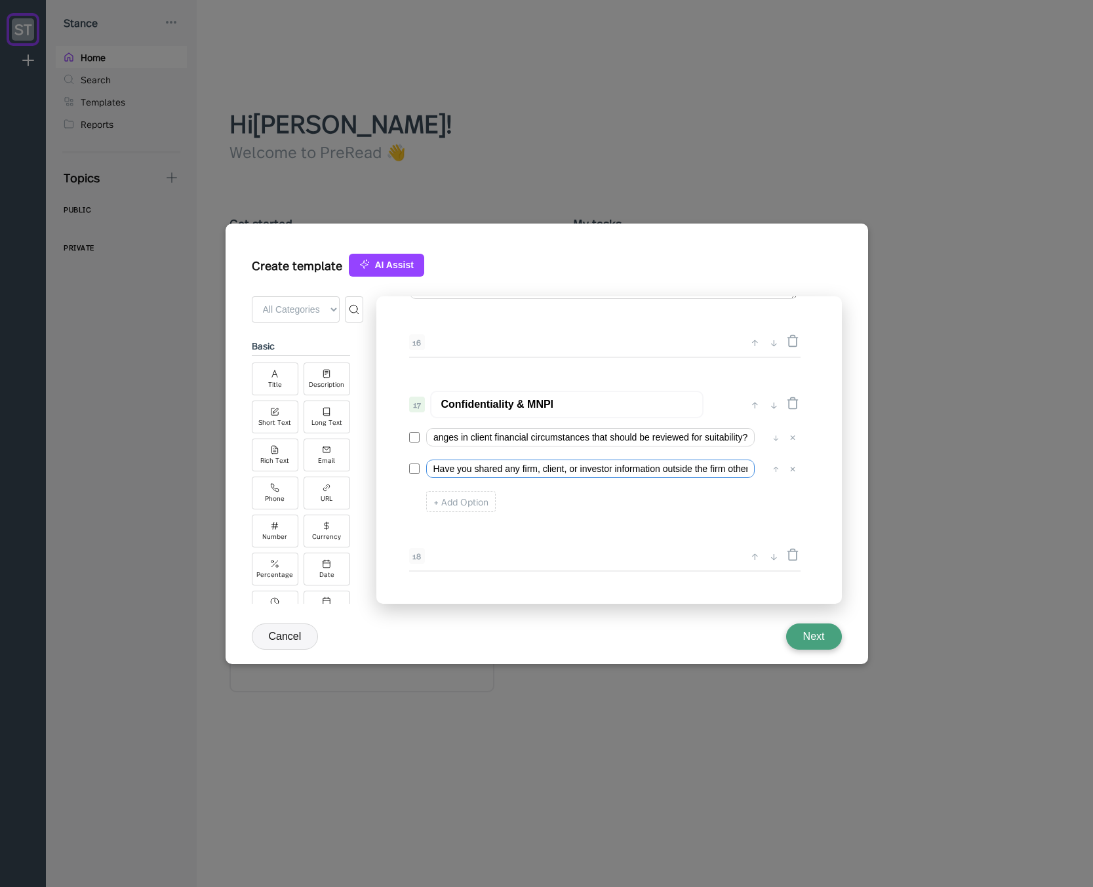
click at [568, 469] on input "Have you shared any firm, client, or investor information outside the firm othe…" at bounding box center [590, 468] width 328 height 18
click at [568, 468] on input "Have you shared any firm, client, or investor information outside the firm othe…" at bounding box center [590, 468] width 328 height 18
click at [494, 440] on input "Have you observed or become aware of any changes in client financial circumstan…" at bounding box center [590, 437] width 328 height 18
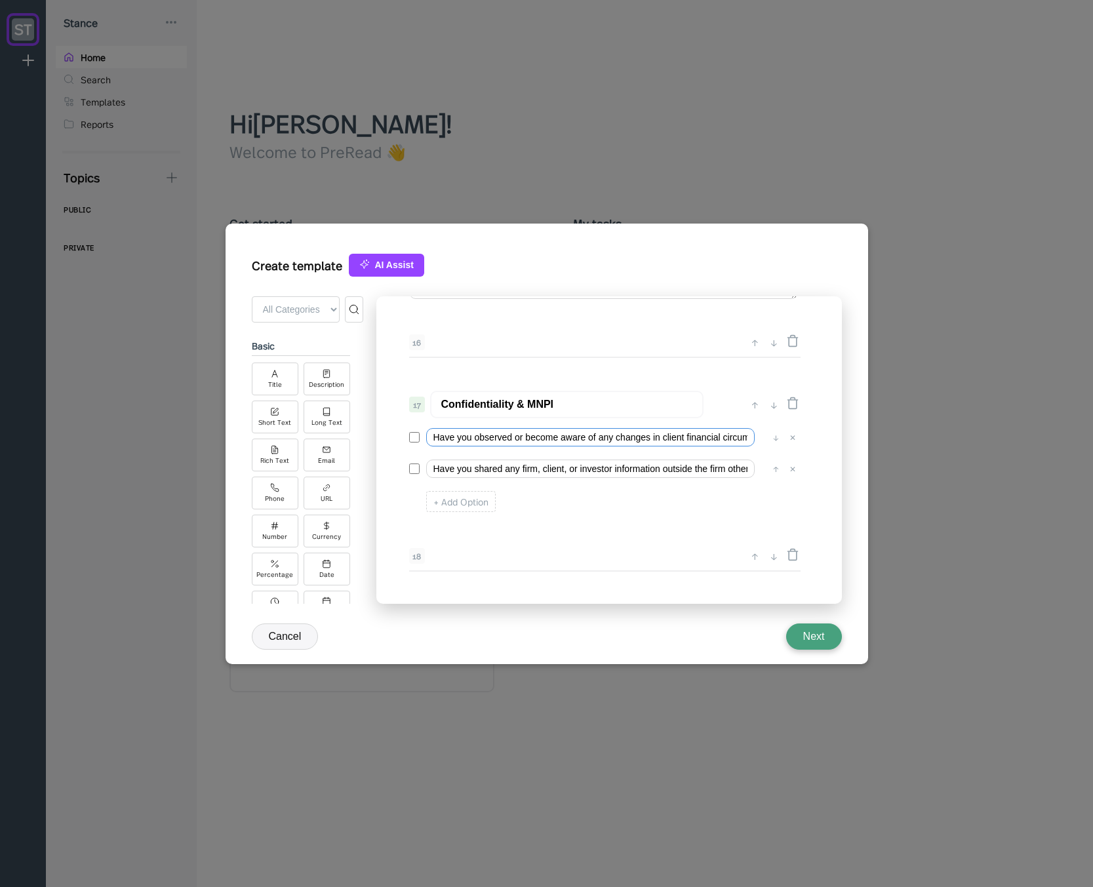
paste input "shared any firm, client, or investor information outside the firm other than in…"
type input "I have not shared"
click at [557, 378] on div "0 ↓ Quarterly Access Person Attestation 1 ↑ ↓ Please complete this questionnair…" at bounding box center [608, 449] width 465 height 307
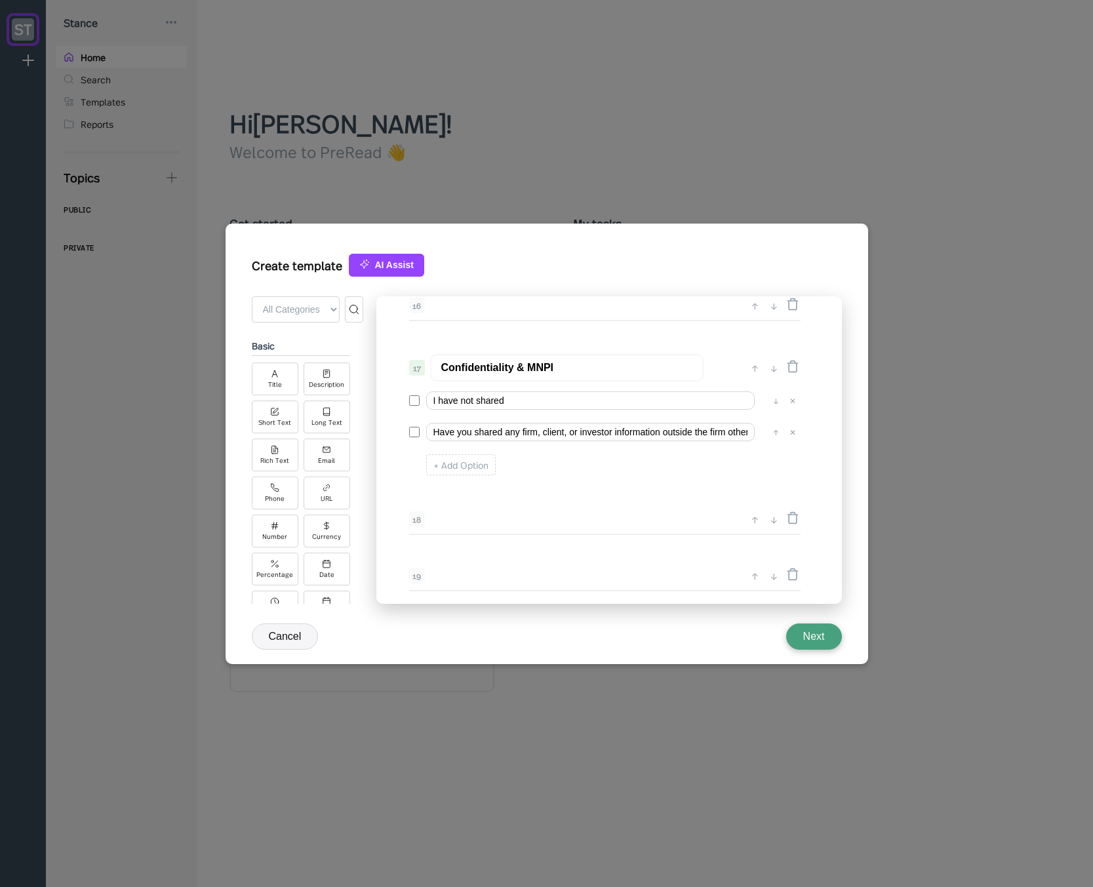
scroll to position [1951, 0]
click at [602, 503] on div "0 ↓ Quarterly Access Person Attestation 1 ↑ ↓ Please complete this questionnair…" at bounding box center [608, 449] width 465 height 307
